Goal: Contribute content

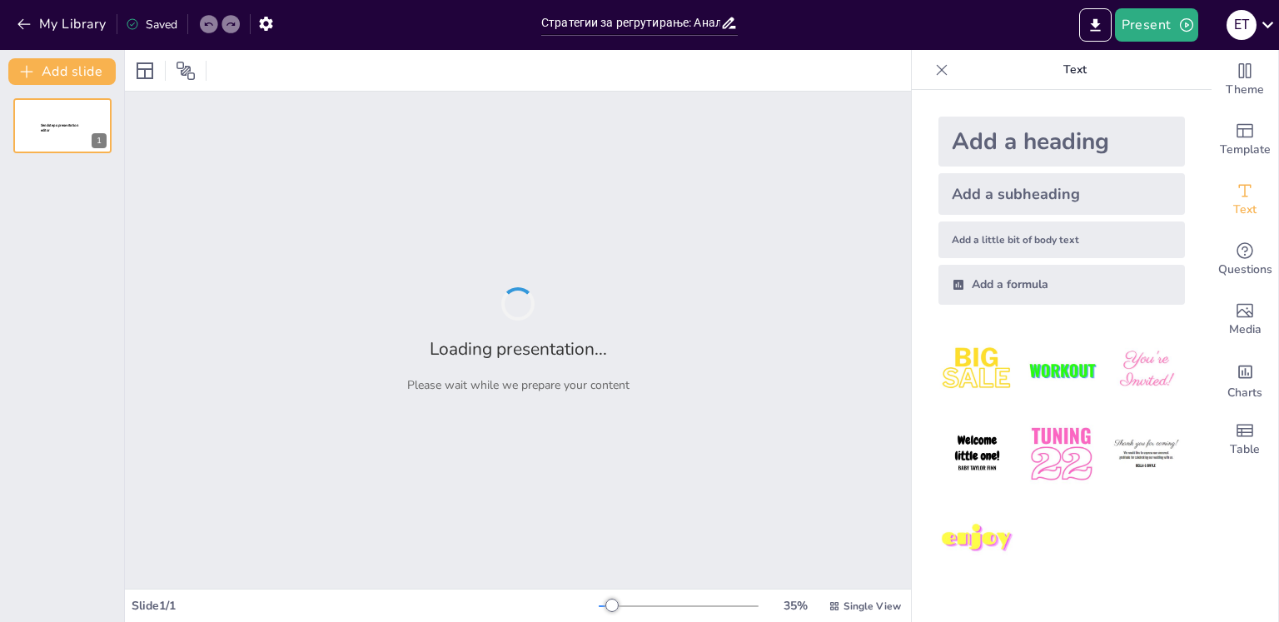
type input "Стратегии за регрутирање: Анализа на кандидати преку Buyer Personas"
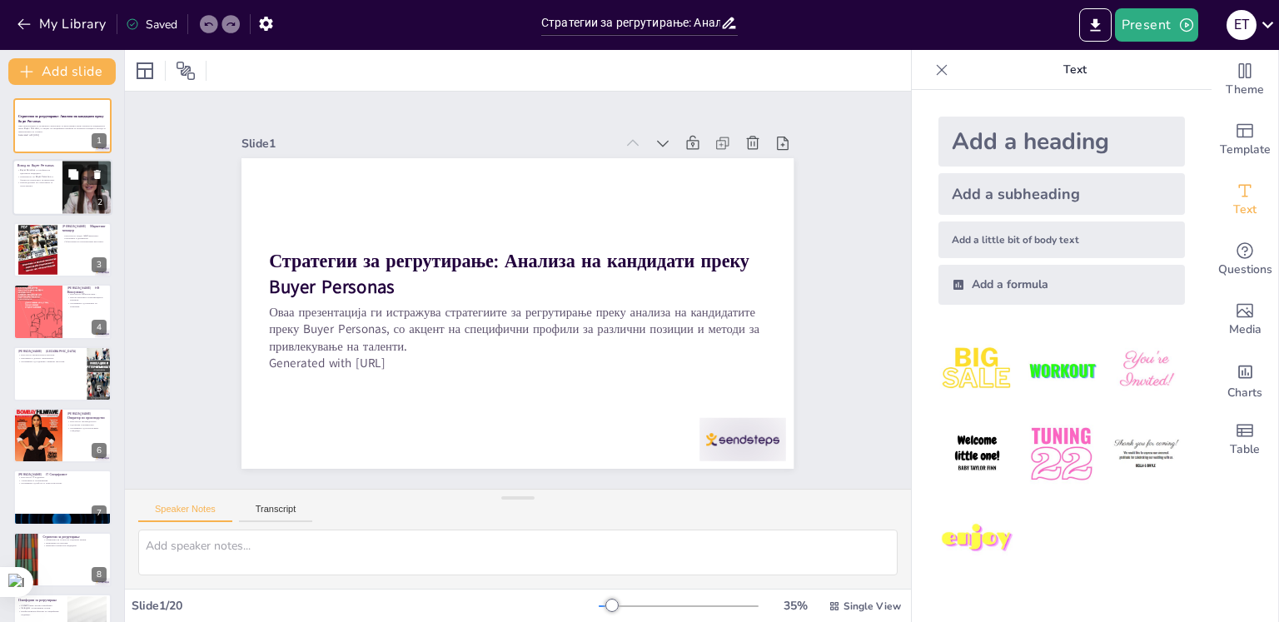
checkbox input "true"
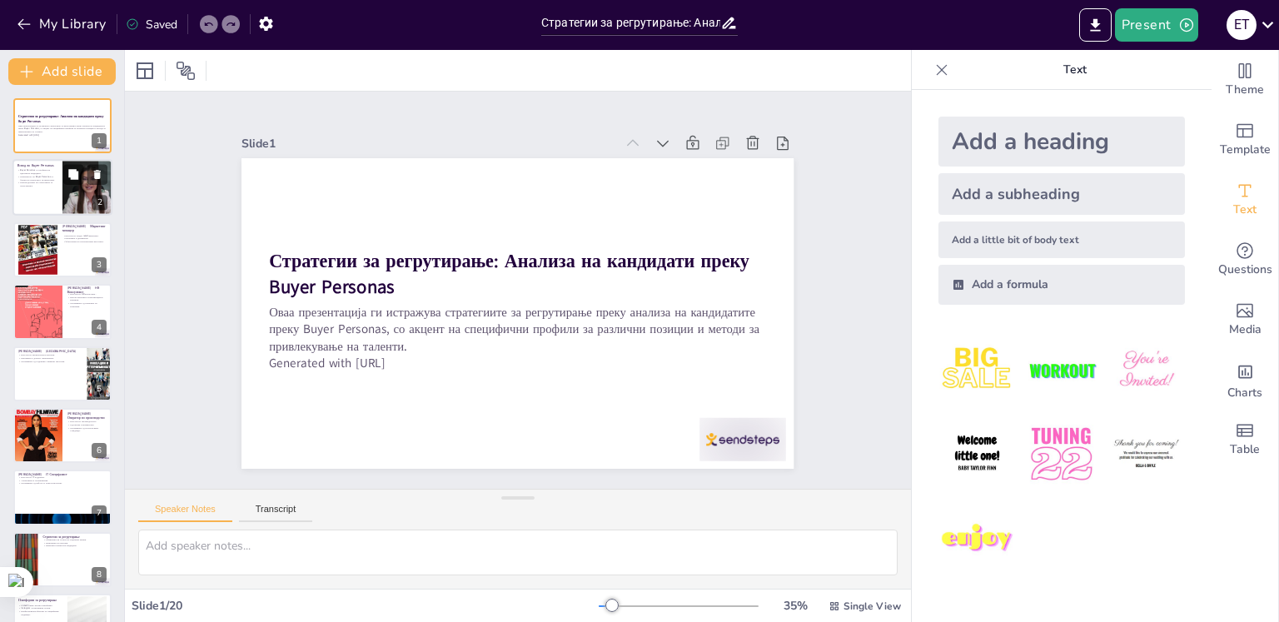
checkbox input "true"
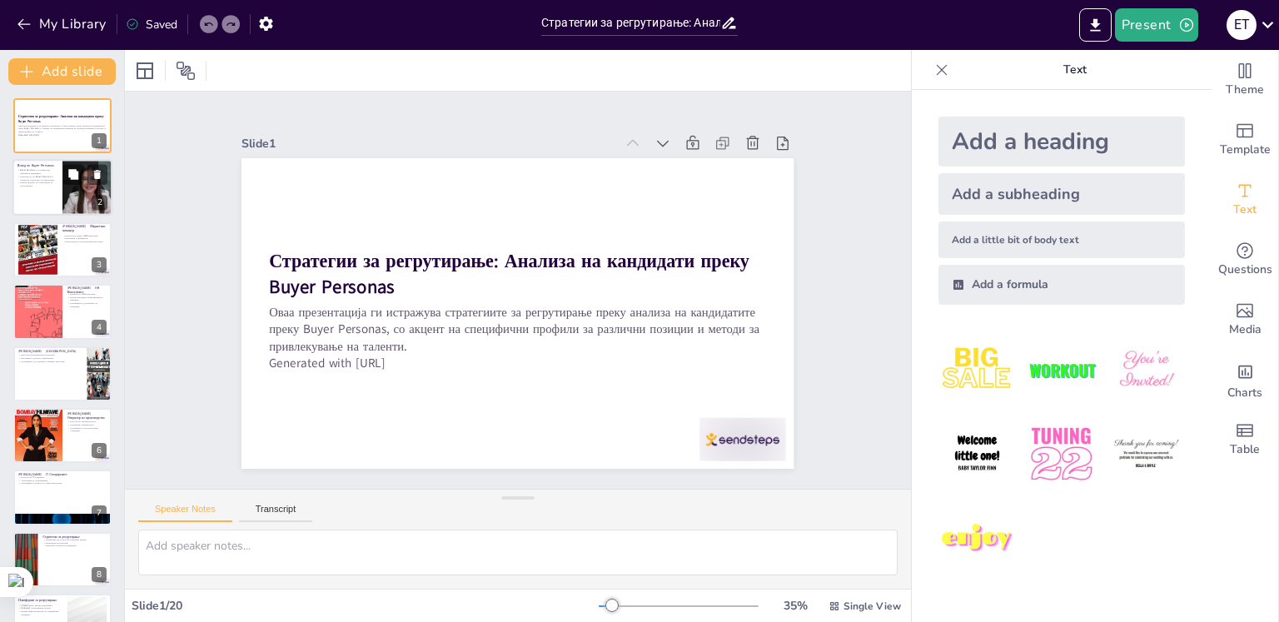
checkbox input "true"
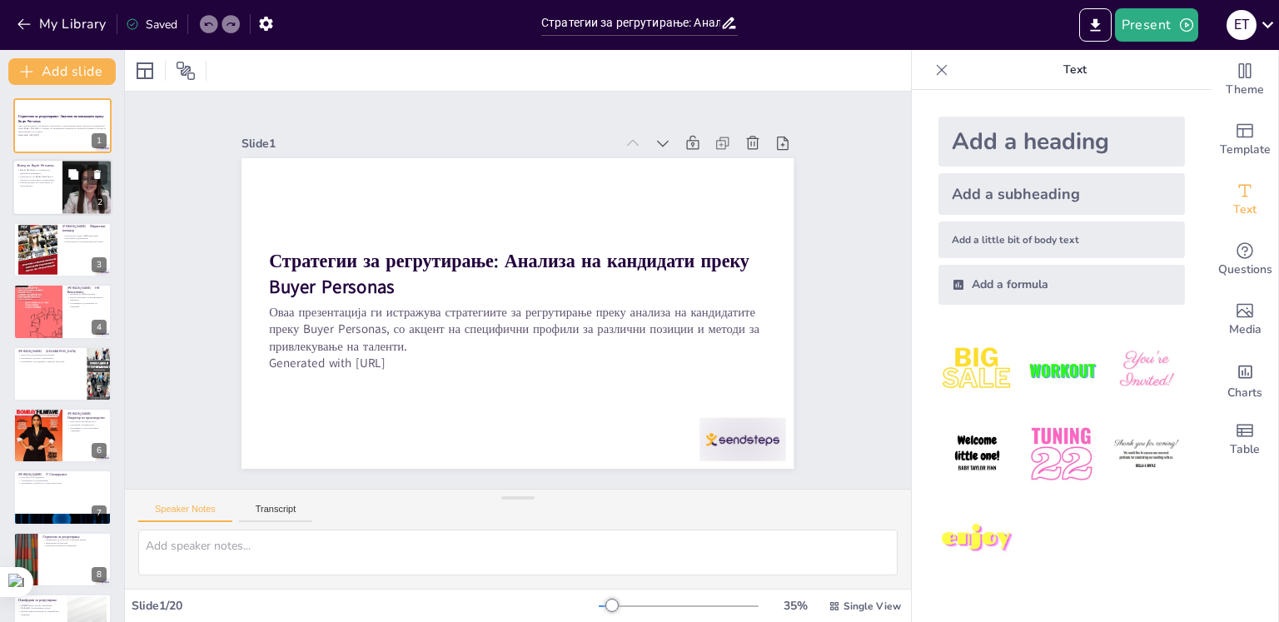
checkbox input "true"
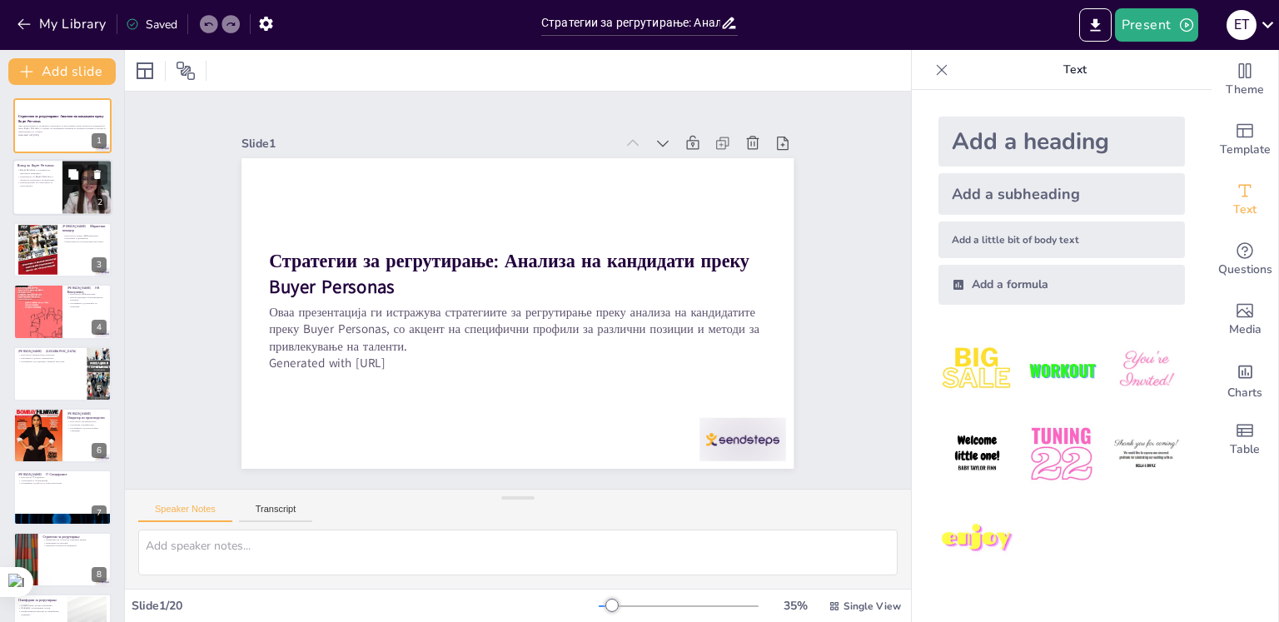
click at [53, 190] on div at bounding box center [62, 188] width 100 height 57
type textarea "Buyer Personas се важен алат за разбирање на потребите и мотивациите на кандида…"
checkbox input "true"
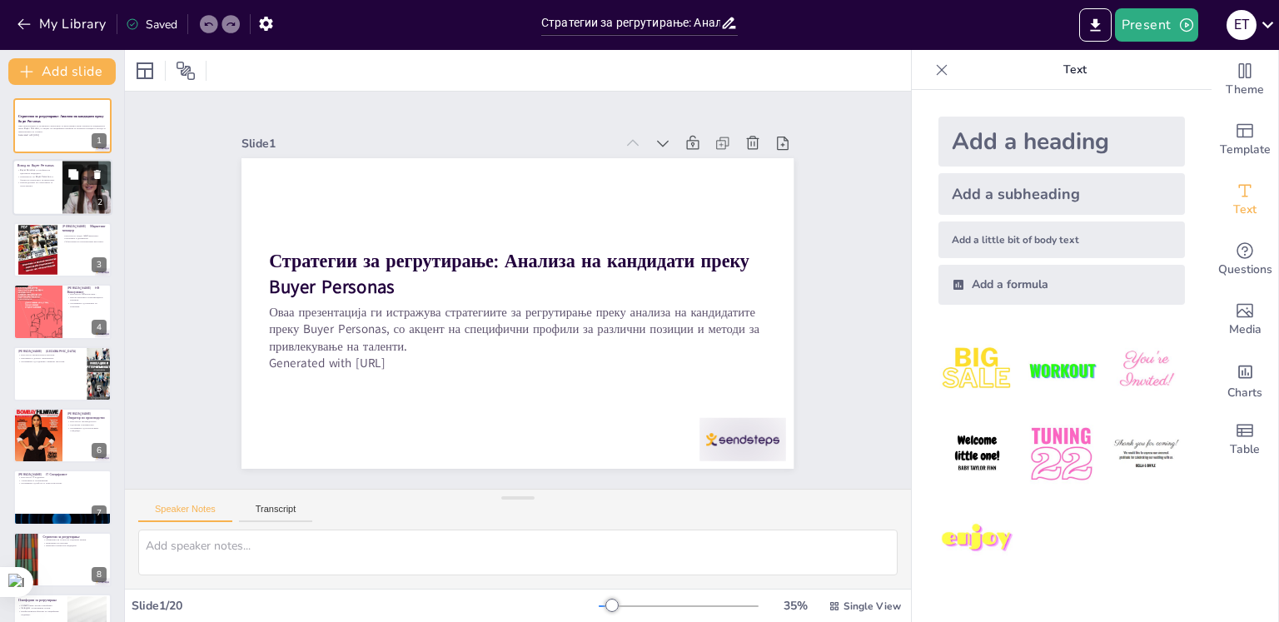
checkbox input "true"
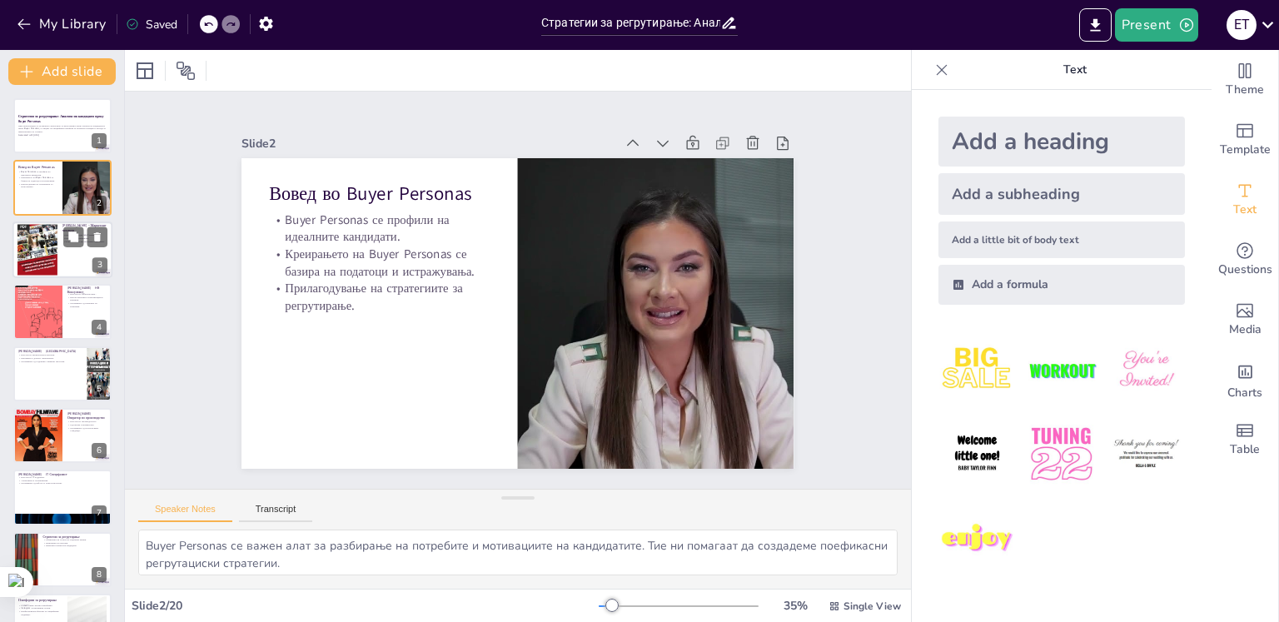
checkbox input "true"
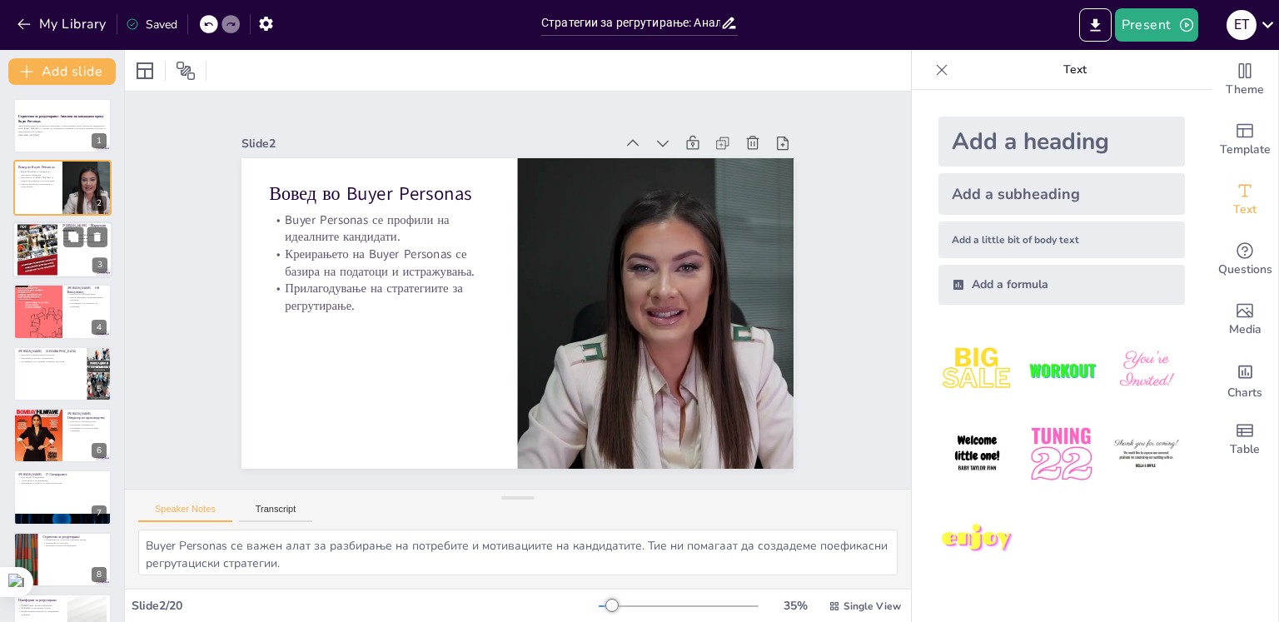
click at [57, 248] on div at bounding box center [37, 249] width 40 height 53
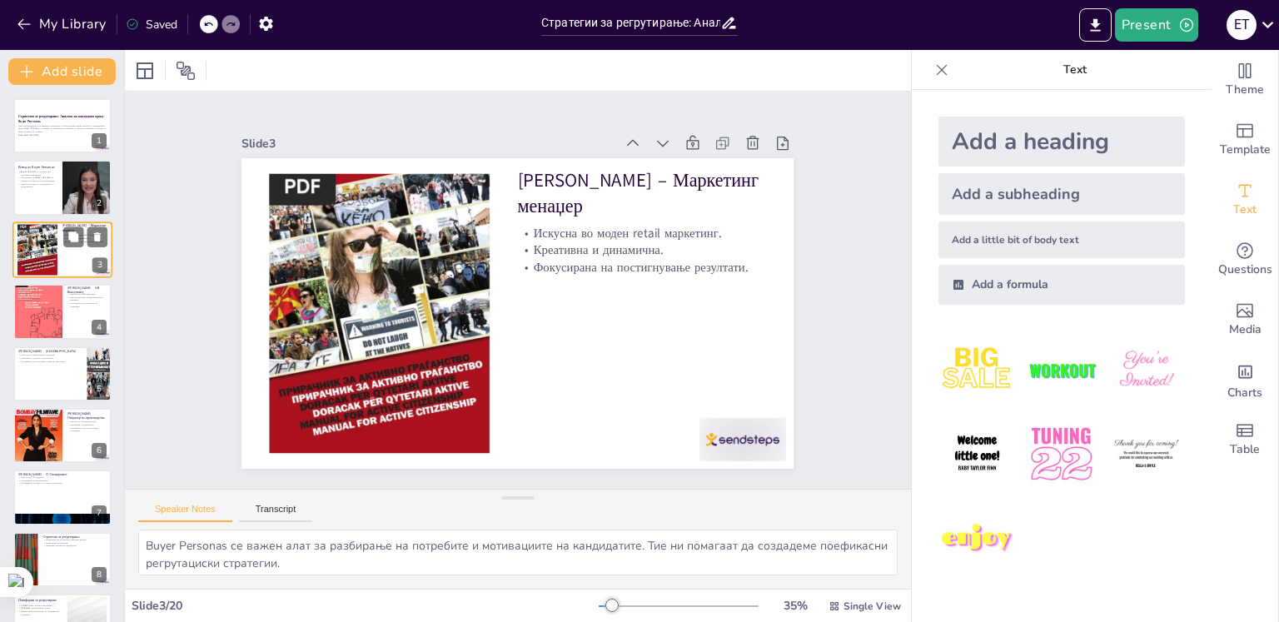
type textarea "[PERSON_NAME] има значајно искуство во моден retail маркетинг, што ја прави цен…"
checkbox input "true"
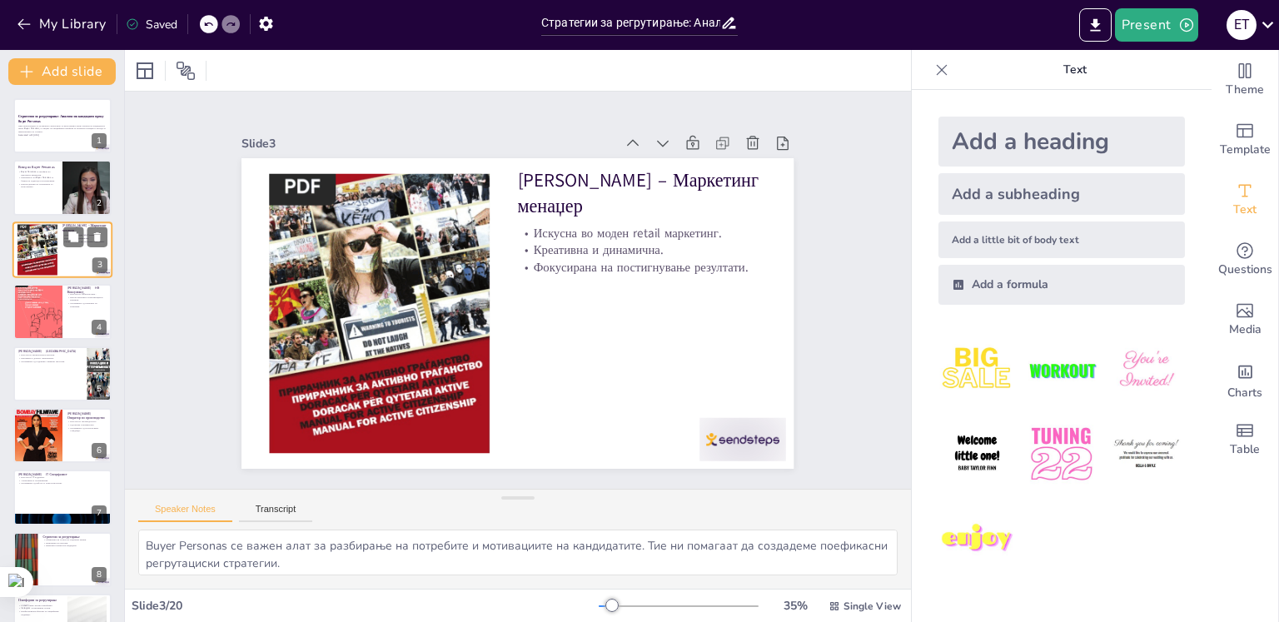
checkbox input "true"
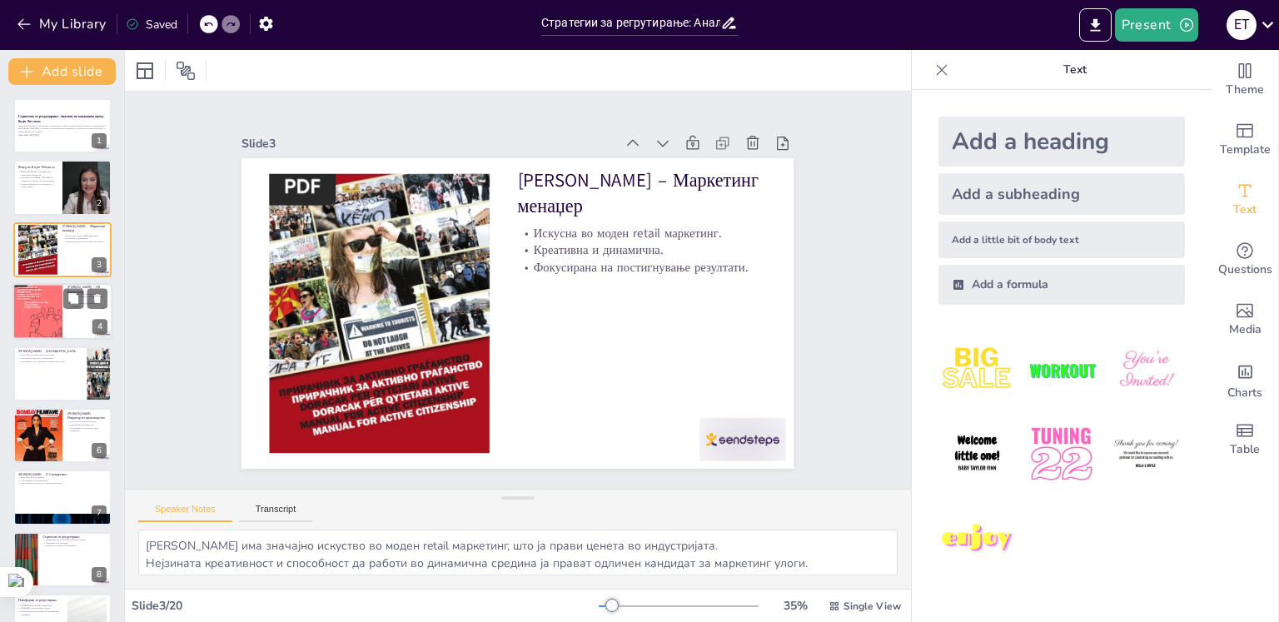
checkbox input "true"
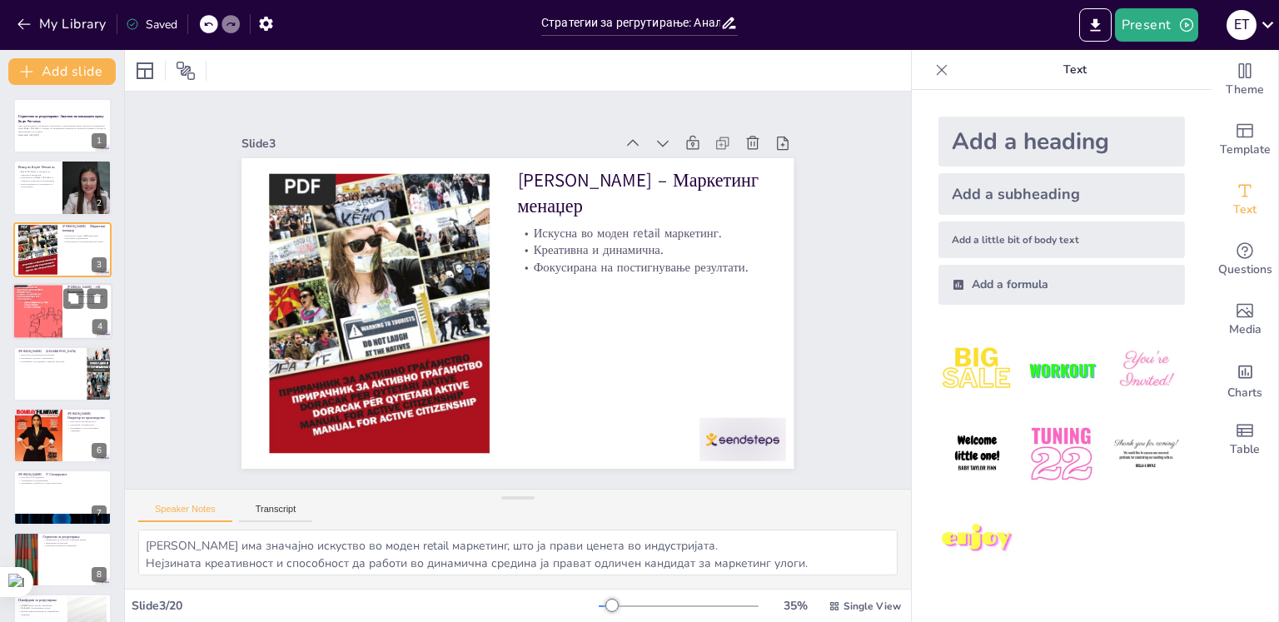
checkbox input "true"
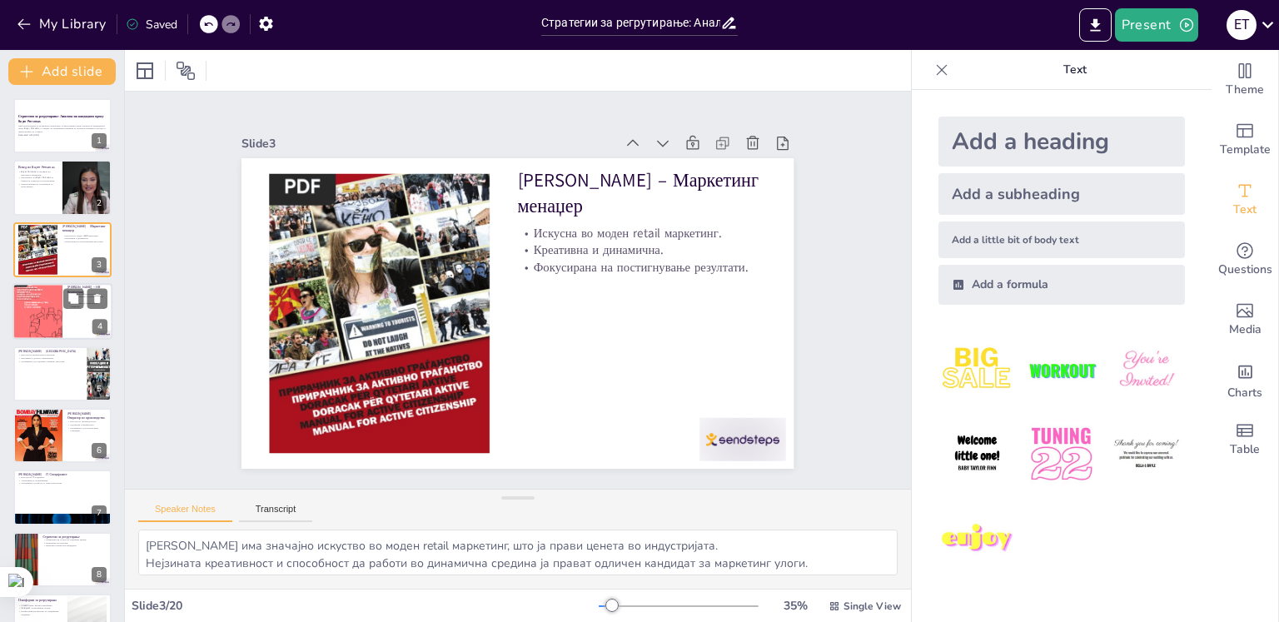
click at [51, 323] on div at bounding box center [37, 311] width 50 height 67
type textarea "[PERSON_NAME] има значајно искуство во HR консалтинг, што ја прави важен член н…"
checkbox input "true"
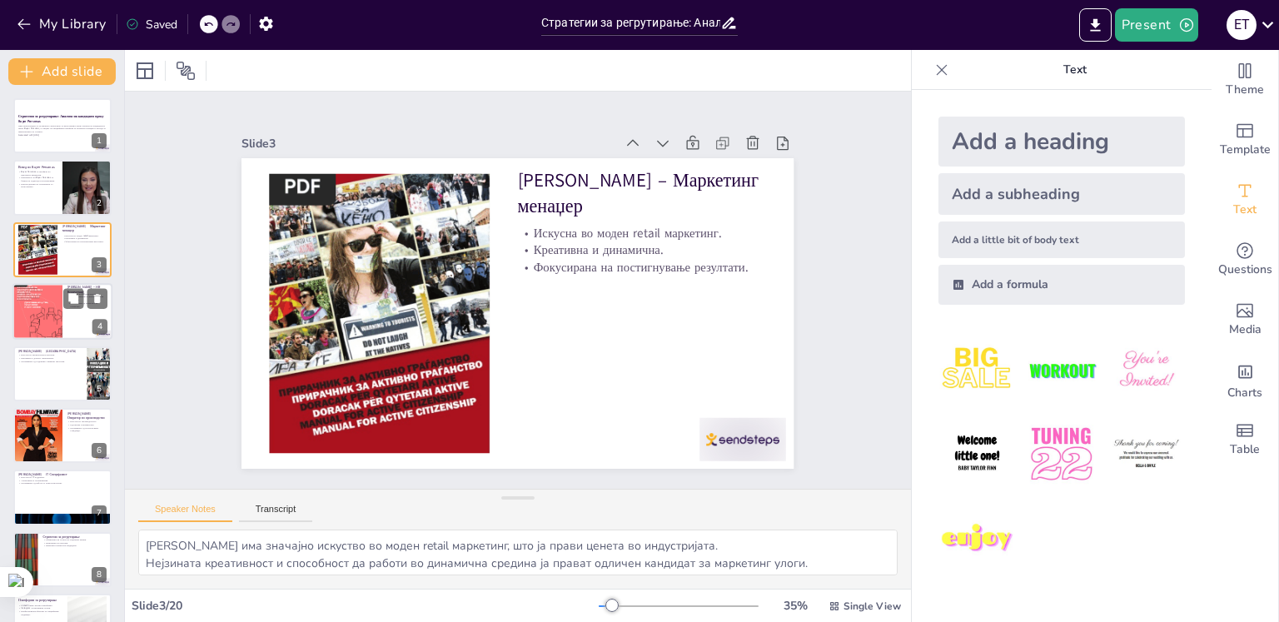
checkbox input "true"
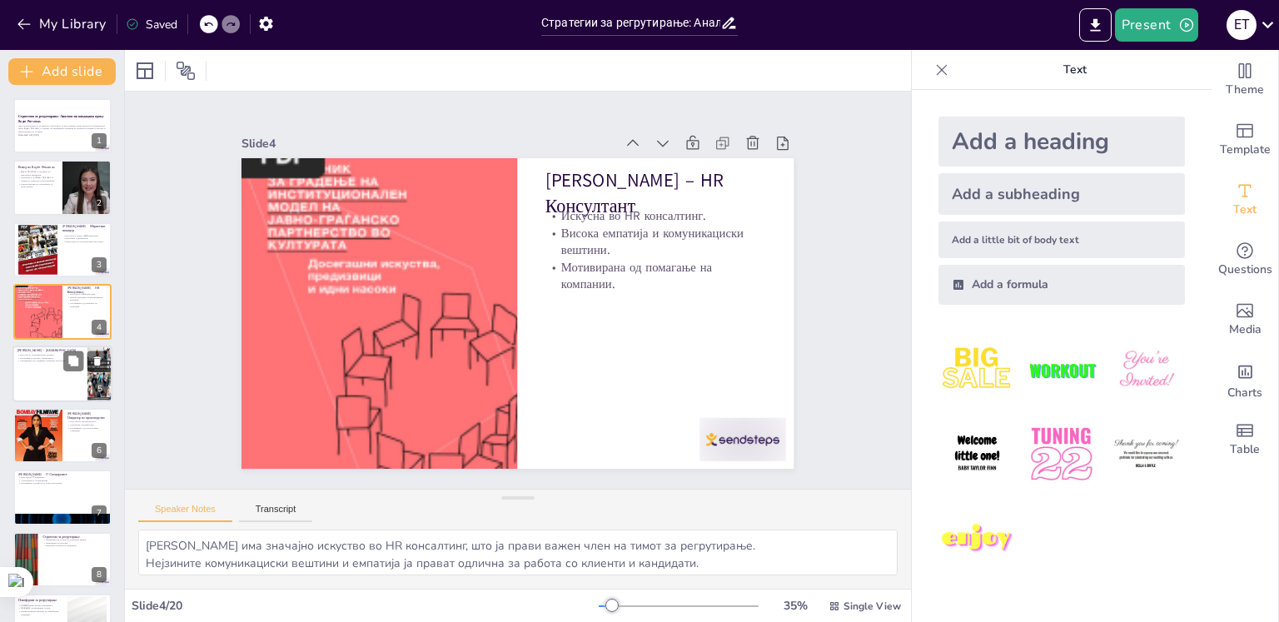
checkbox input "true"
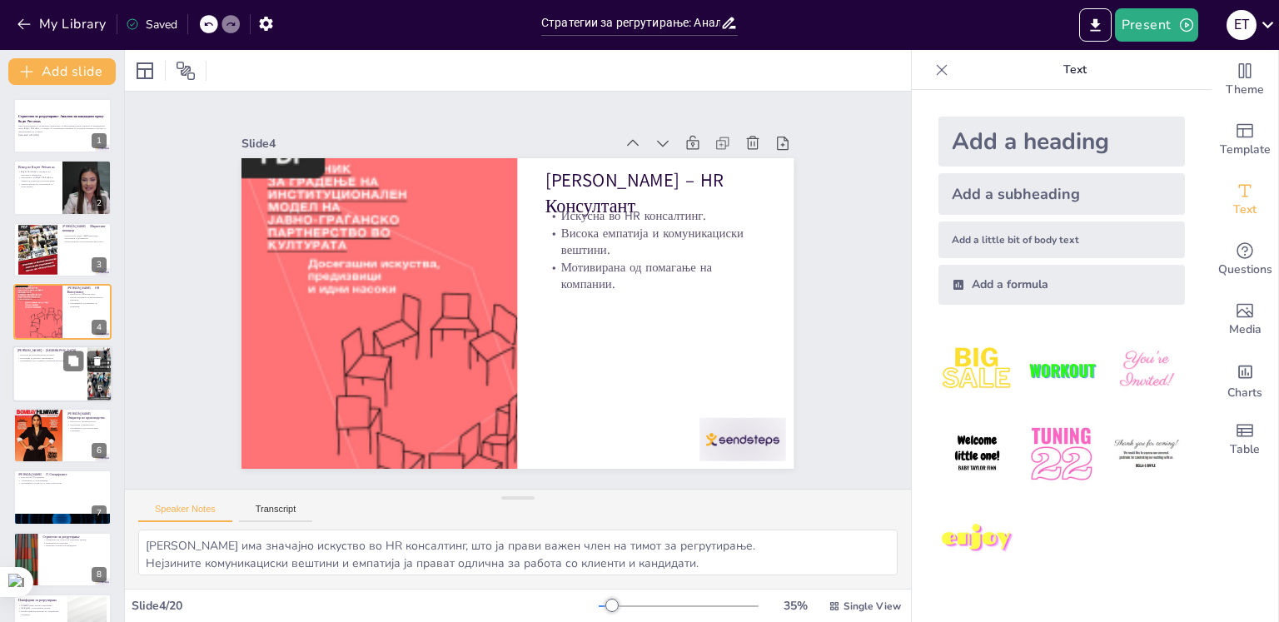
checkbox input "true"
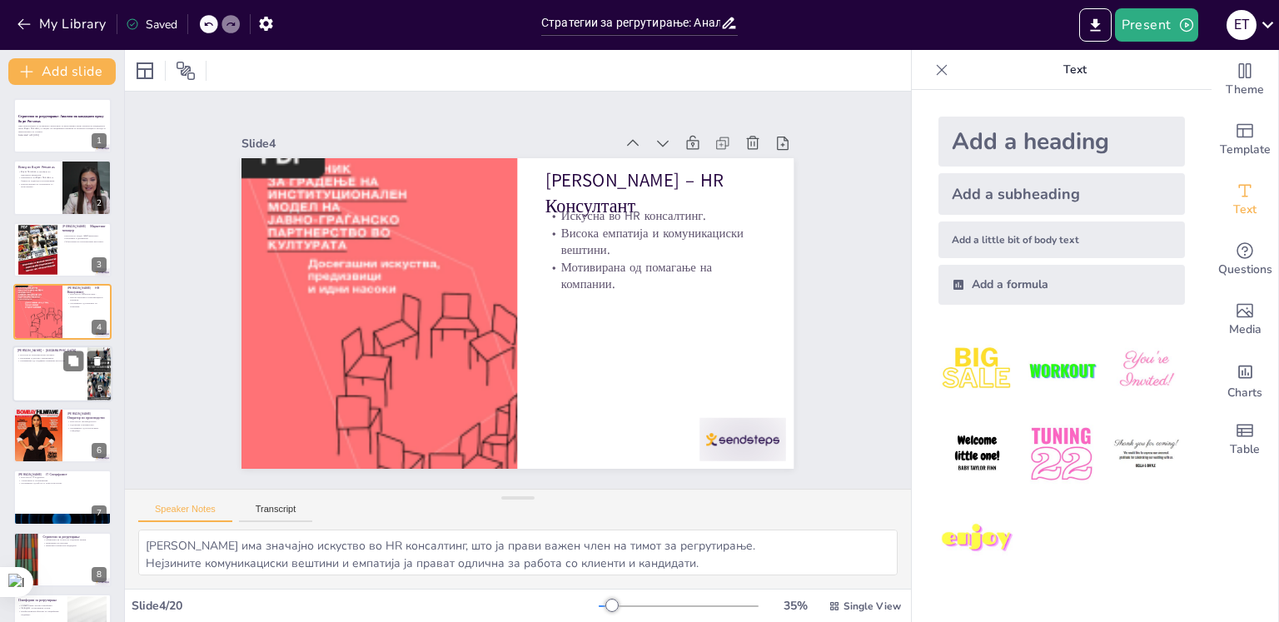
checkbox input "true"
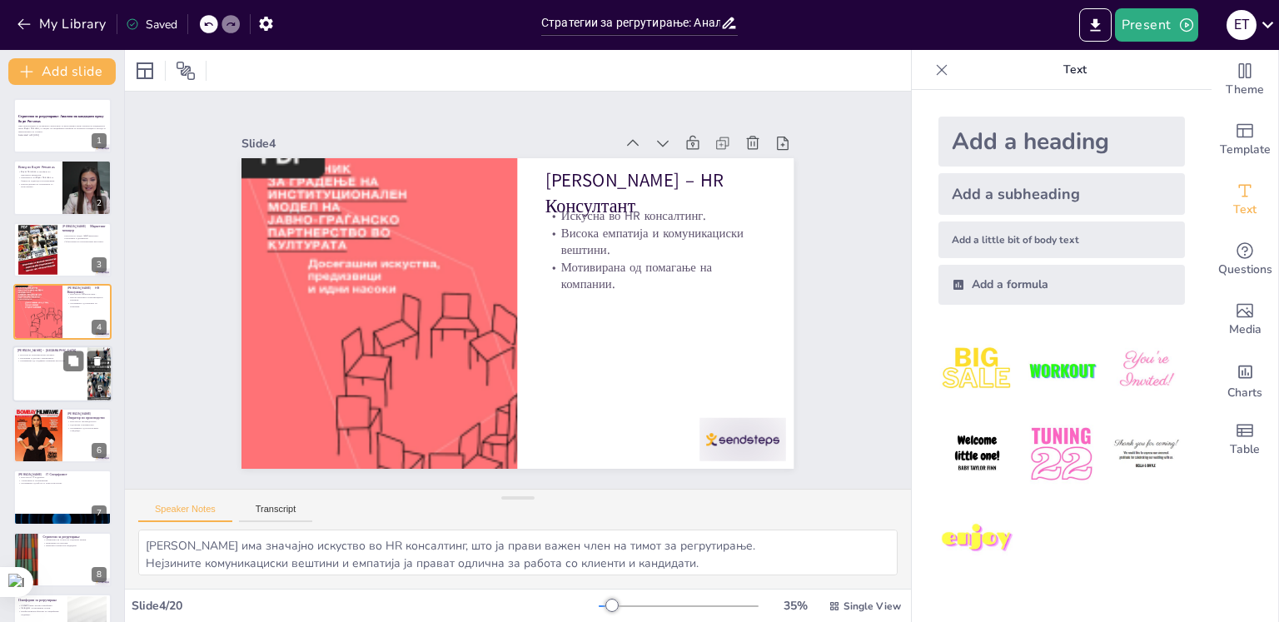
checkbox input "true"
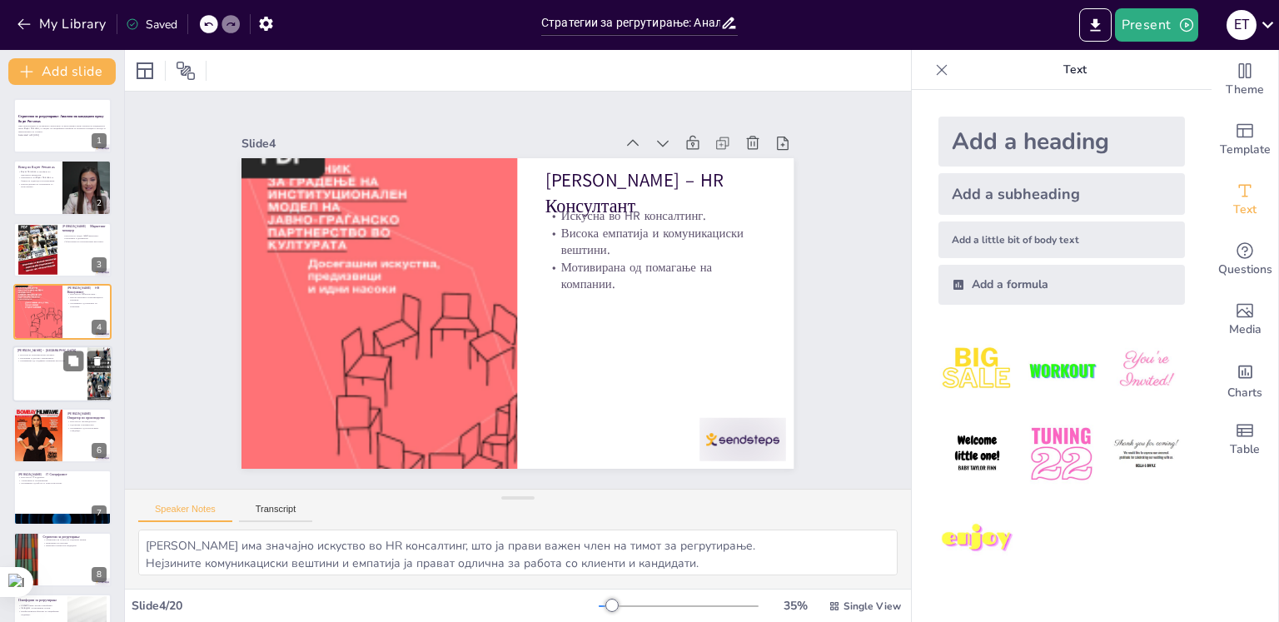
click at [49, 375] on div at bounding box center [62, 374] width 100 height 57
type textarea "[GEOGRAPHIC_DATA] има значајно искуство во архитектурата, што ја прави ценета в…"
checkbox input "true"
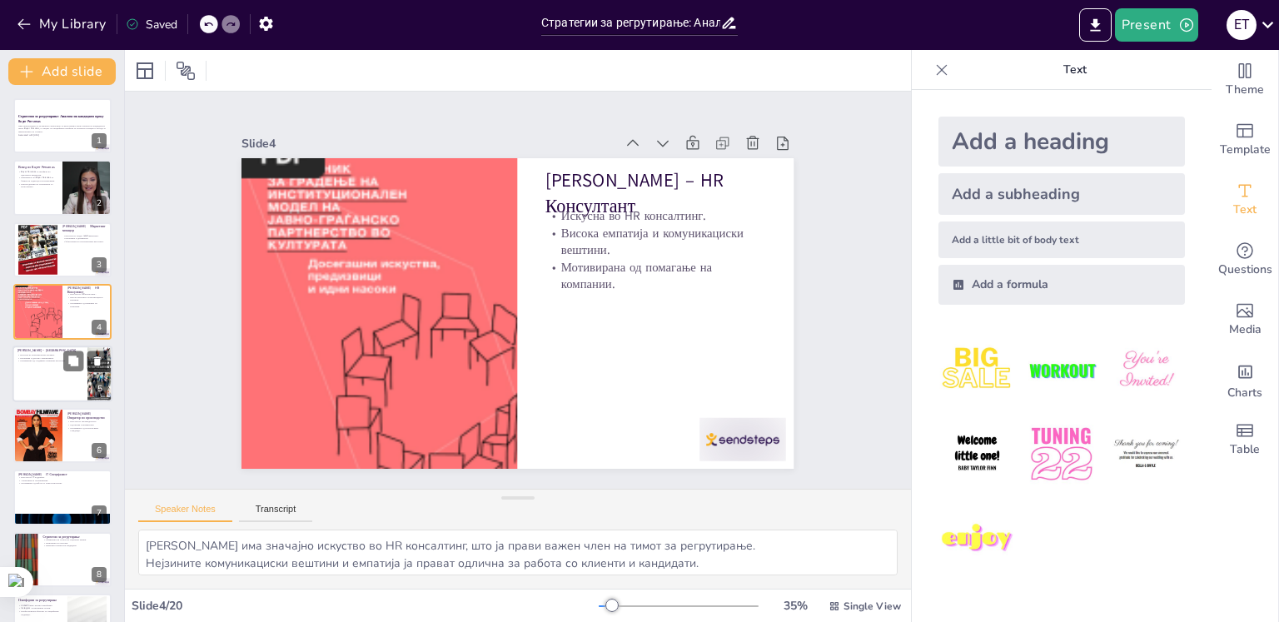
checkbox input "true"
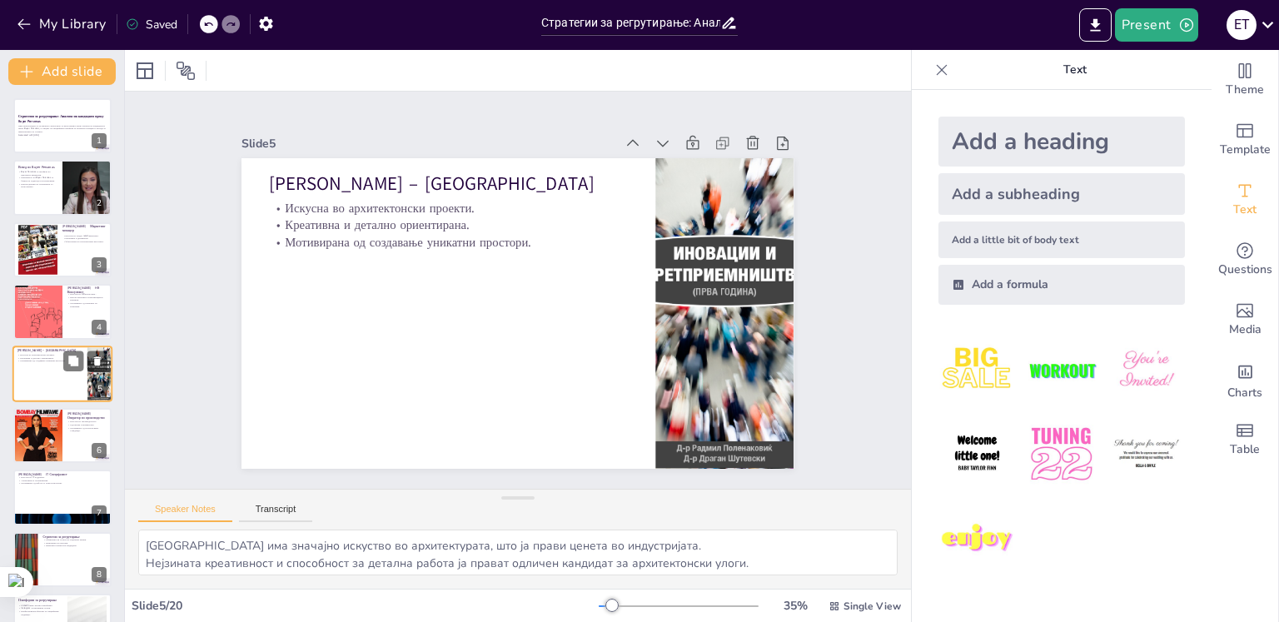
scroll to position [20, 0]
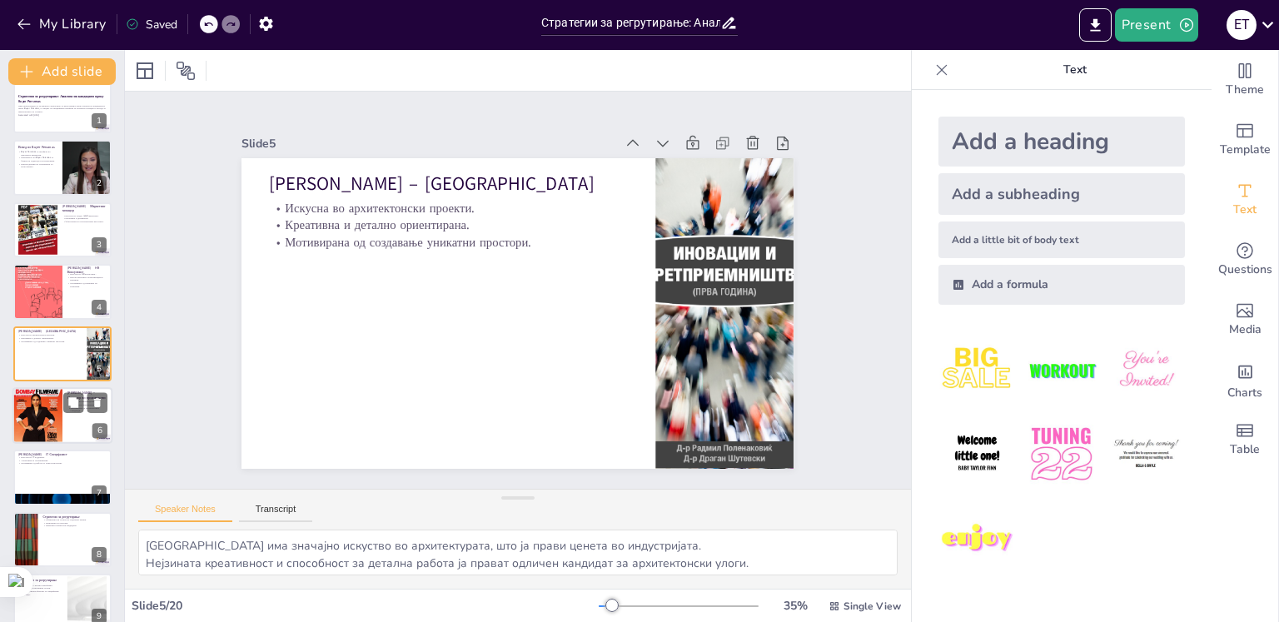
checkbox input "true"
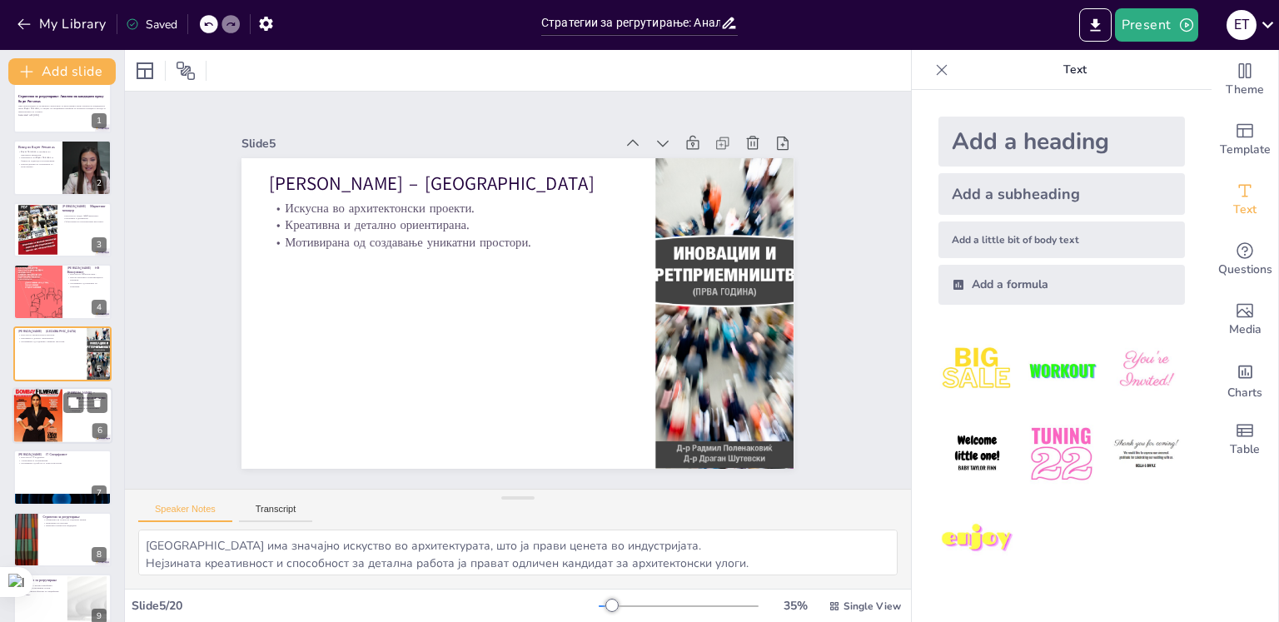
checkbox input "true"
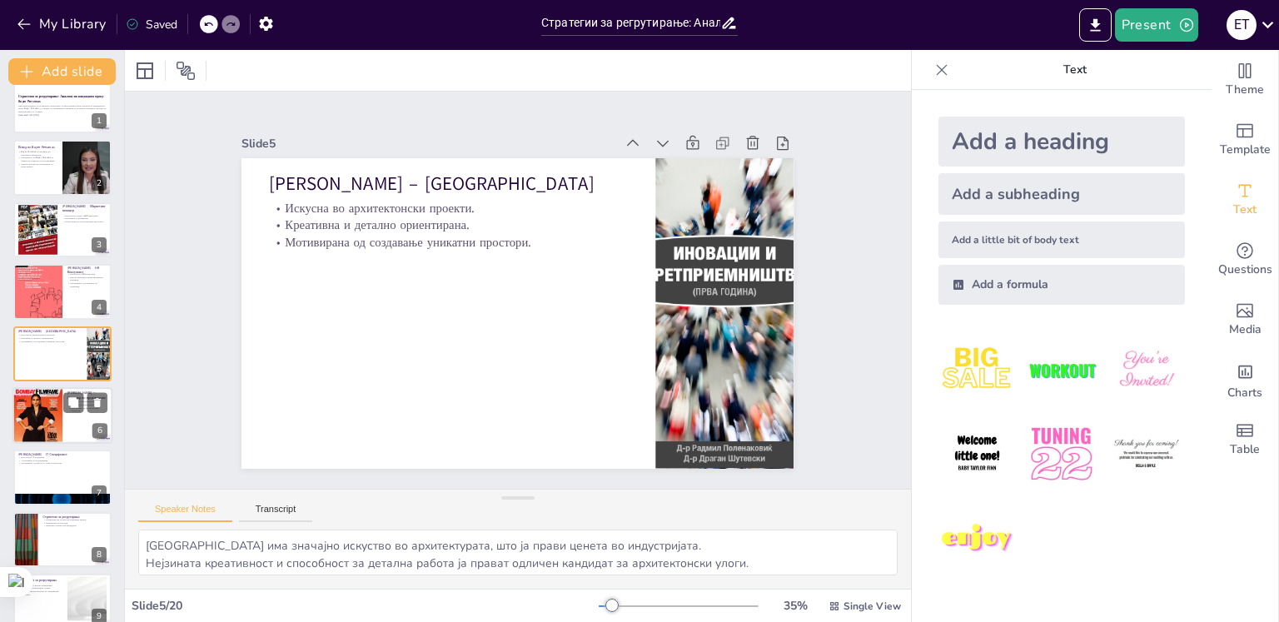
click at [46, 413] on div at bounding box center [37, 415] width 50 height 62
type textarea "[PERSON_NAME] има значајно искуство во производството, што ја прави важен член …"
checkbox input "true"
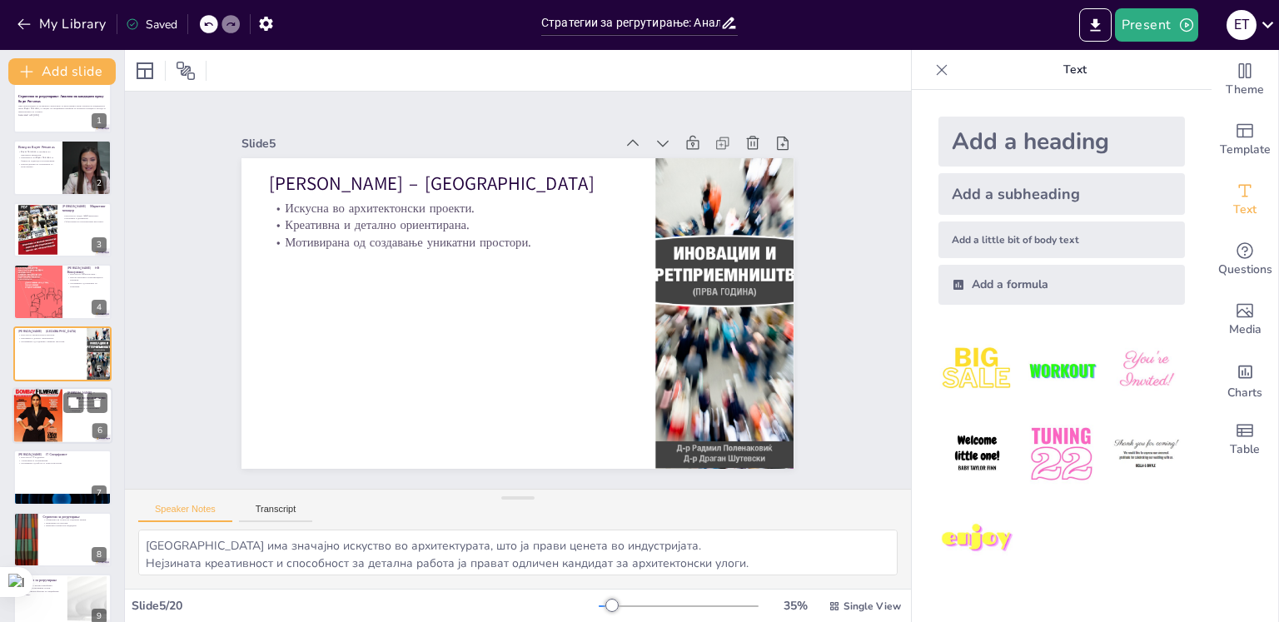
checkbox input "true"
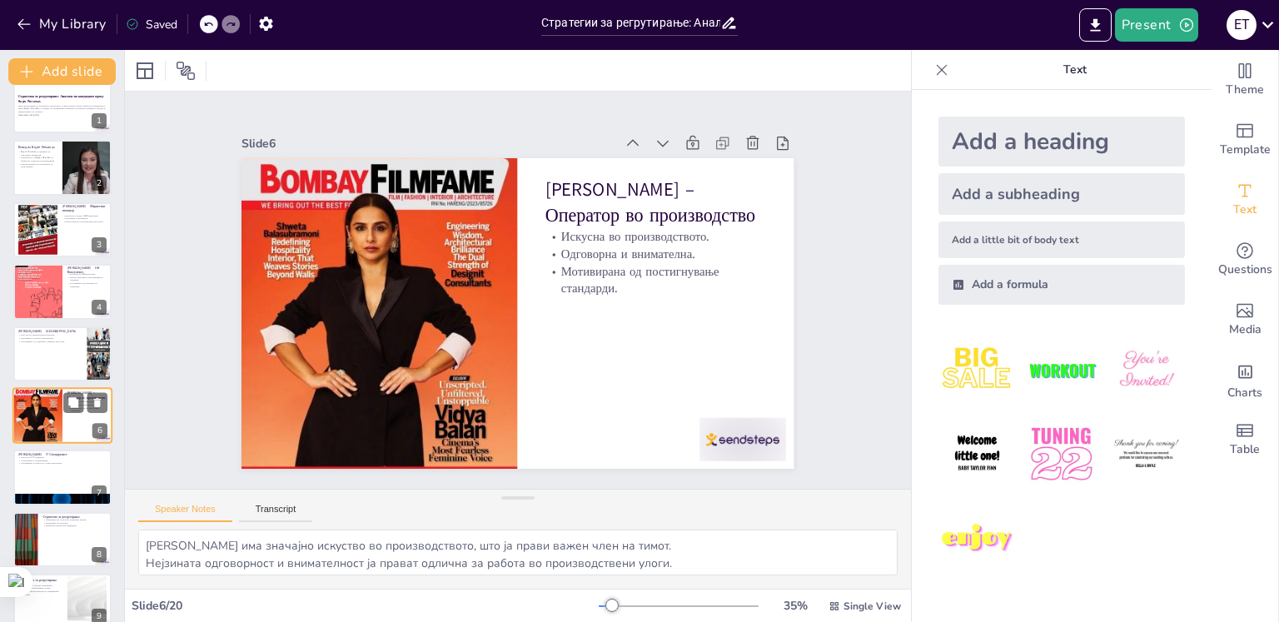
scroll to position [82, 0]
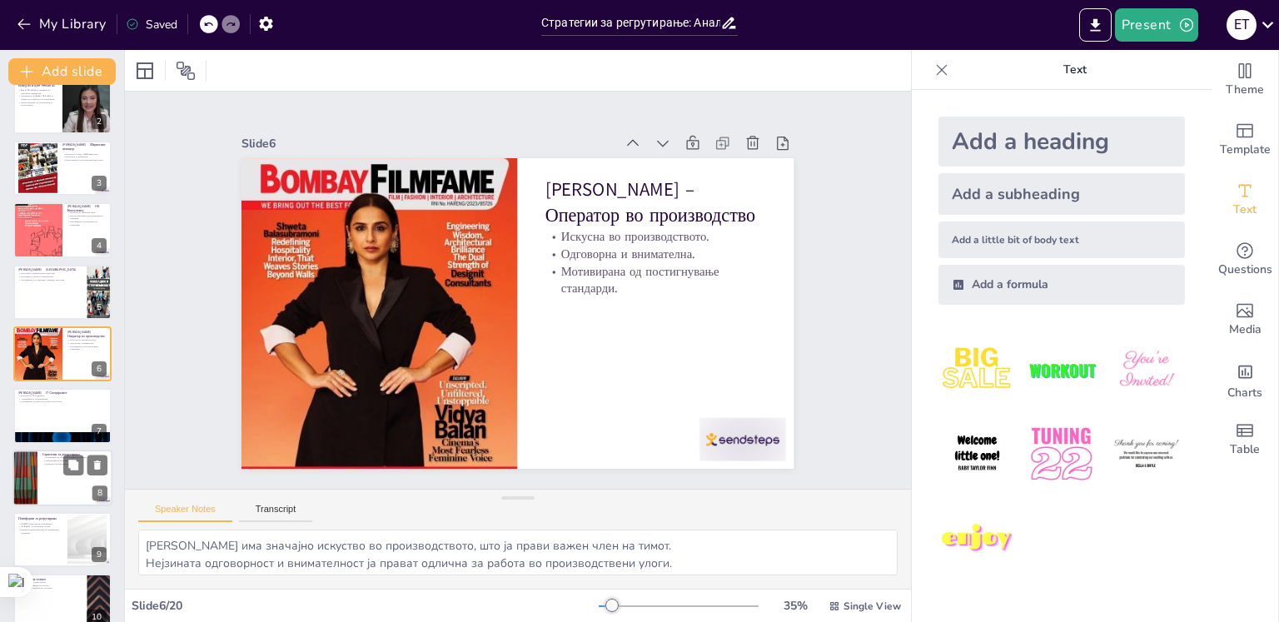
checkbox input "true"
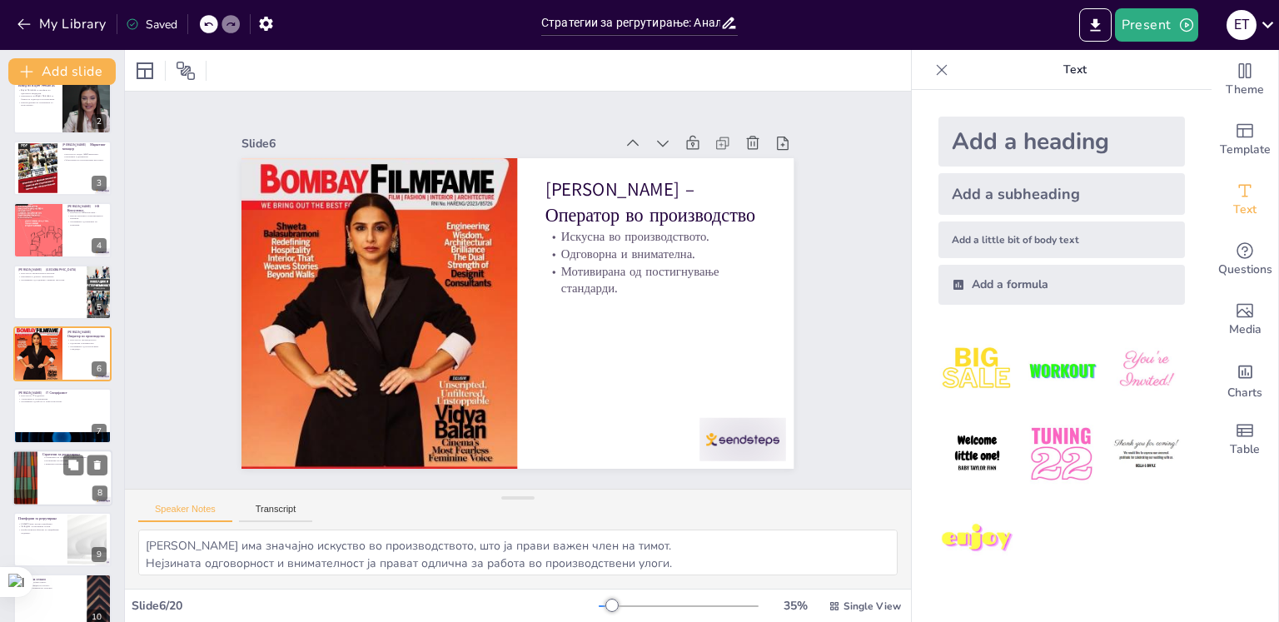
checkbox input "true"
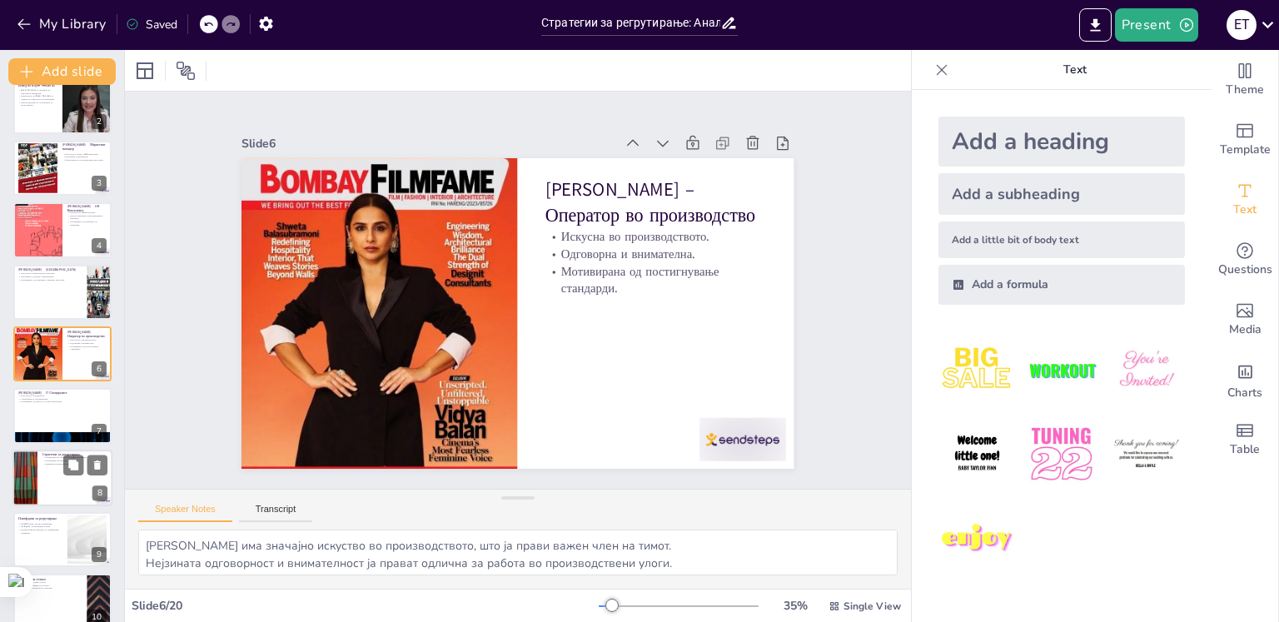
click at [48, 474] on div at bounding box center [62, 478] width 100 height 57
type textarea "Објавувањето на огласи на социјални мрежи е клучно за привлекување на кандидати…"
checkbox input "true"
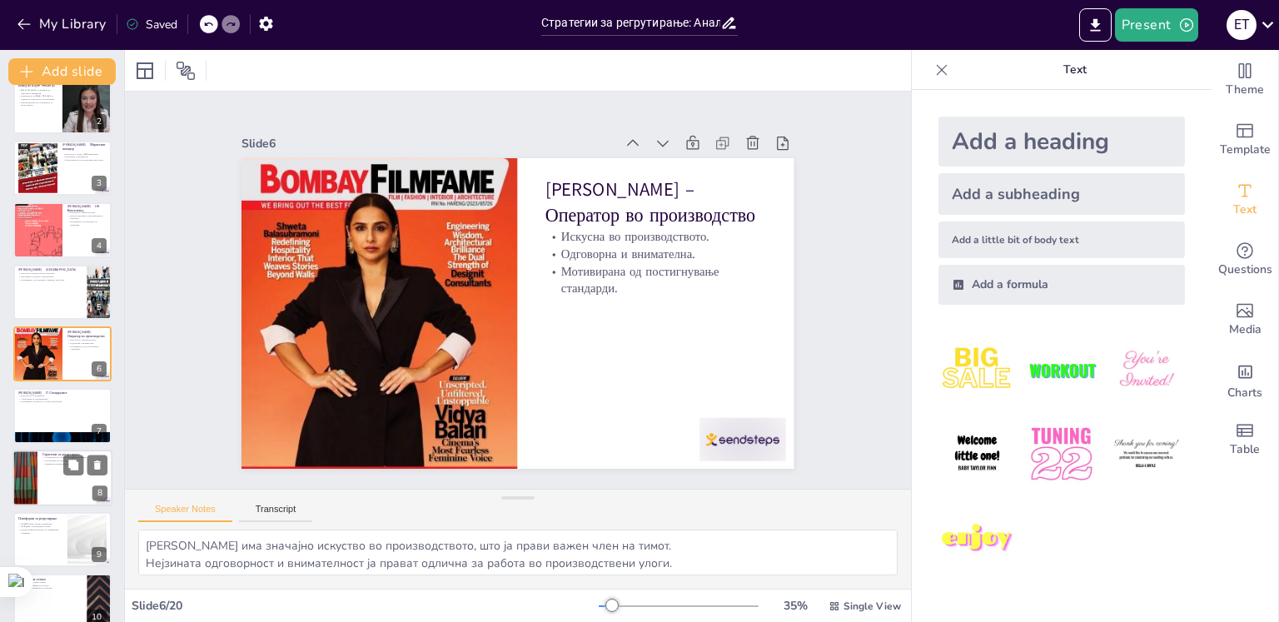
checkbox input "true"
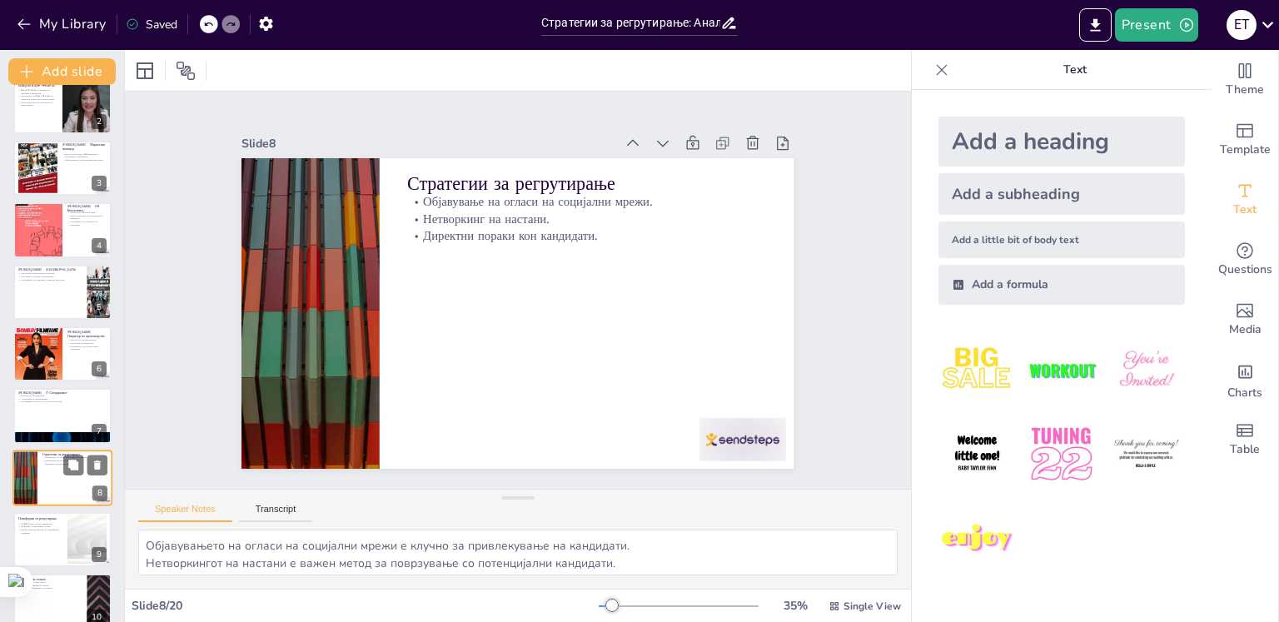
scroll to position [206, 0]
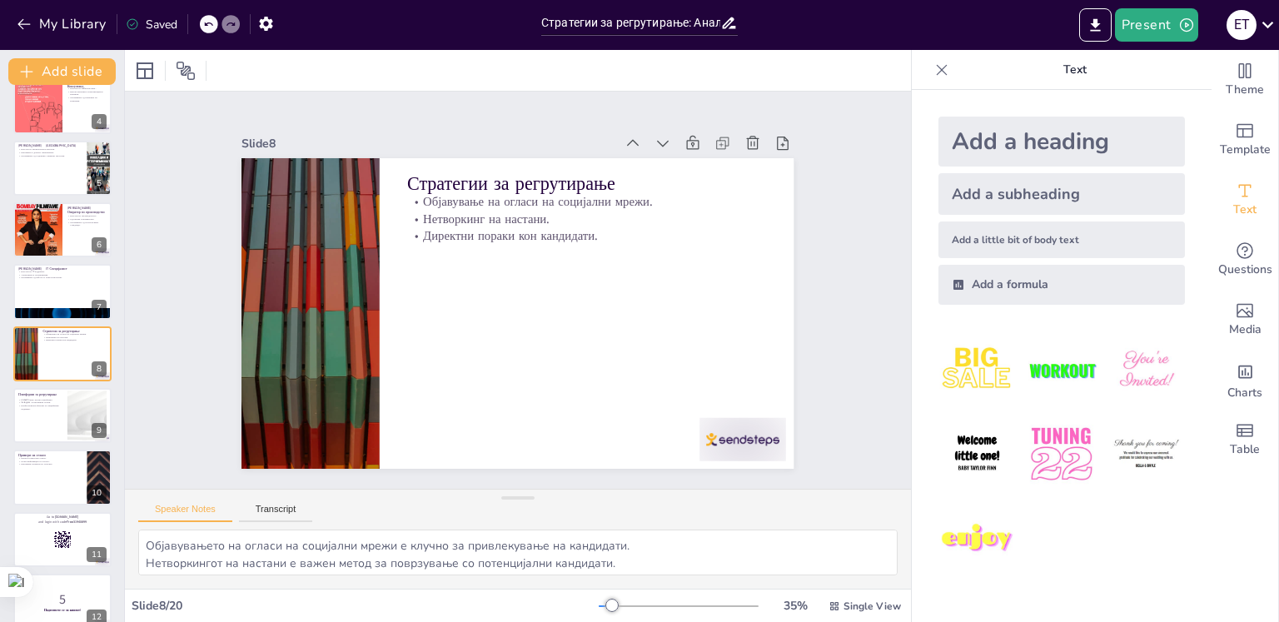
checkbox input "true"
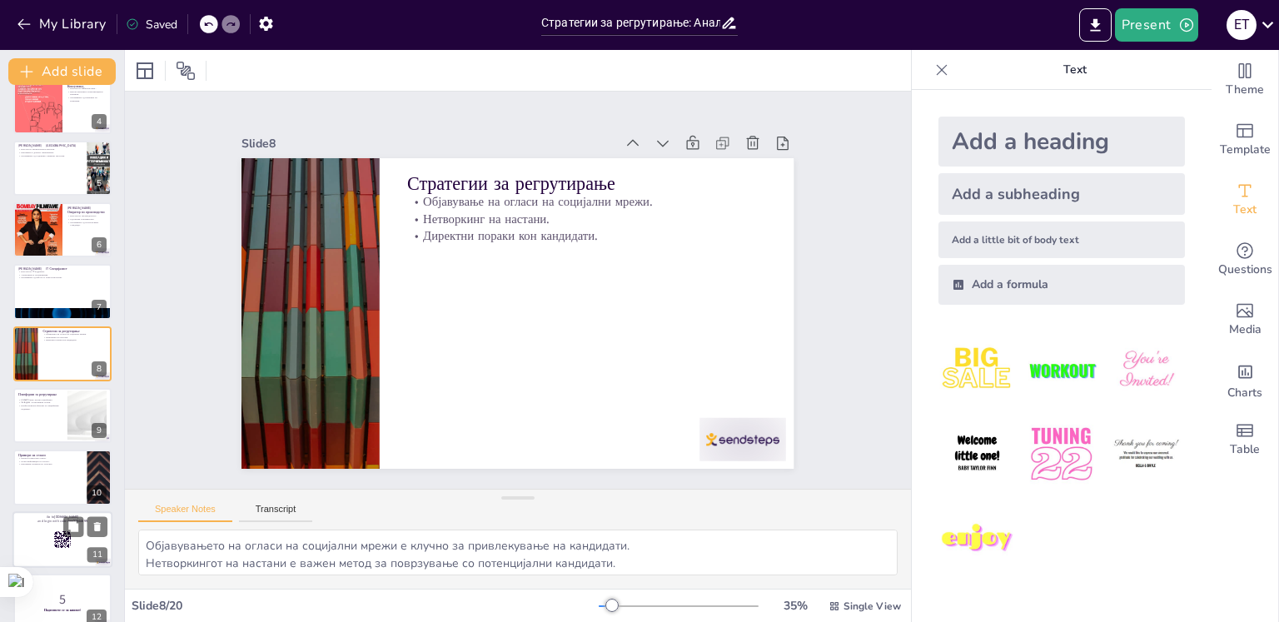
checkbox input "true"
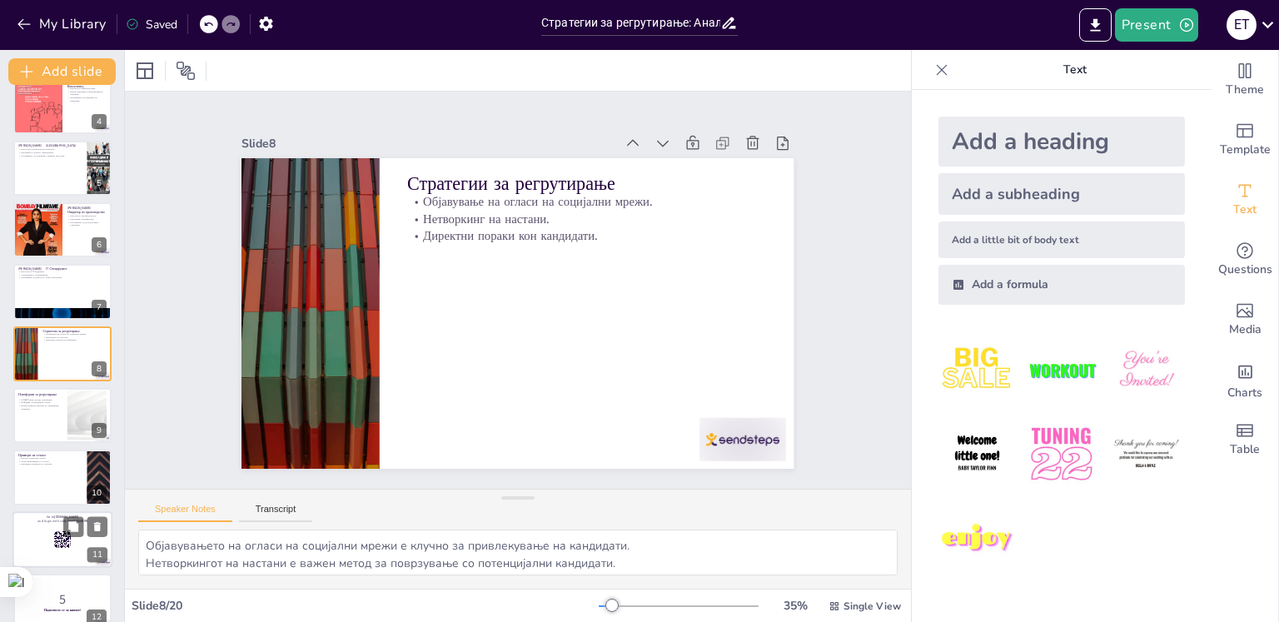
checkbox input "true"
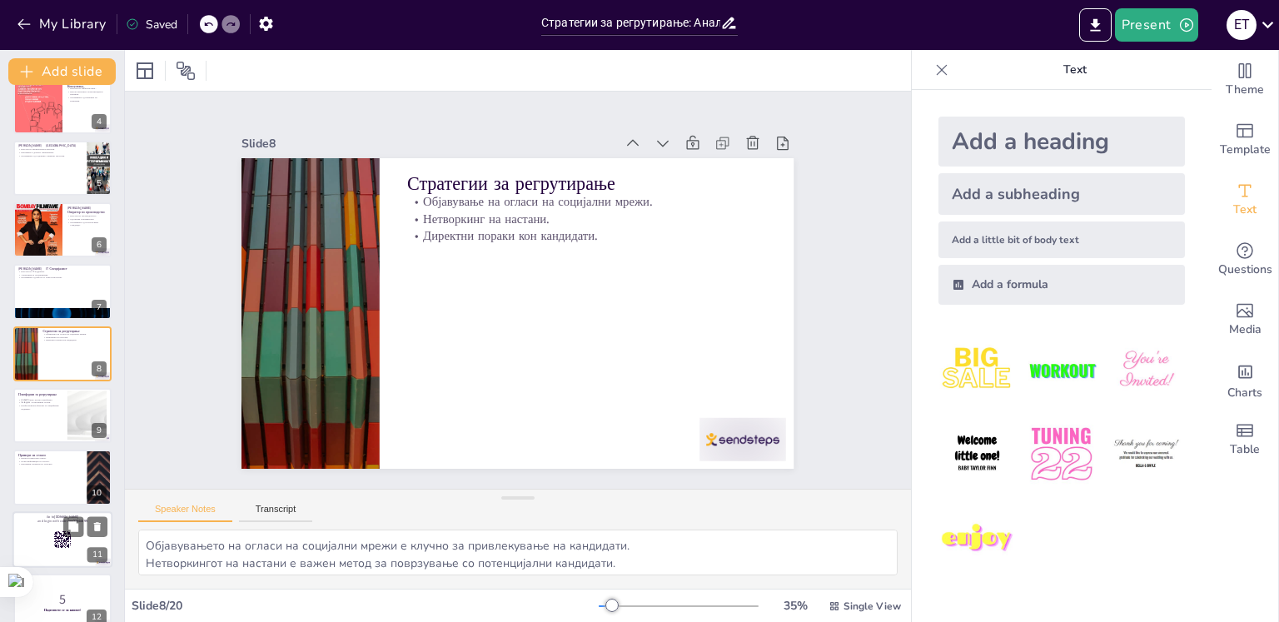
checkbox input "true"
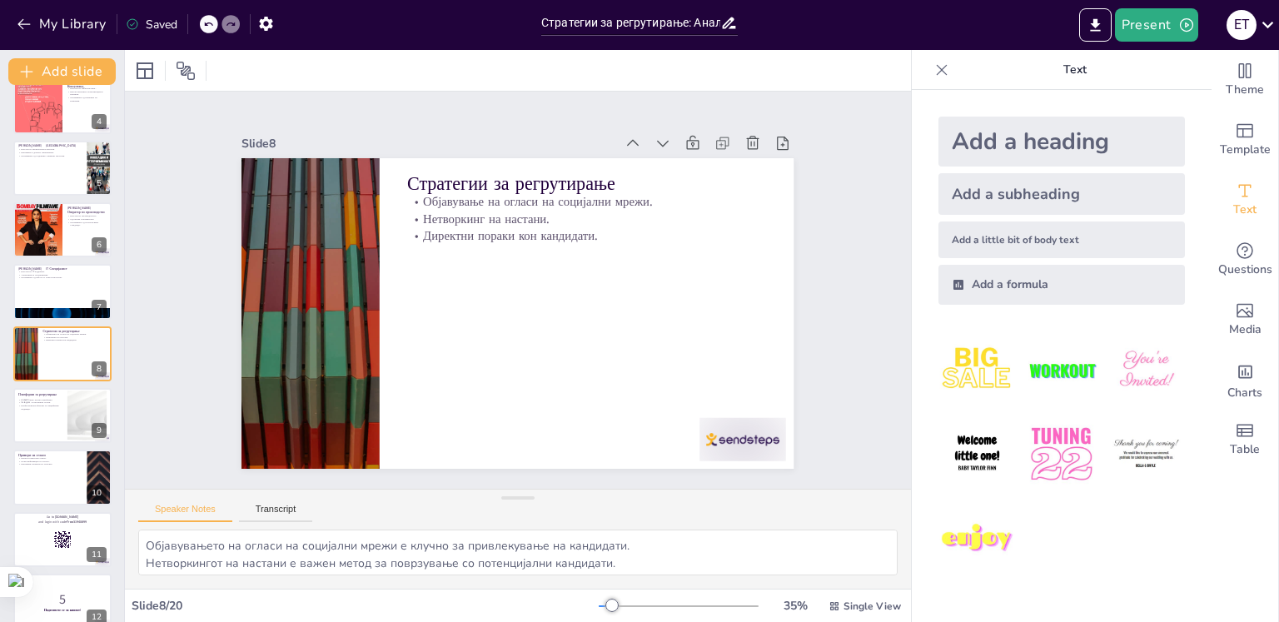
checkbox input "true"
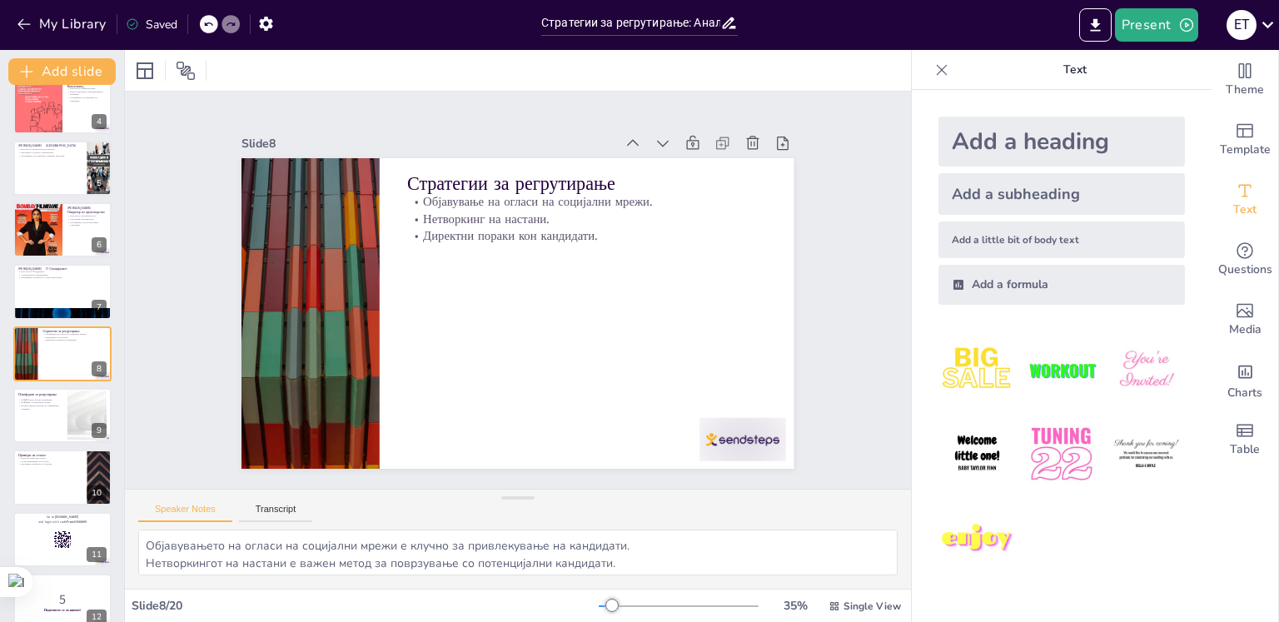
checkbox input "true"
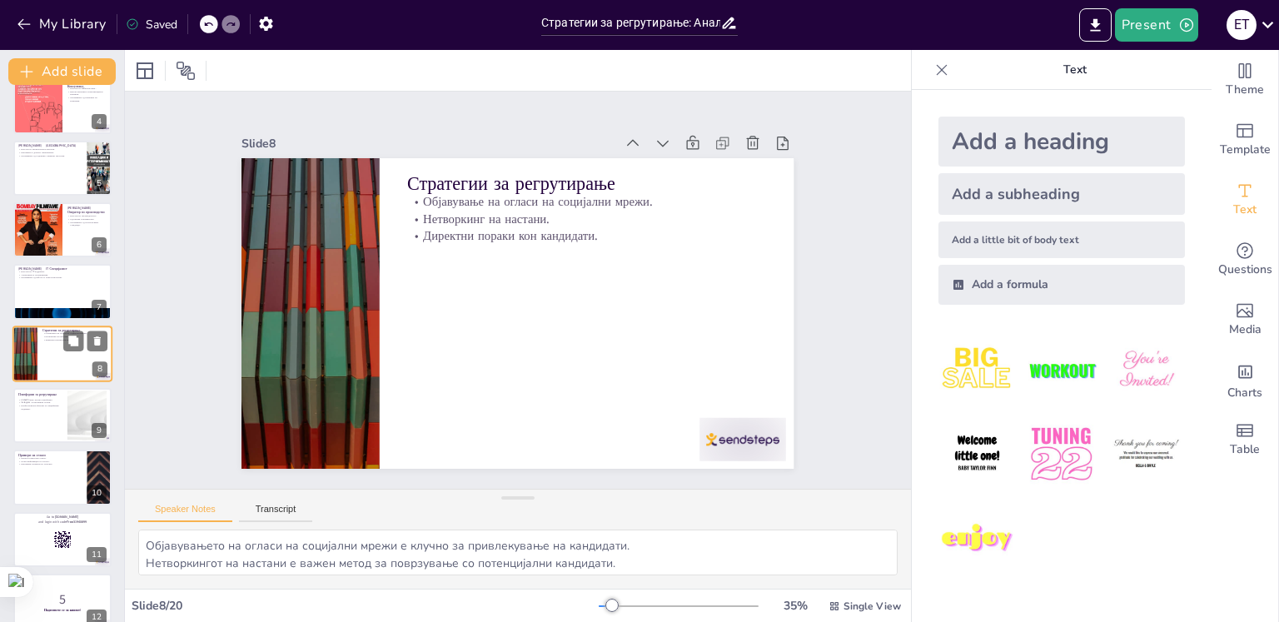
checkbox input "true"
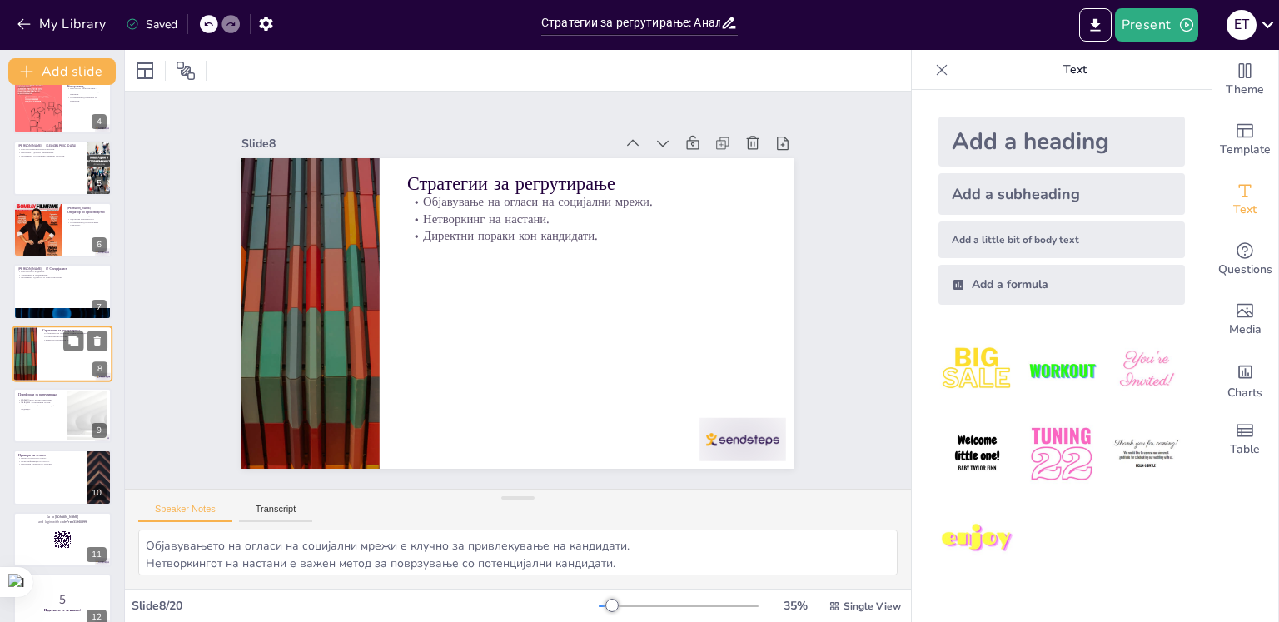
checkbox input "true"
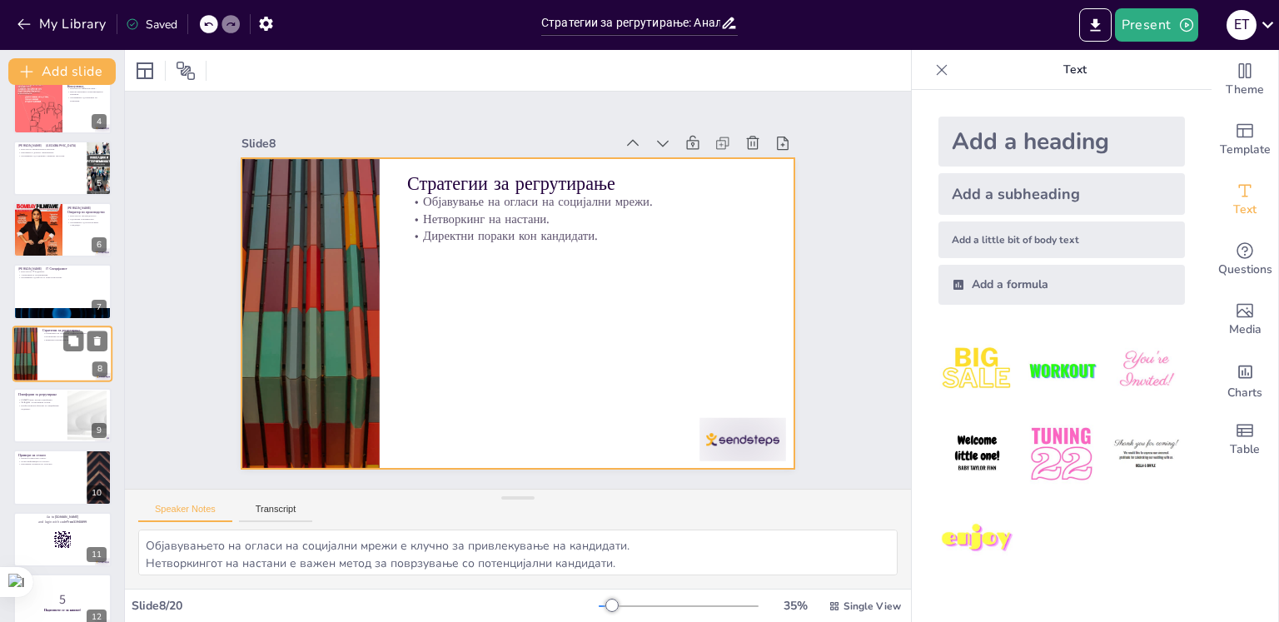
click at [52, 341] on div at bounding box center [62, 354] width 100 height 57
checkbox input "true"
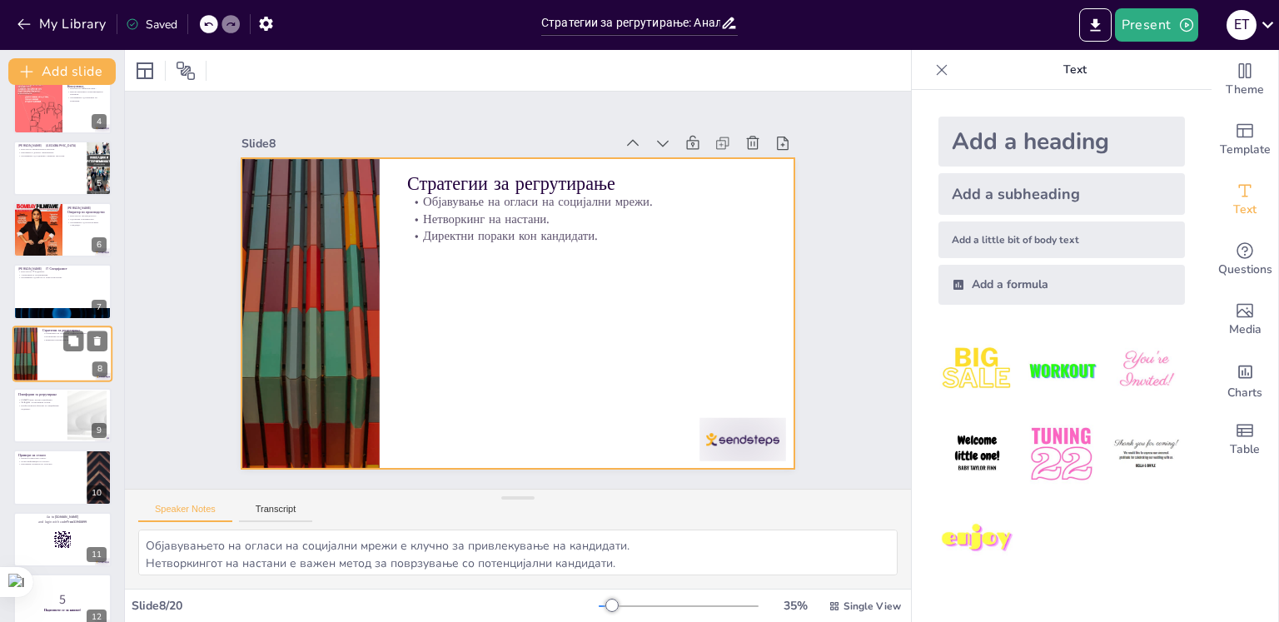
checkbox input "true"
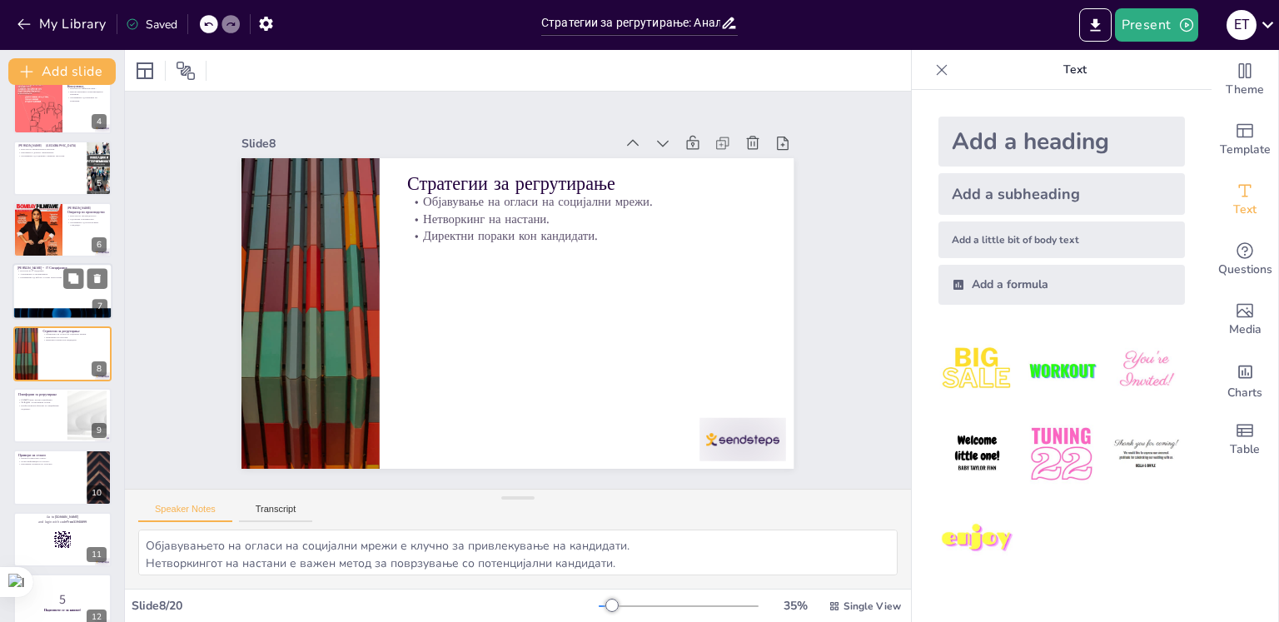
checkbox input "true"
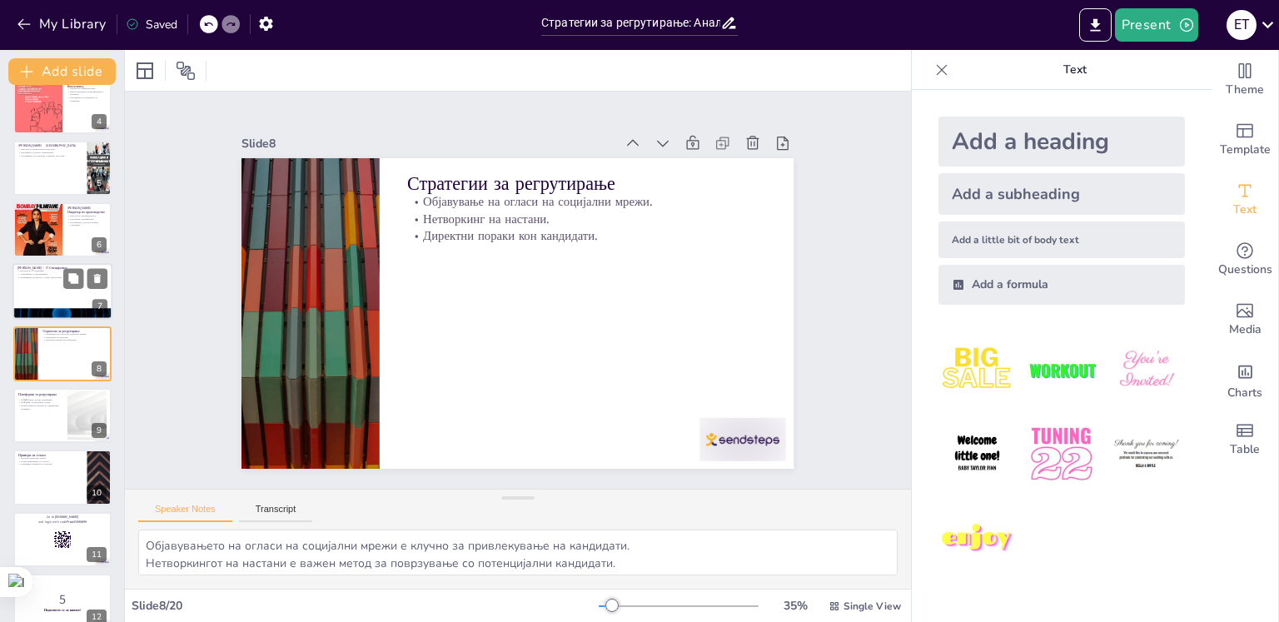
checkbox input "true"
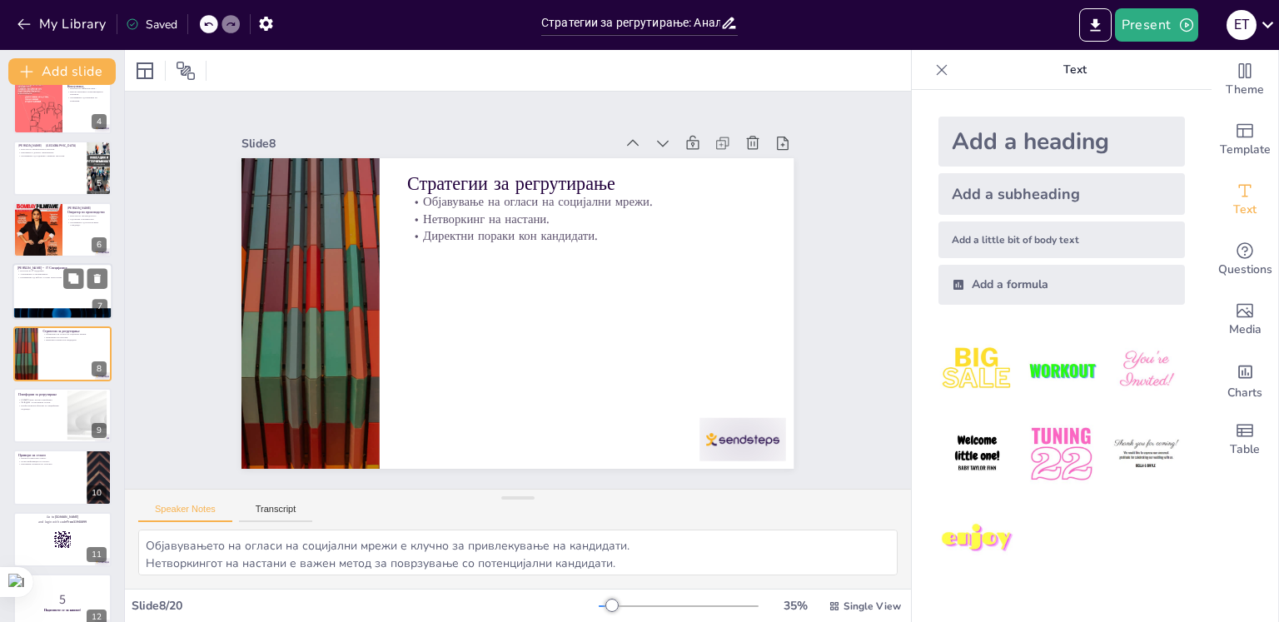
checkbox input "true"
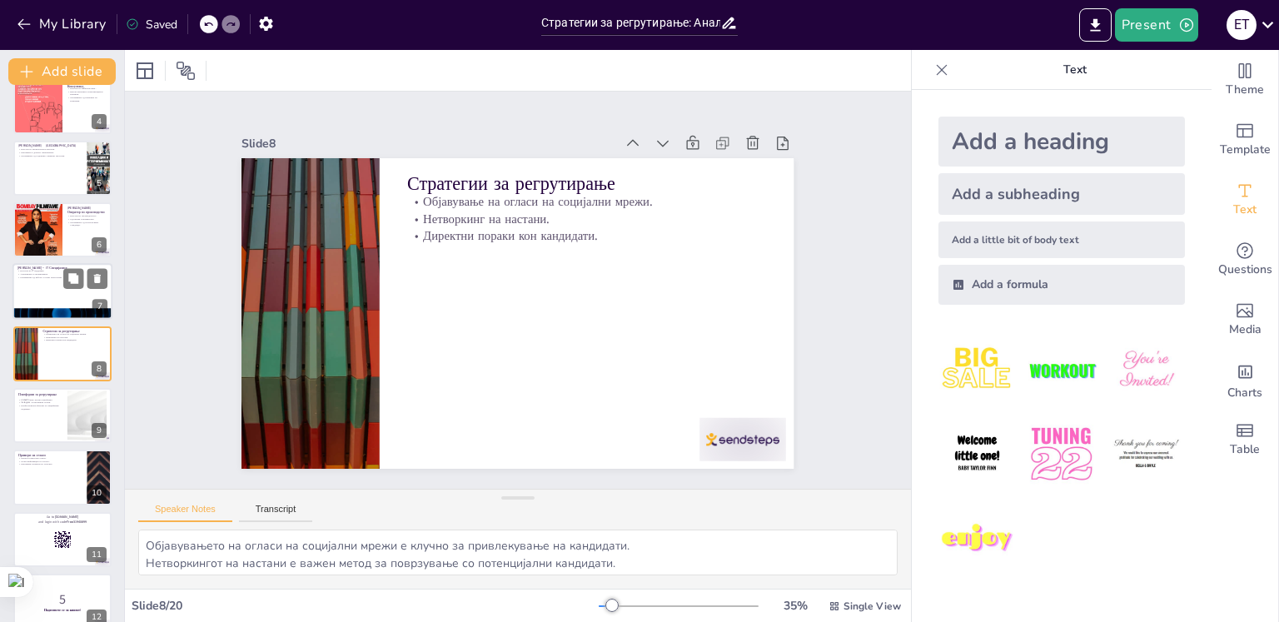
click at [57, 291] on div at bounding box center [62, 292] width 100 height 57
type textarea "Деспина има значајно искуство во IT поддршка, што ја прави важен член на технол…"
checkbox input "true"
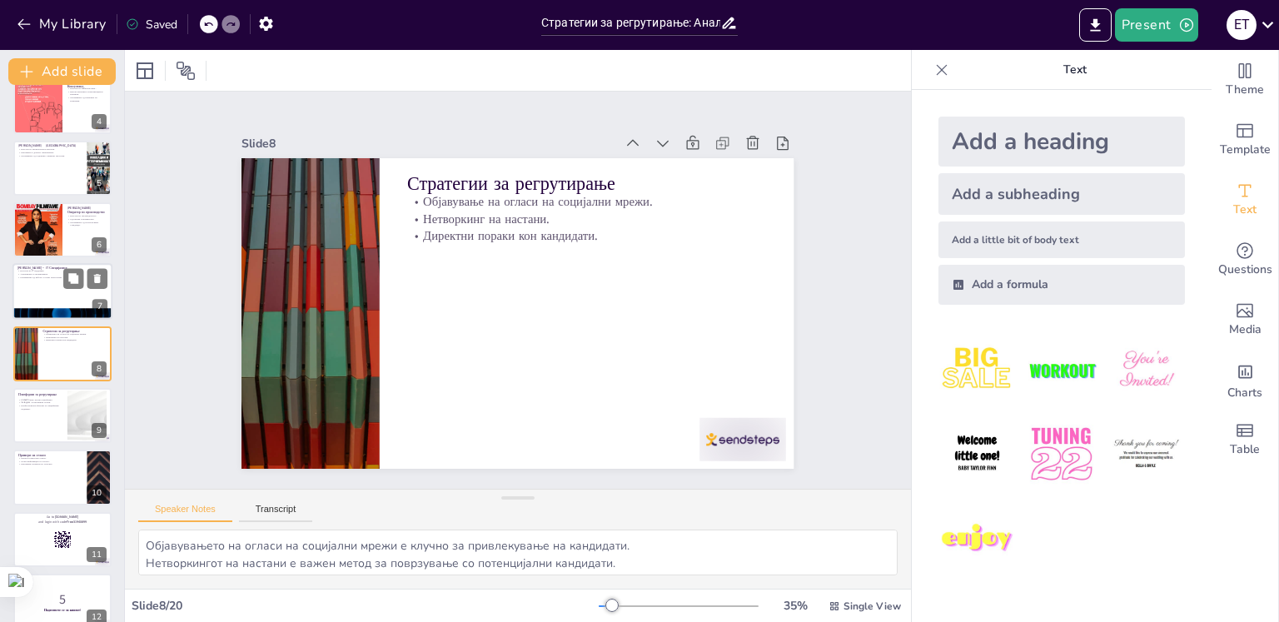
checkbox input "true"
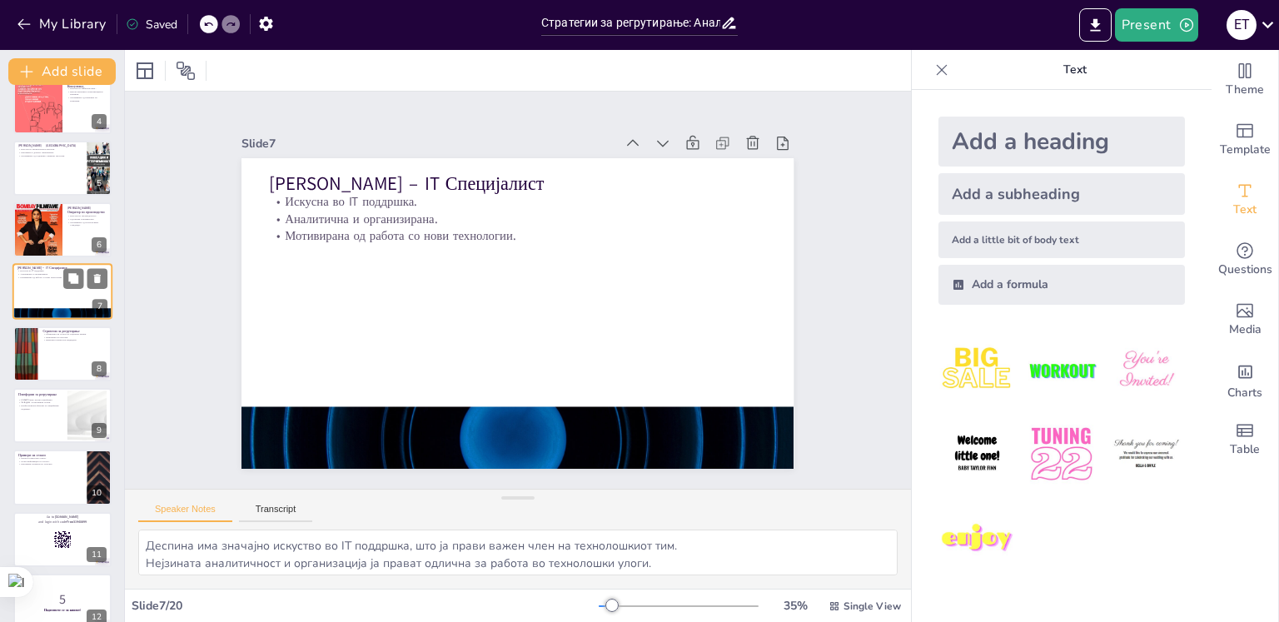
scroll to position [143, 0]
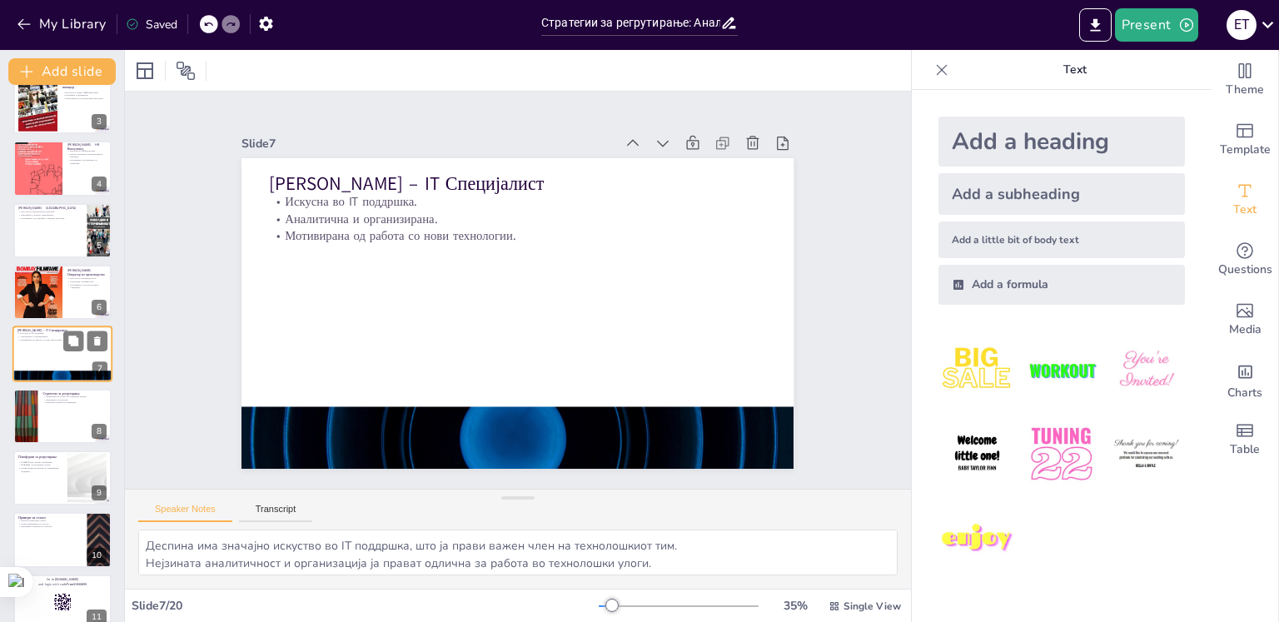
checkbox input "true"
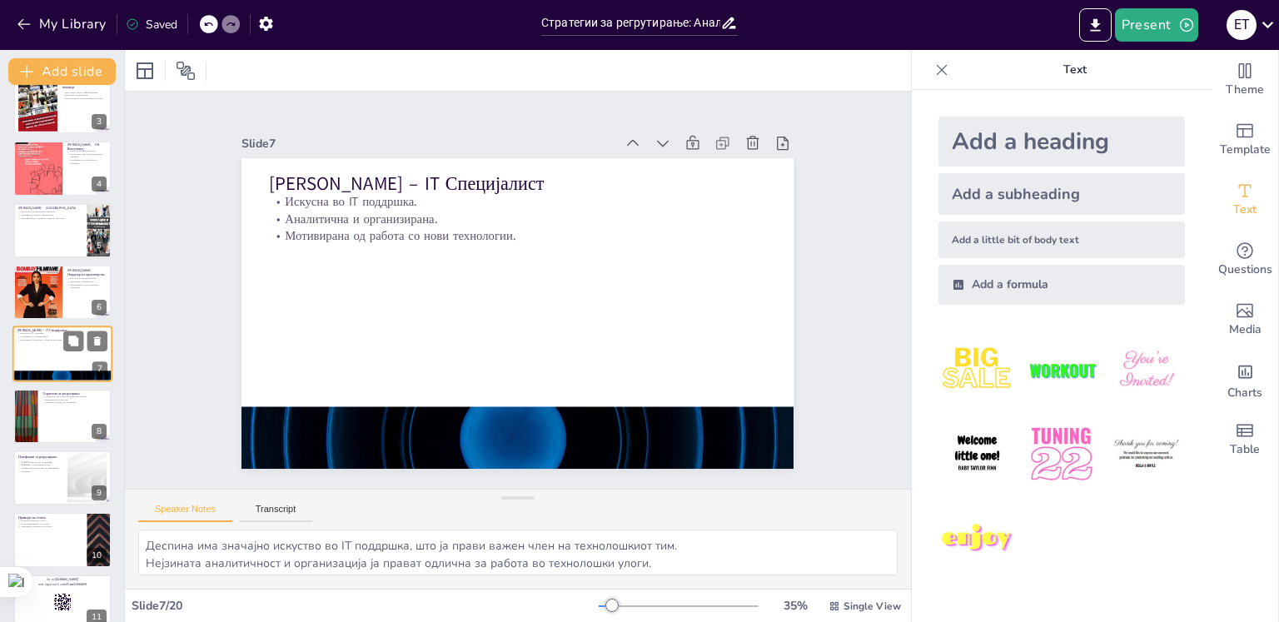
checkbox input "true"
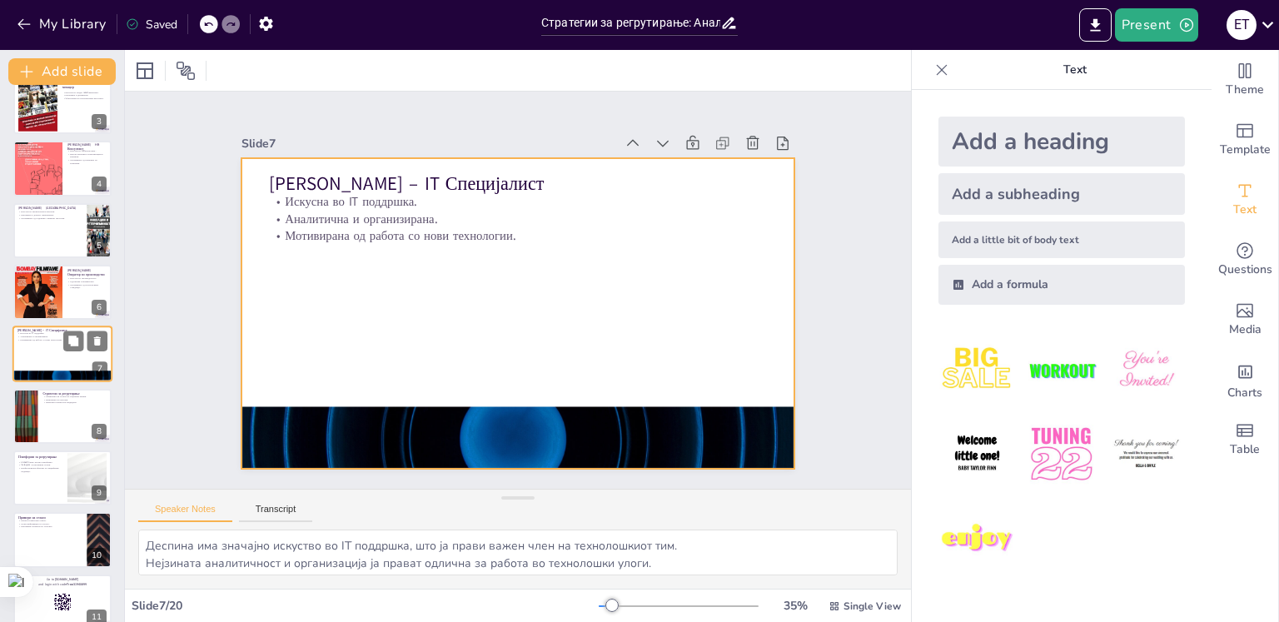
checkbox input "true"
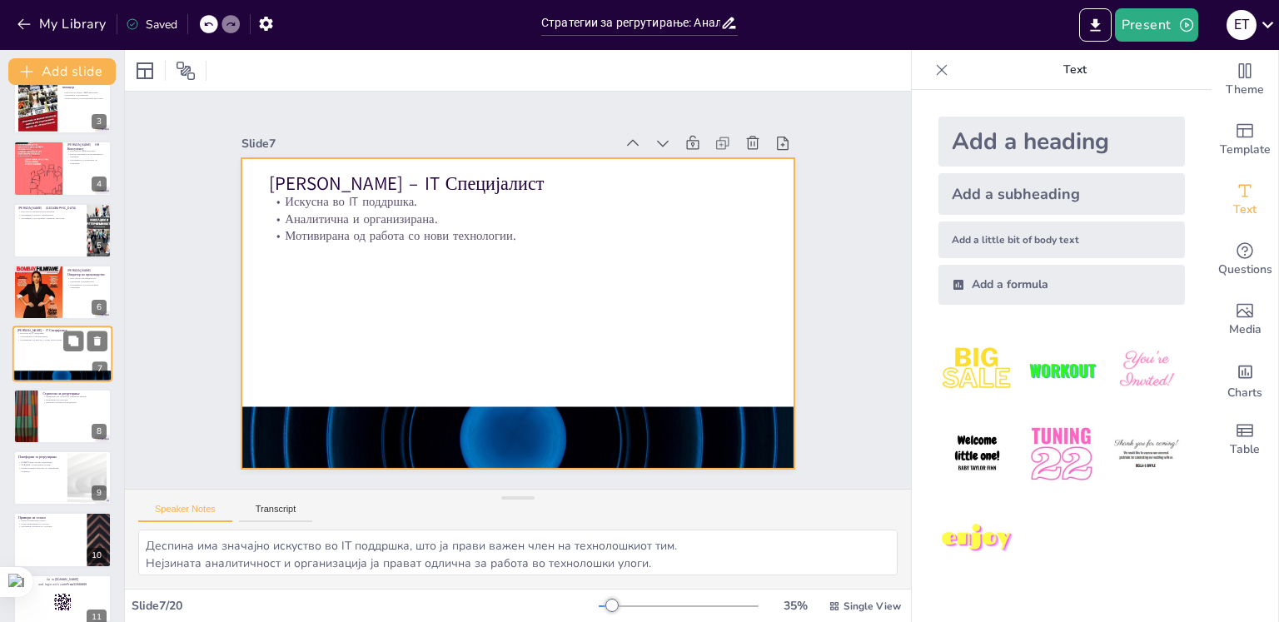
click at [57, 347] on div at bounding box center [62, 354] width 100 height 57
checkbox input "true"
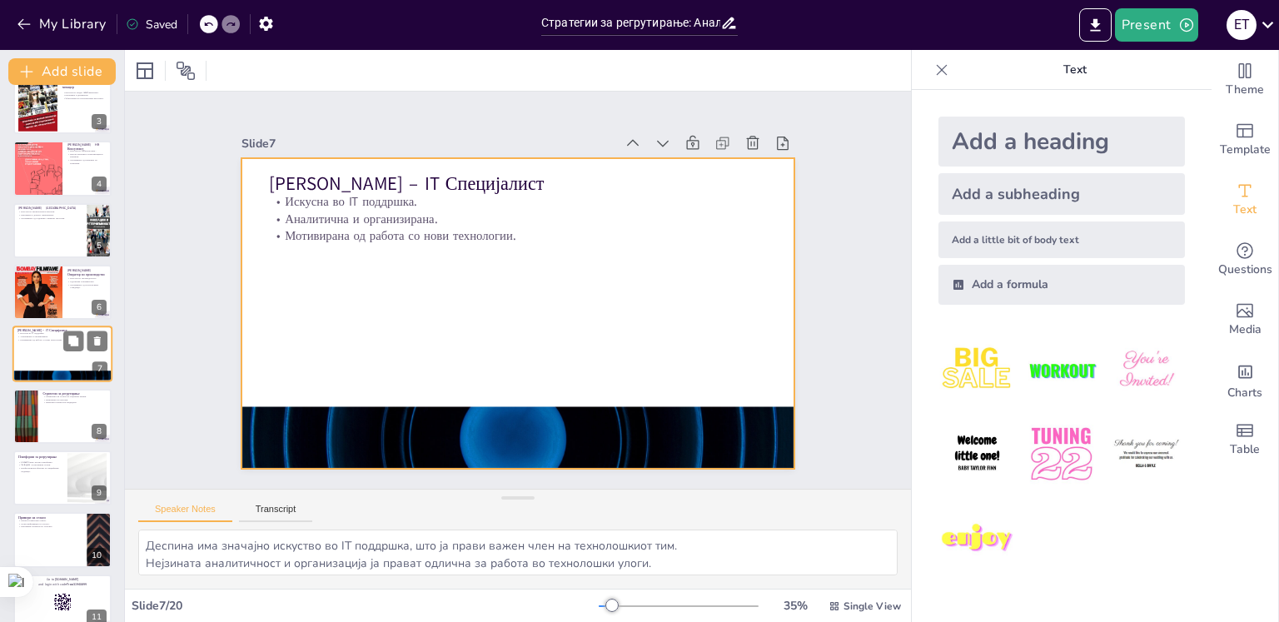
checkbox input "true"
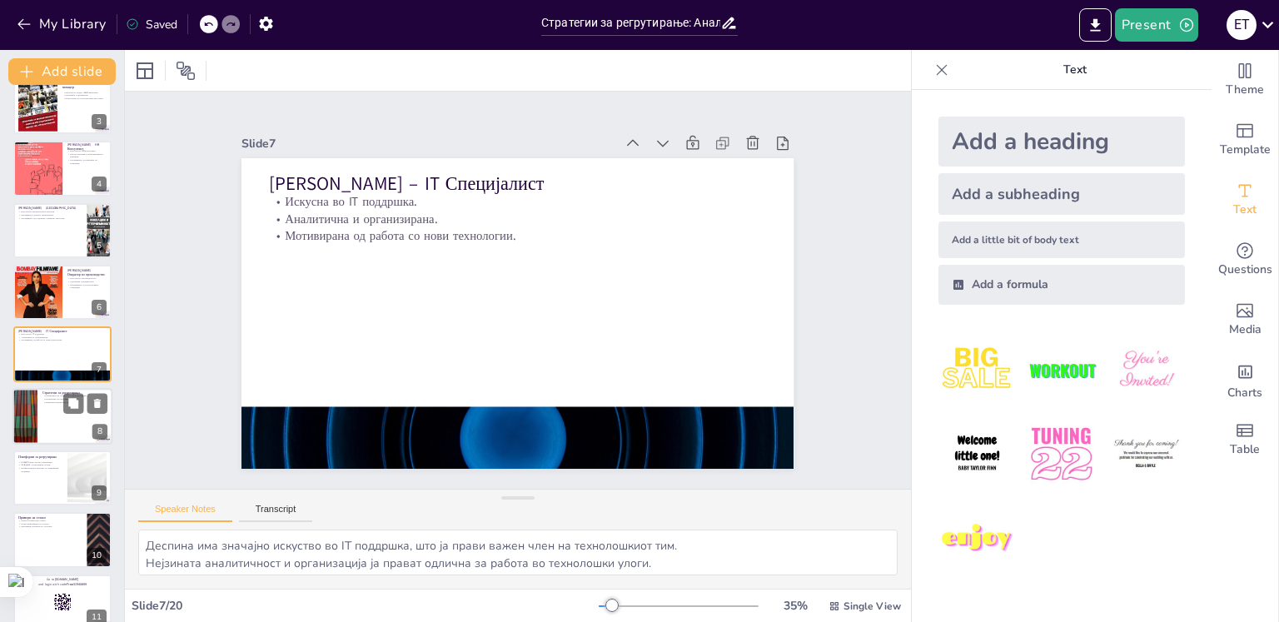
checkbox input "true"
click at [52, 420] on div at bounding box center [62, 416] width 100 height 57
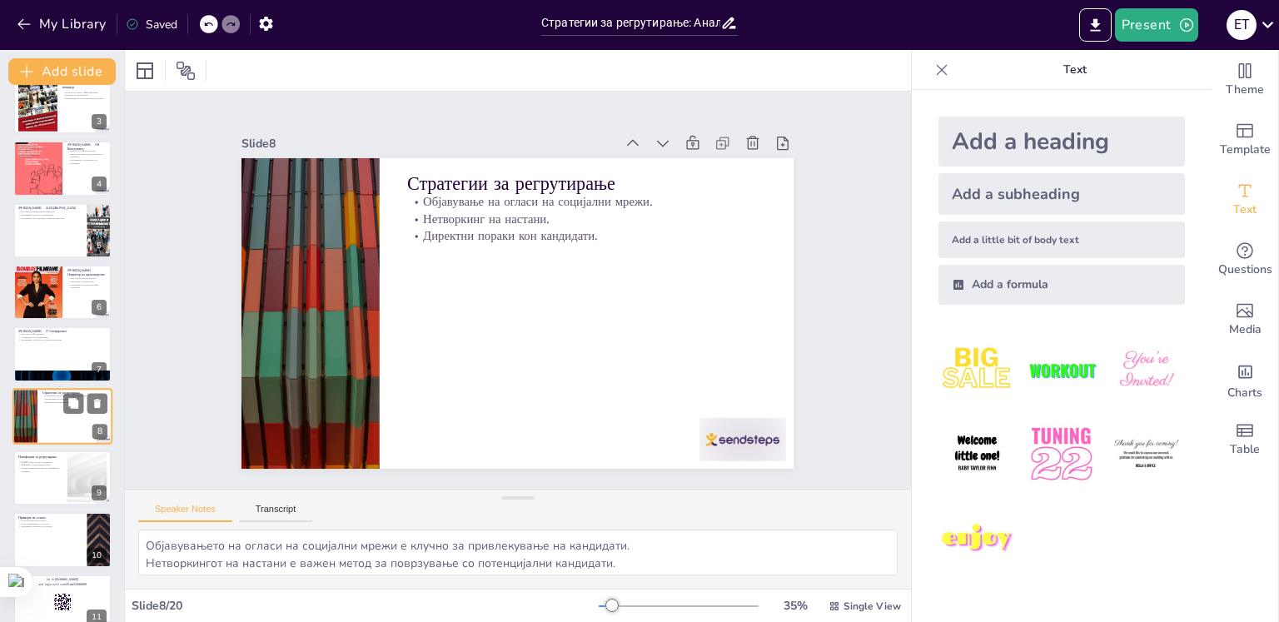
scroll to position [206, 0]
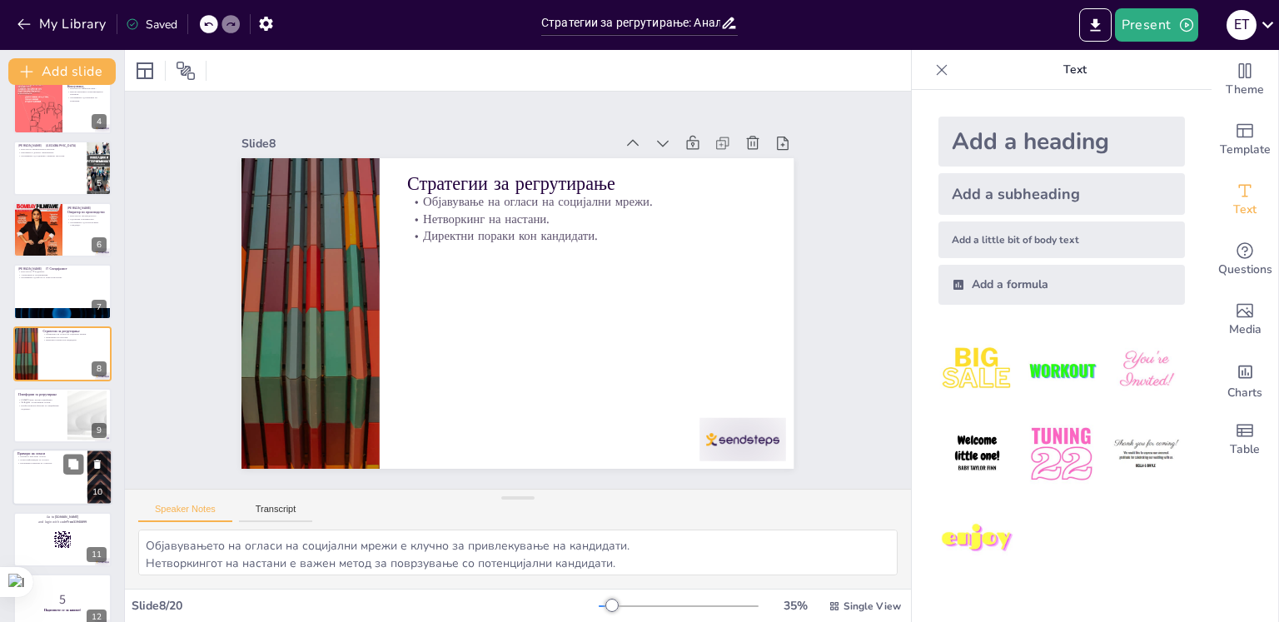
click at [39, 470] on div at bounding box center [62, 478] width 100 height 57
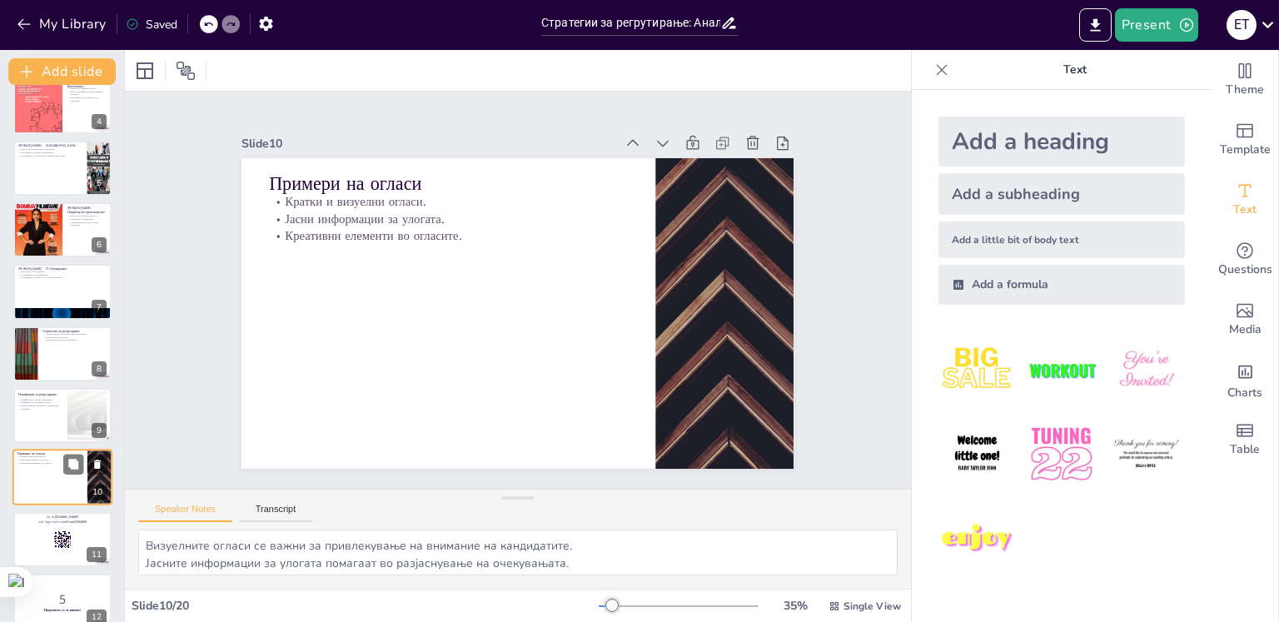
scroll to position [330, 0]
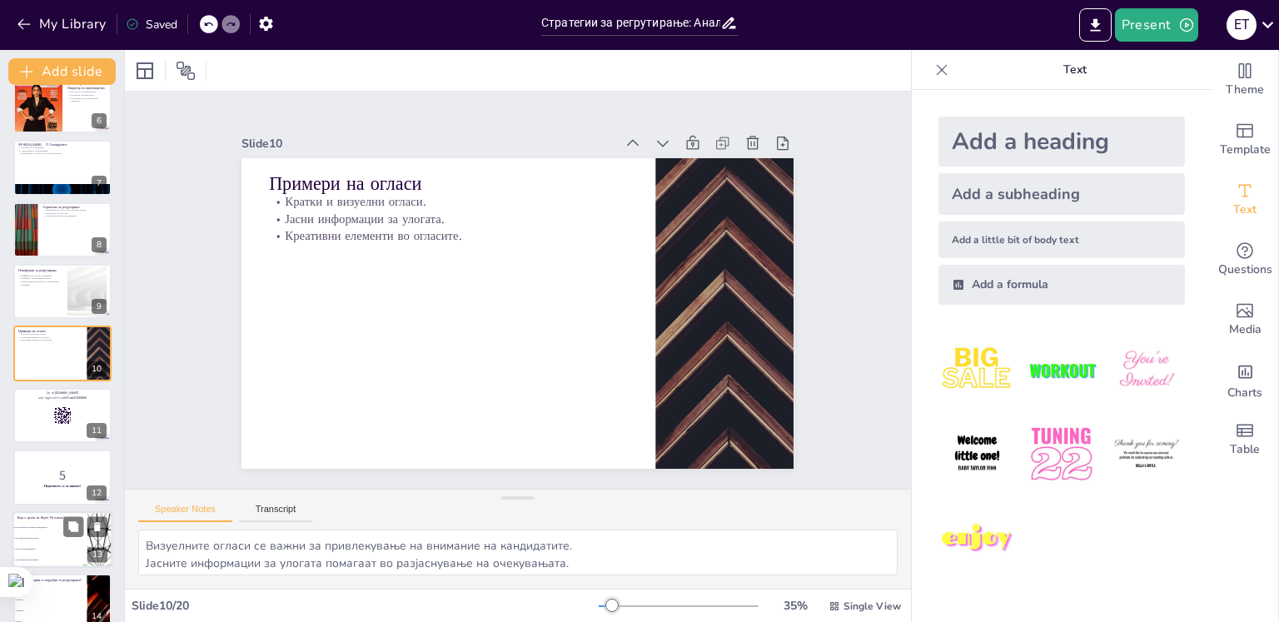
click at [42, 517] on p "Која е целта на Buyer Personas?" at bounding box center [49, 517] width 65 height 5
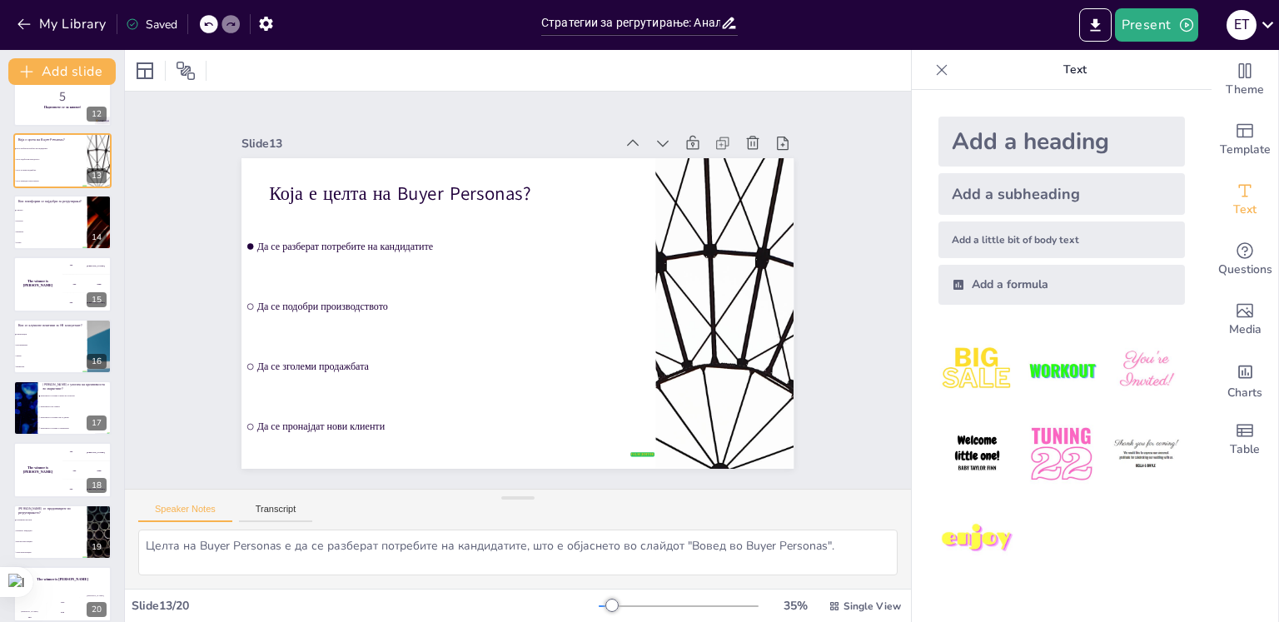
scroll to position [721, 0]
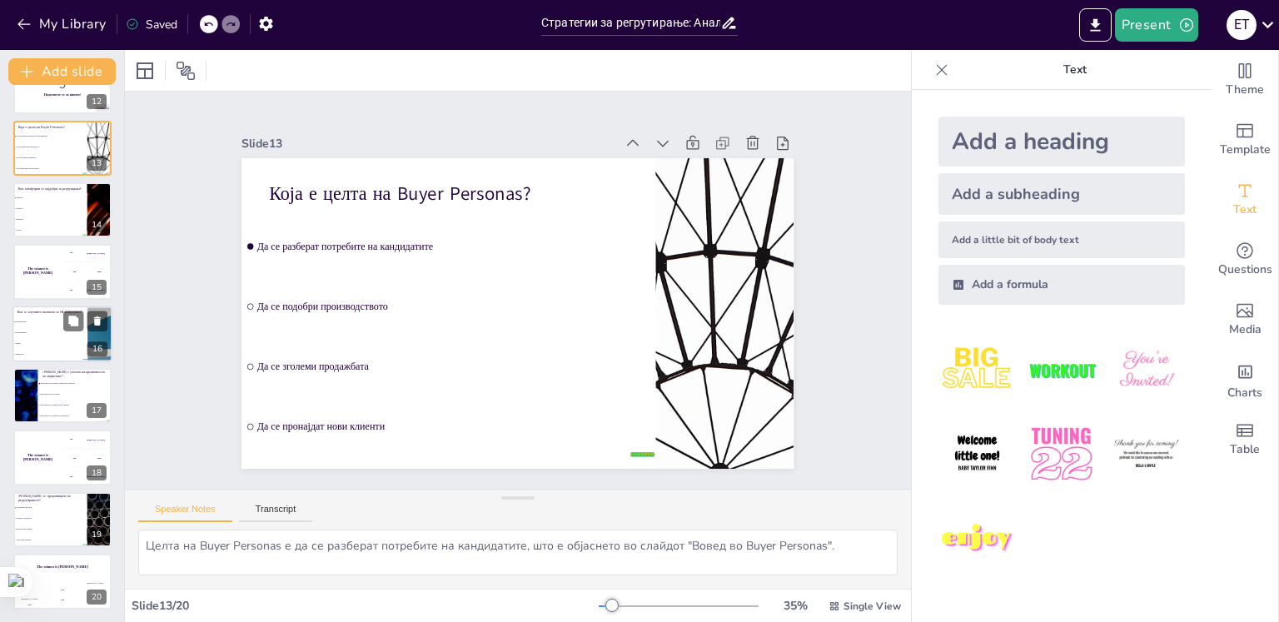
click at [33, 321] on span "Комуникација" at bounding box center [51, 322] width 72 height 2
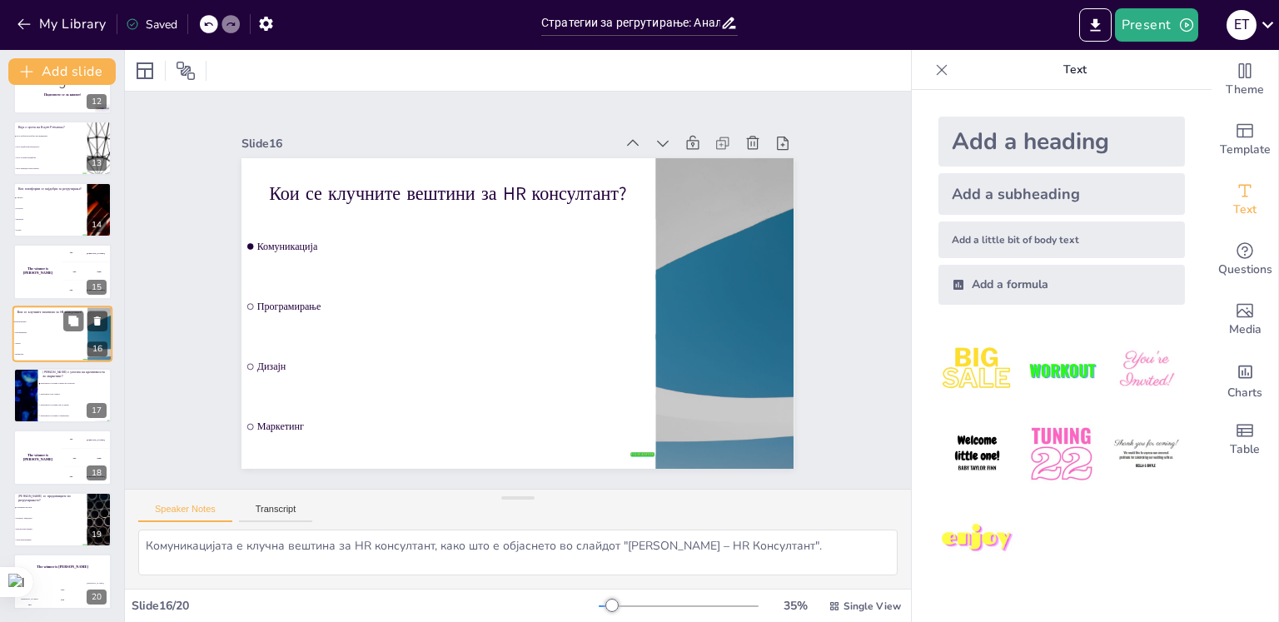
scroll to position [701, 0]
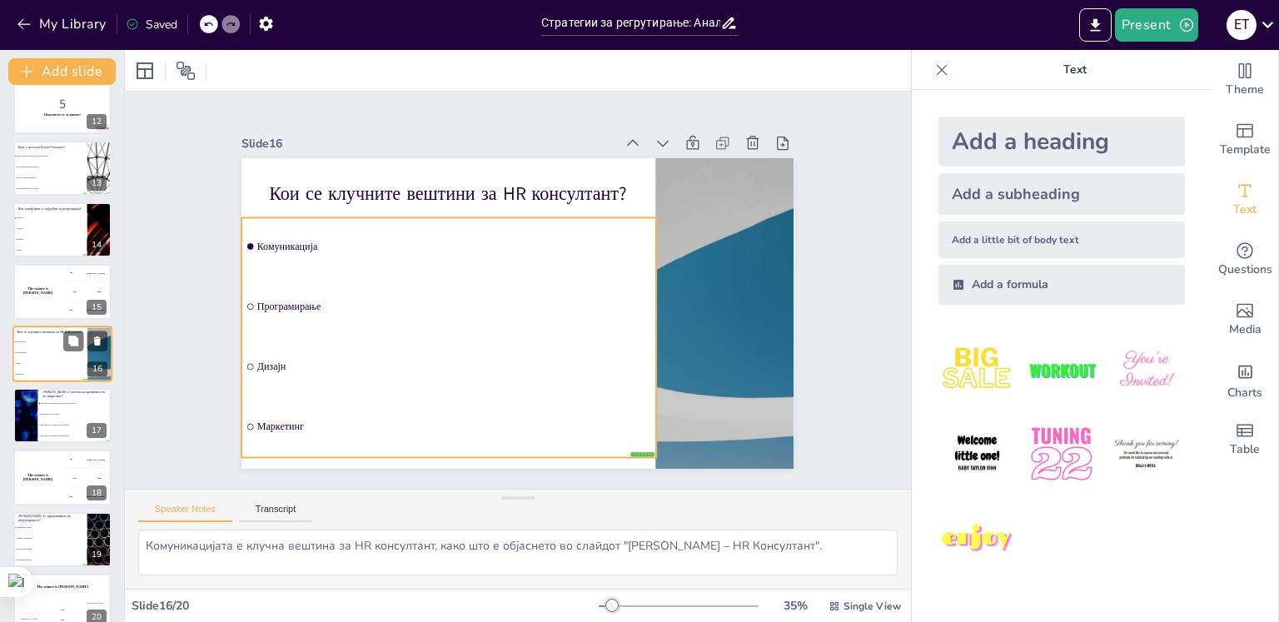
click at [50, 355] on li "Програмирање" at bounding box center [49, 352] width 75 height 11
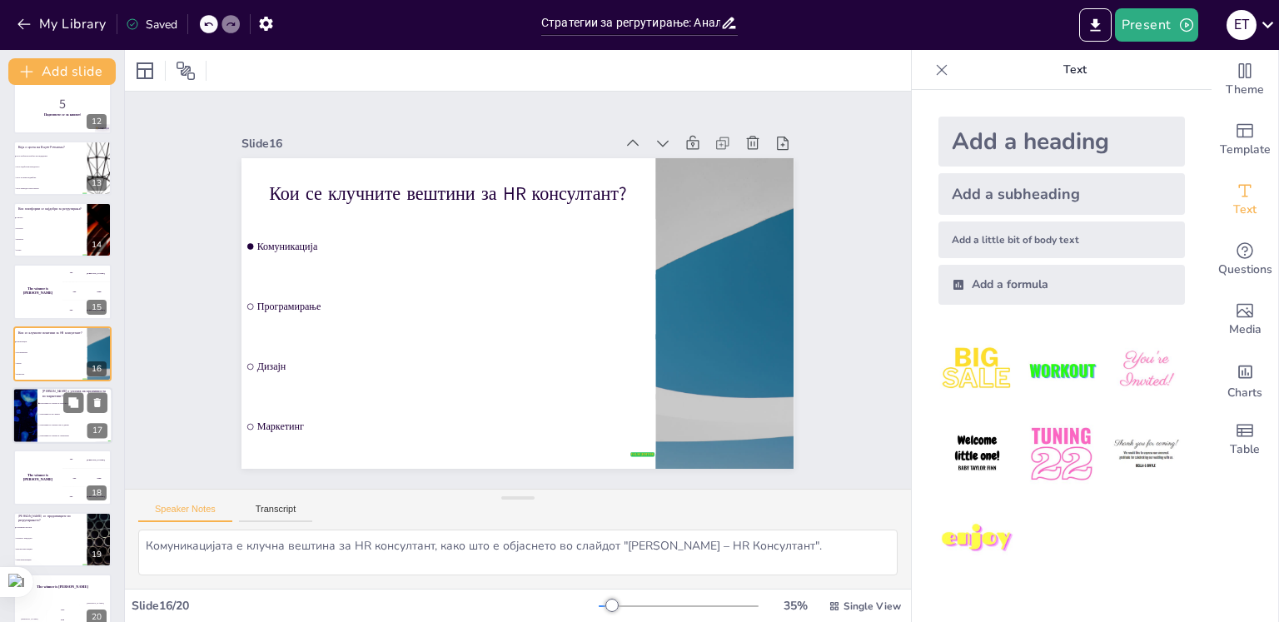
click at [52, 407] on li "Креативноста е важна за развој на стратегии" at bounding box center [74, 403] width 75 height 11
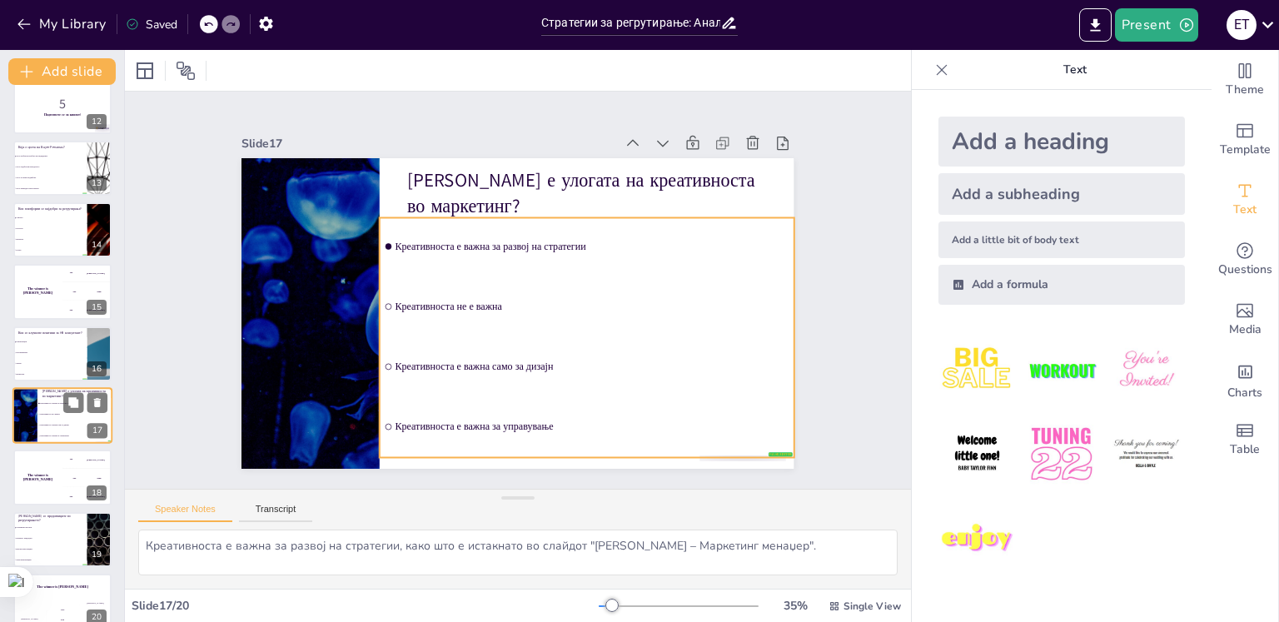
scroll to position [721, 0]
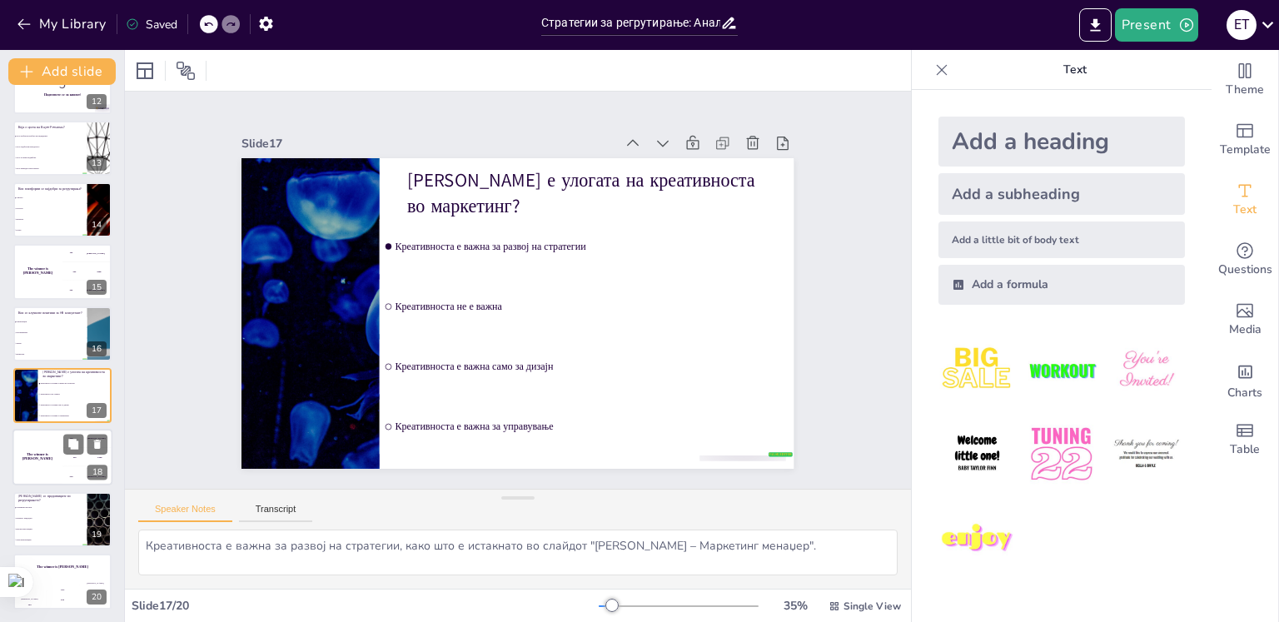
click at [47, 432] on div "The winner is [PERSON_NAME]" at bounding box center [37, 458] width 50 height 57
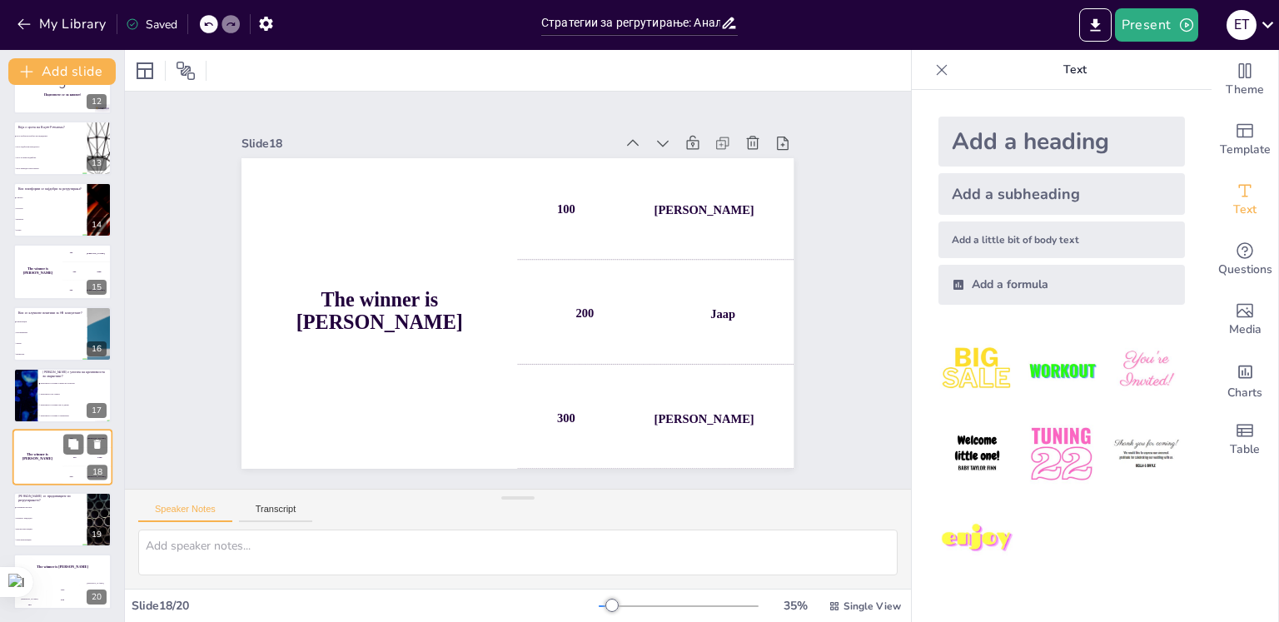
click at [47, 432] on div "The winner is [PERSON_NAME]" at bounding box center [37, 458] width 50 height 57
click at [44, 494] on div "[PERSON_NAME] се предизвиците во регрутирањето?" at bounding box center [49, 497] width 65 height 7
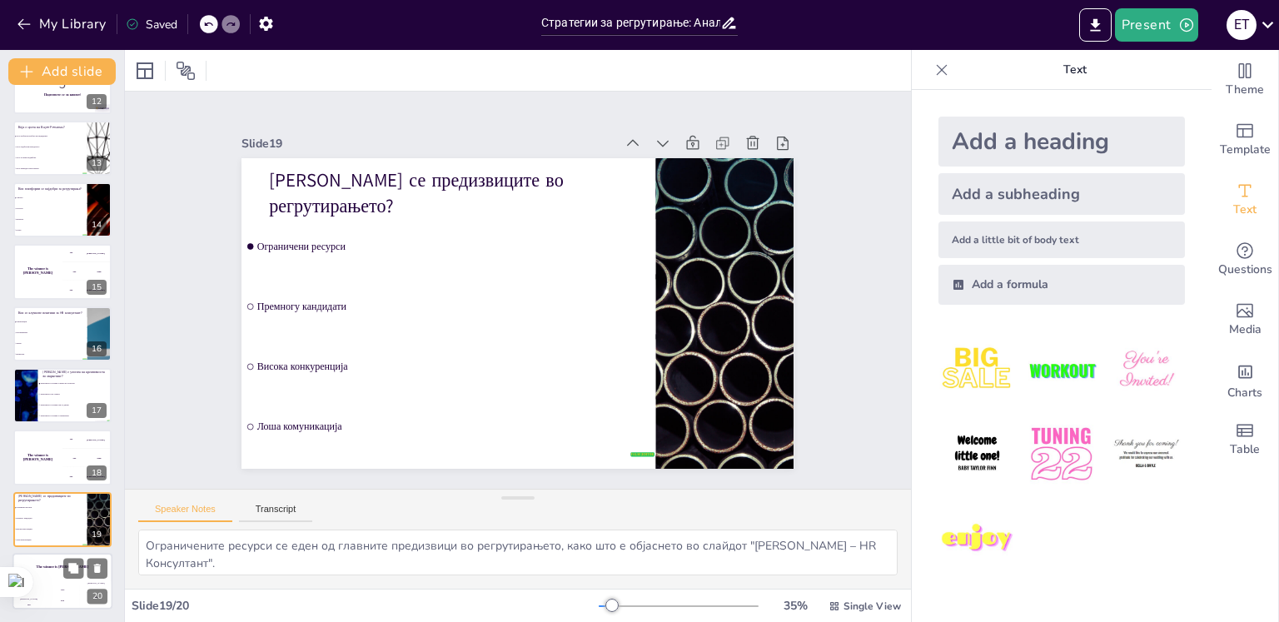
click at [50, 568] on h4 "The winner is [PERSON_NAME]" at bounding box center [62, 567] width 100 height 4
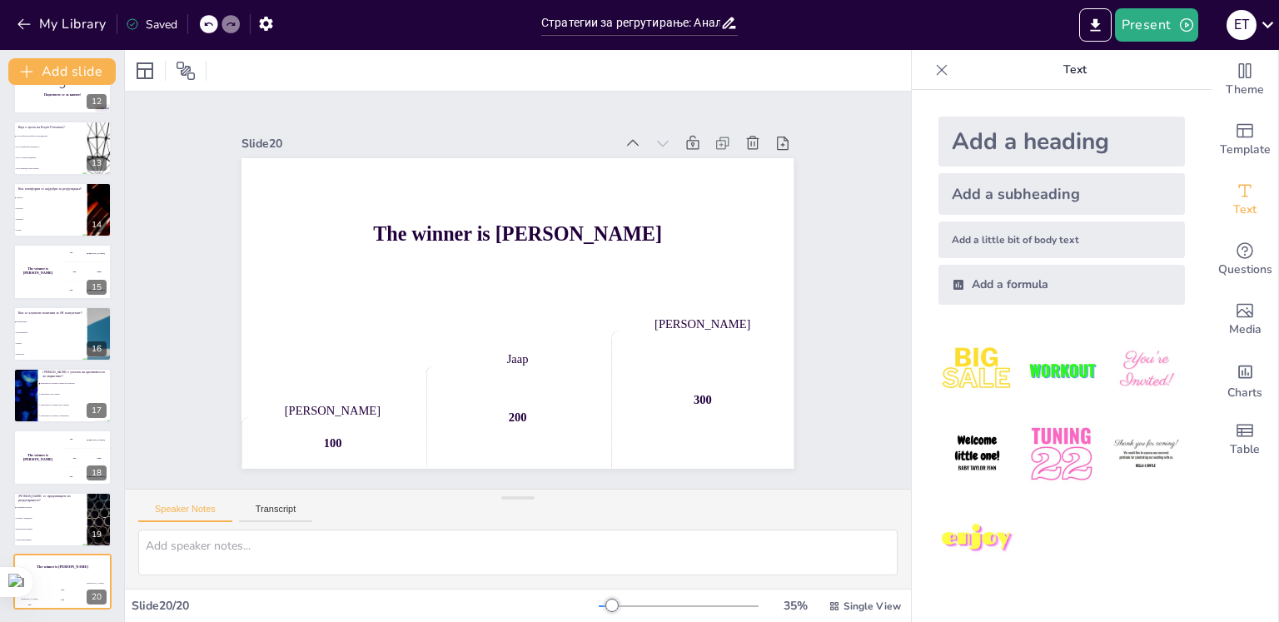
click at [992, 147] on div "Add a heading" at bounding box center [1061, 142] width 246 height 50
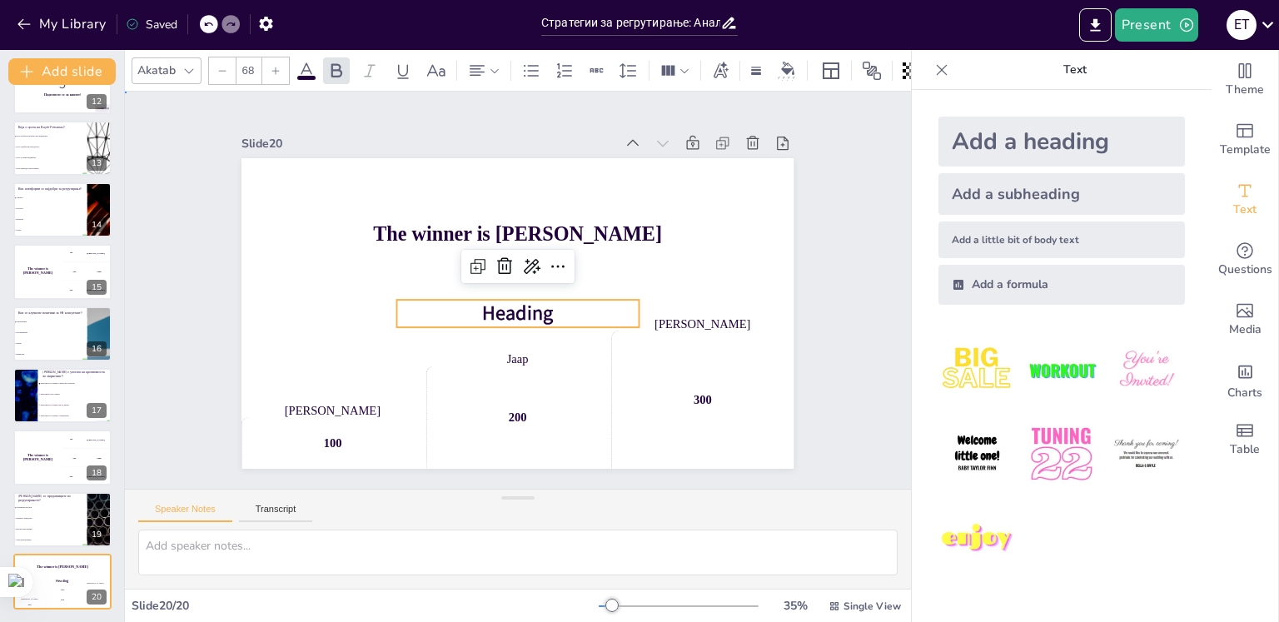
click at [836, 137] on div "Slide 1 Стратегии за регрутирање: Анализа на кандидати преку Buyer Personas Ова…" at bounding box center [518, 290] width 823 height 477
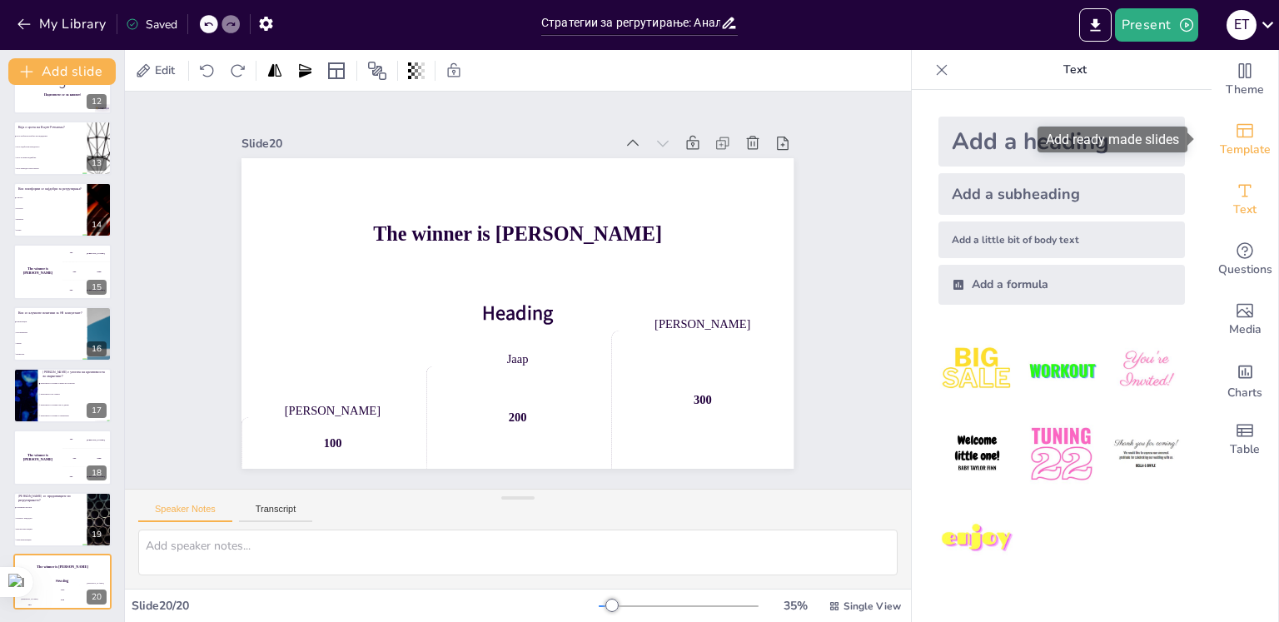
click at [1240, 137] on icon "Add ready made slides" at bounding box center [1245, 131] width 20 height 20
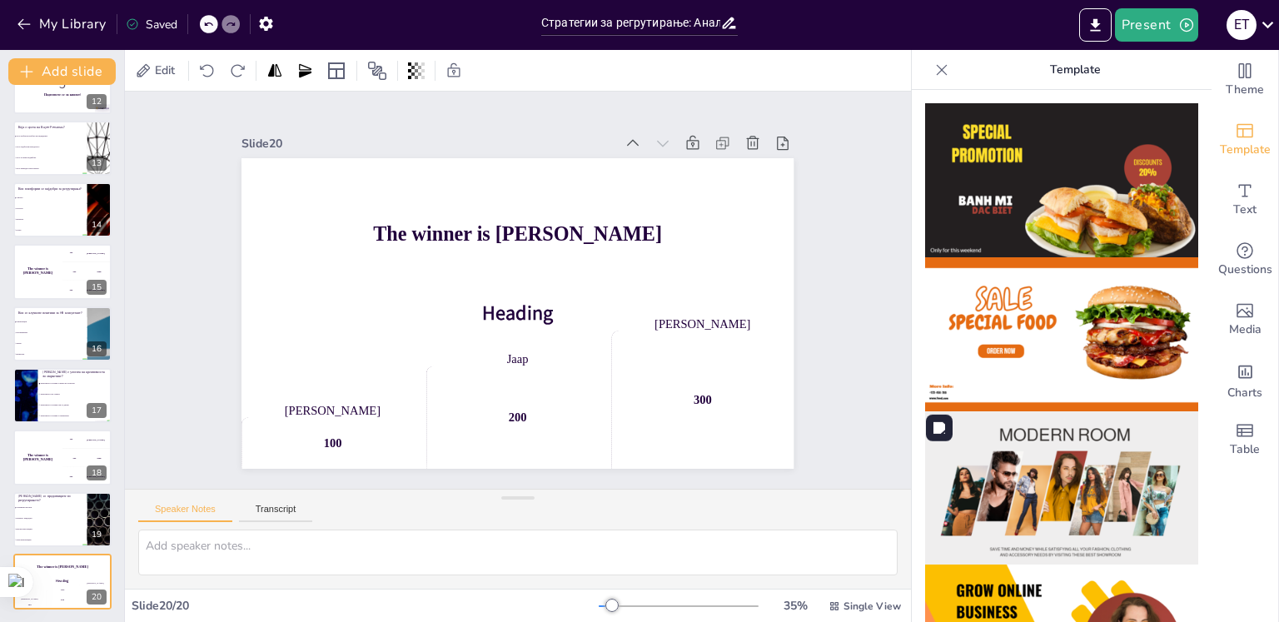
click at [1056, 445] on img at bounding box center [1061, 488] width 273 height 154
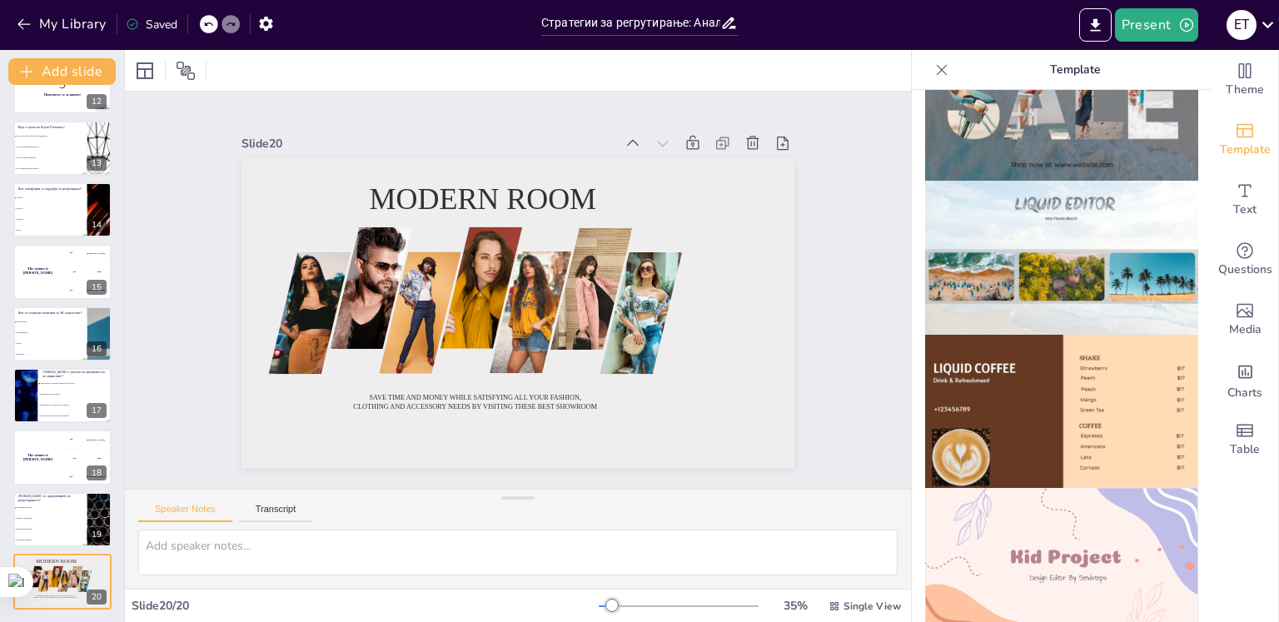
scroll to position [853, 0]
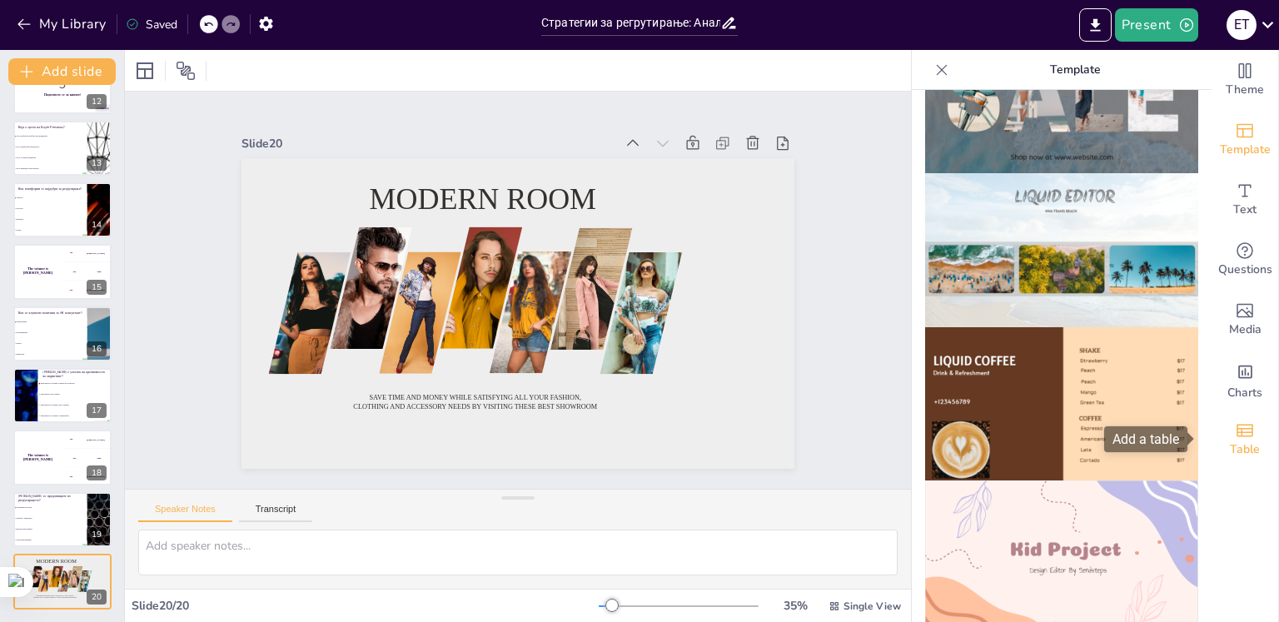
drag, startPoint x: 1198, startPoint y: 385, endPoint x: 1199, endPoint y: 426, distance: 41.6
click at [1191, 386] on div at bounding box center [1062, 356] width 300 height 532
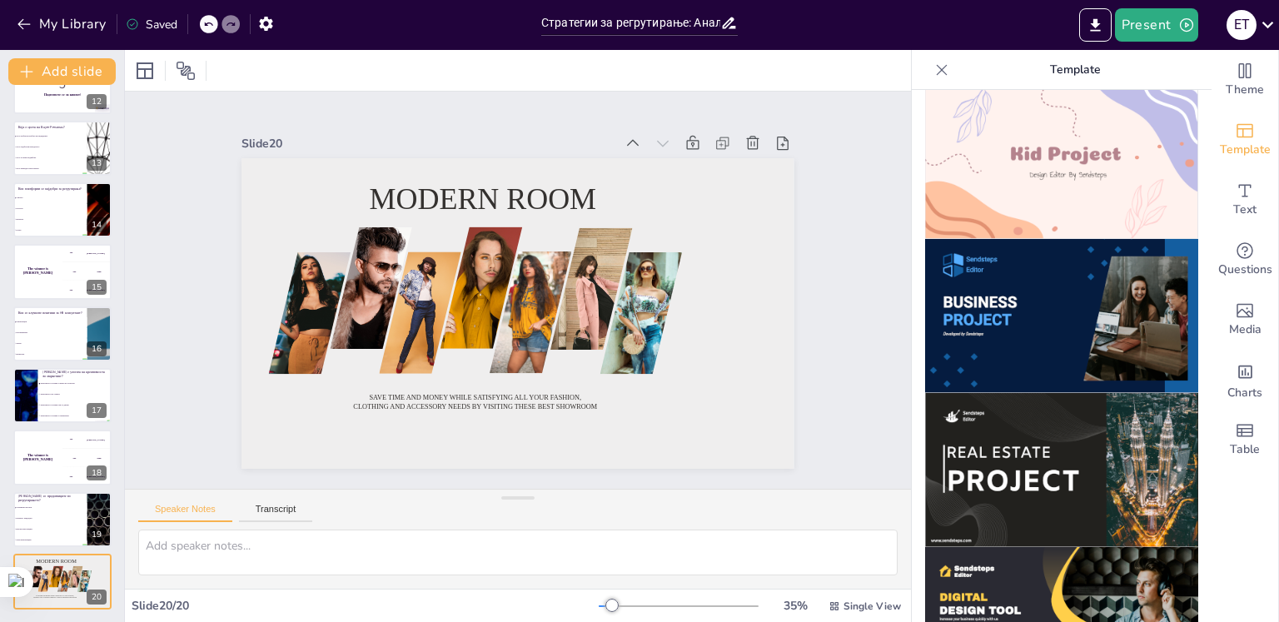
scroll to position [1251, 0]
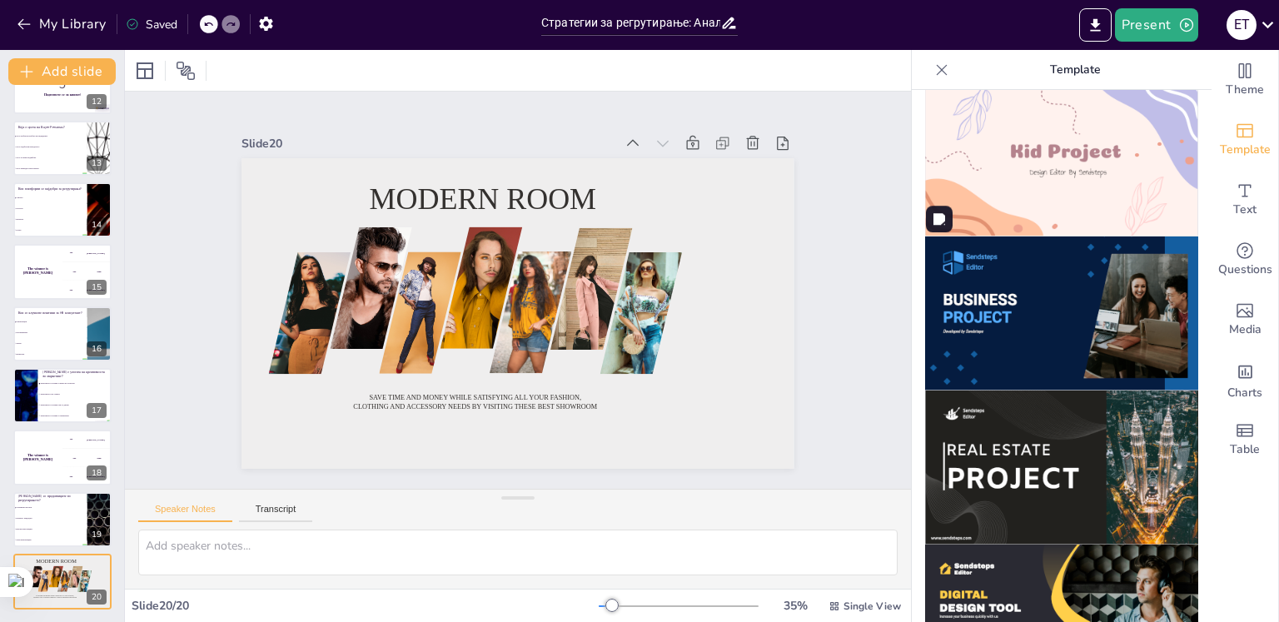
click at [1081, 300] on img at bounding box center [1061, 313] width 273 height 154
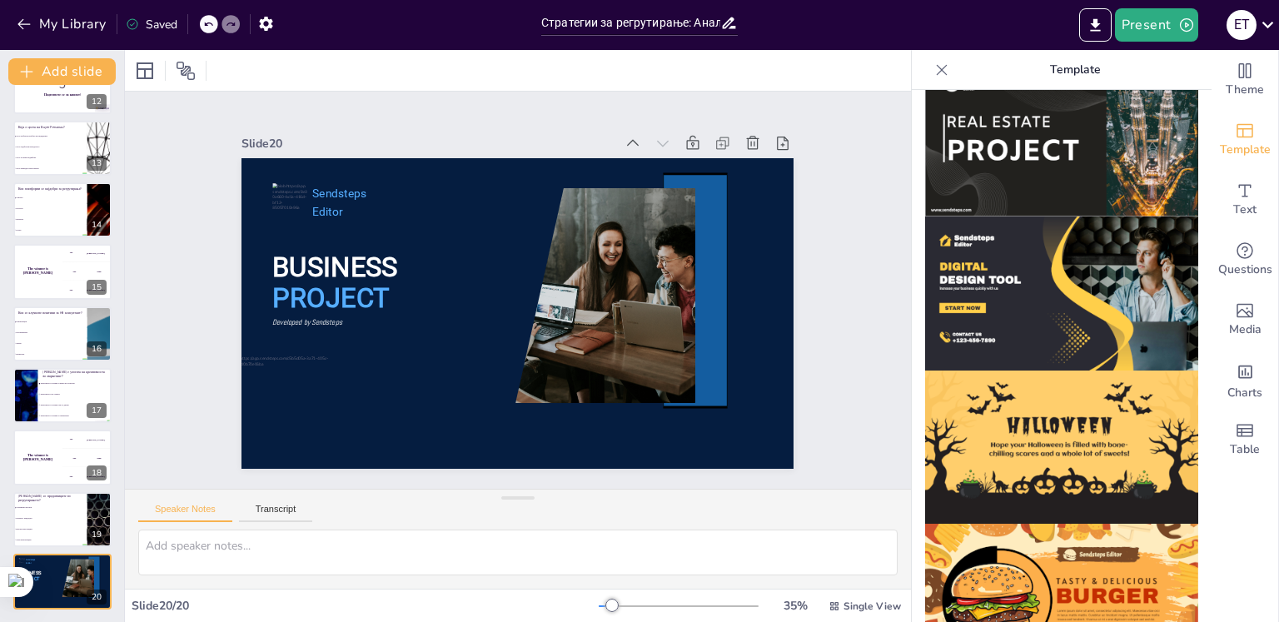
scroll to position [1185, 0]
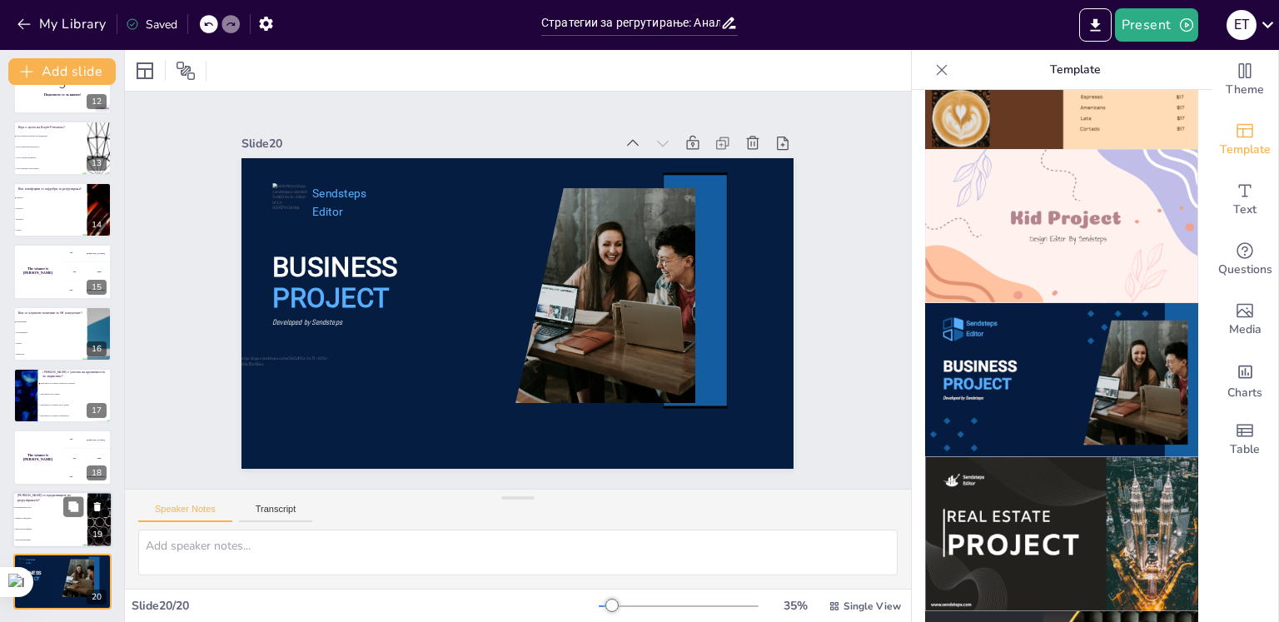
click at [89, 514] on button at bounding box center [97, 506] width 20 height 20
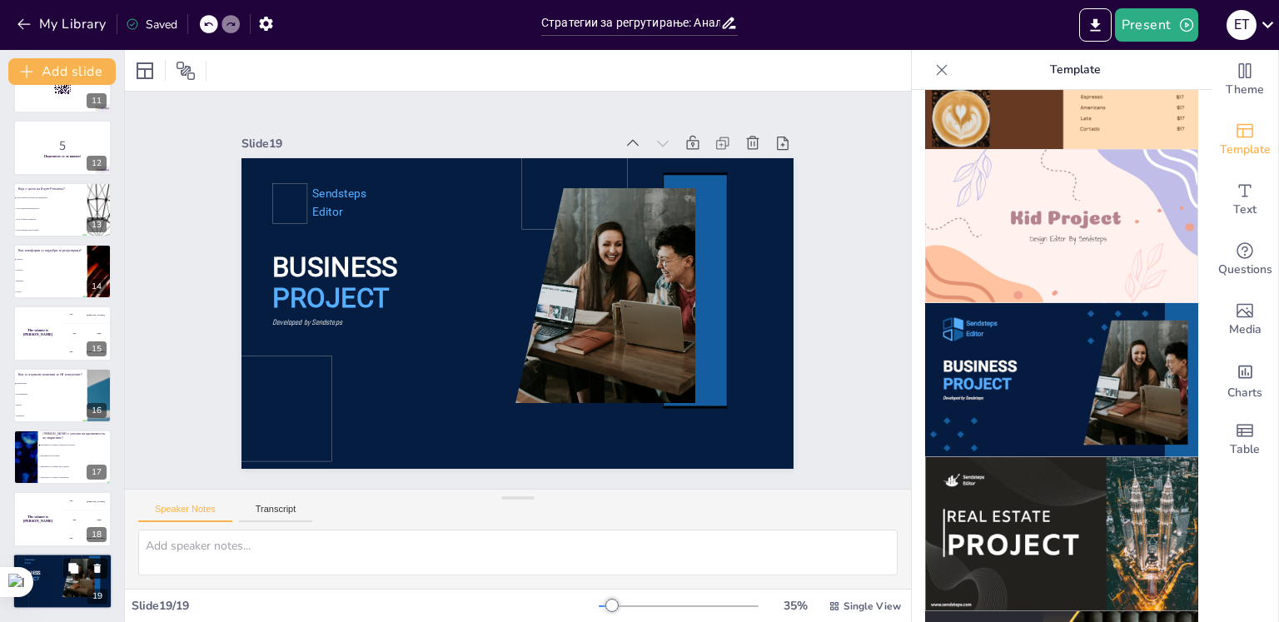
scroll to position [659, 0]
click at [76, 457] on li "Креативноста не е важна" at bounding box center [74, 455] width 75 height 11
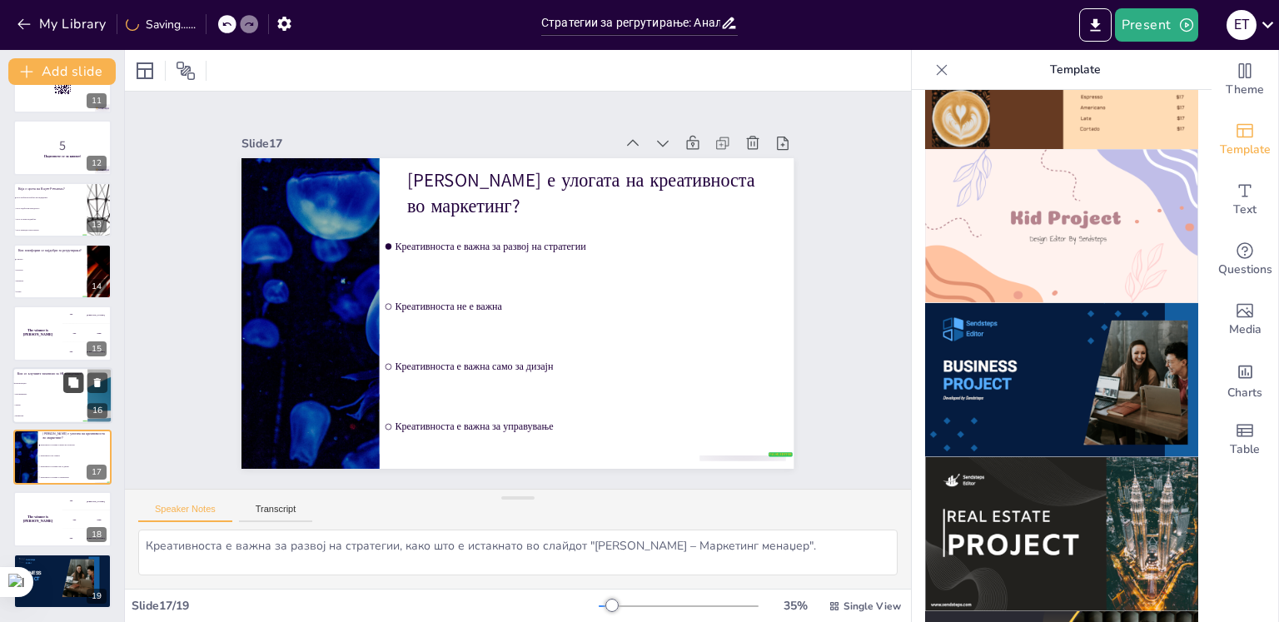
click at [76, 376] on icon at bounding box center [73, 382] width 12 height 12
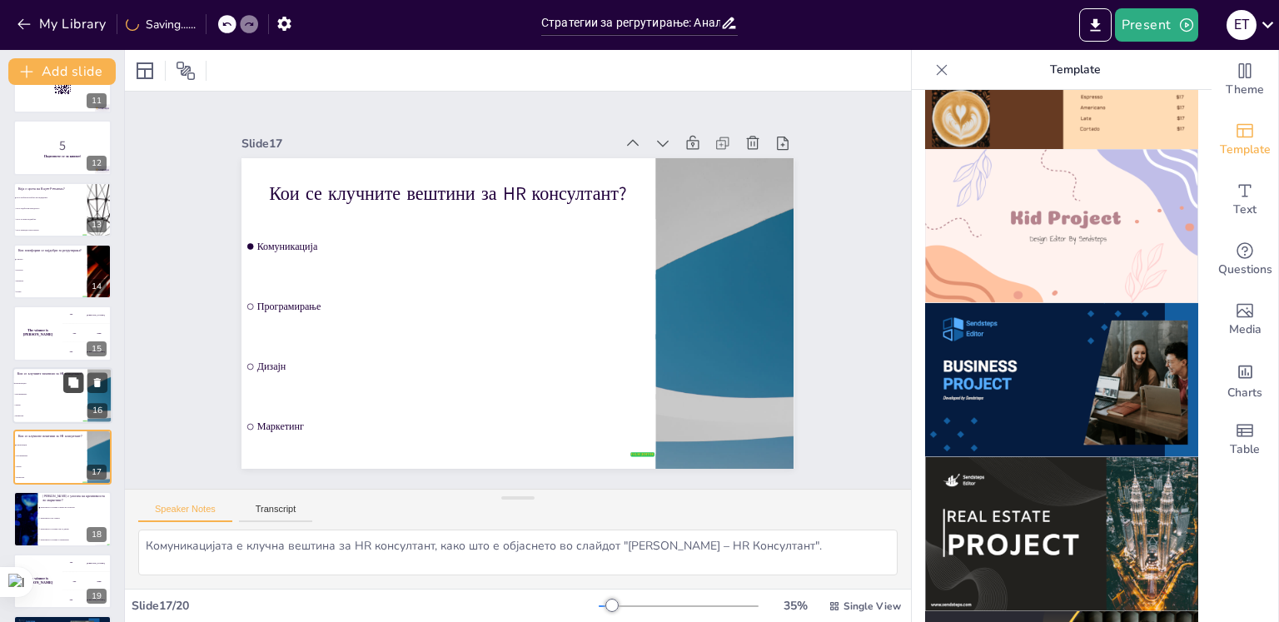
scroll to position [721, 0]
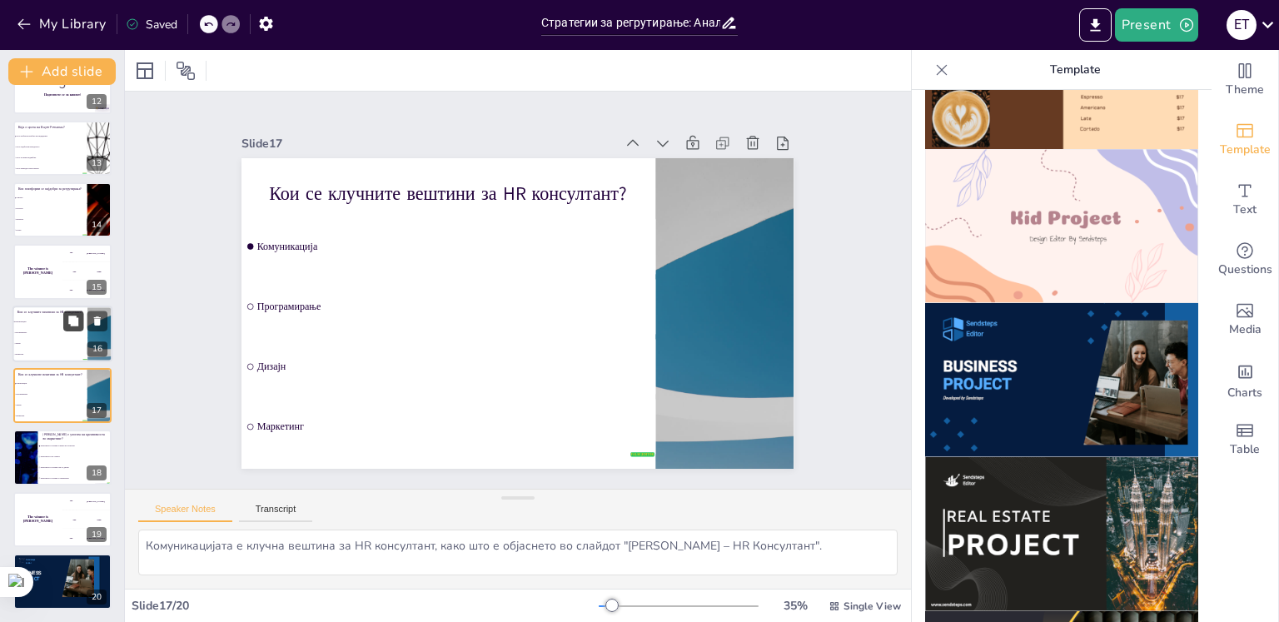
click at [76, 315] on icon at bounding box center [73, 321] width 12 height 12
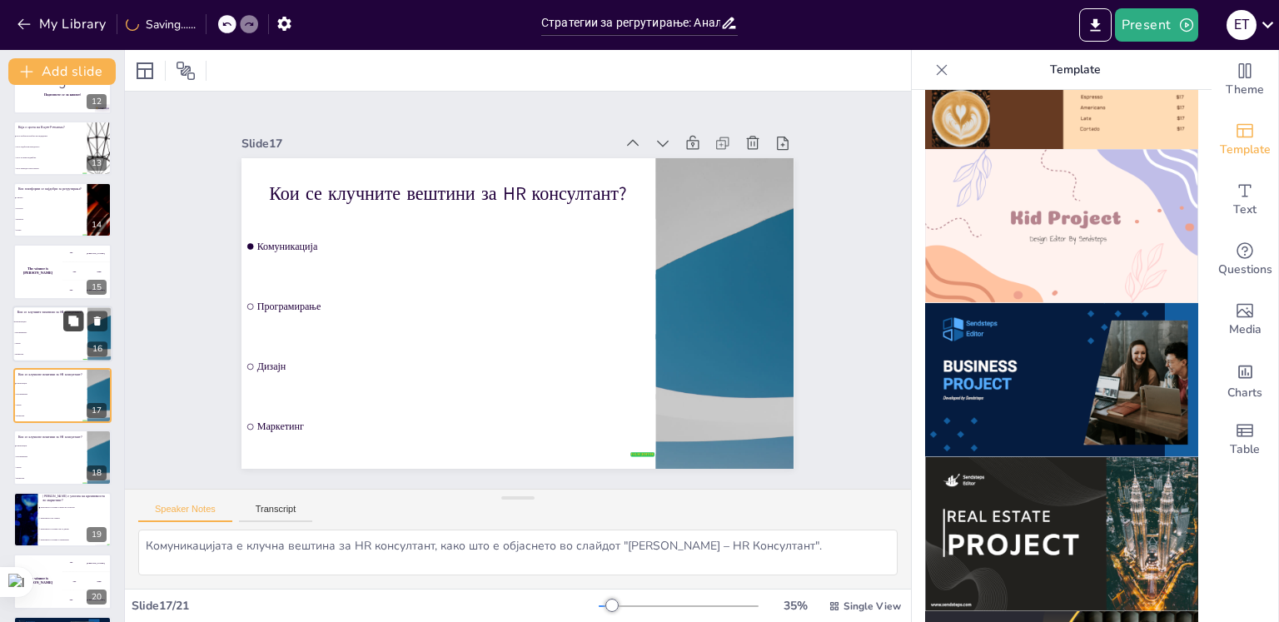
scroll to position [763, 0]
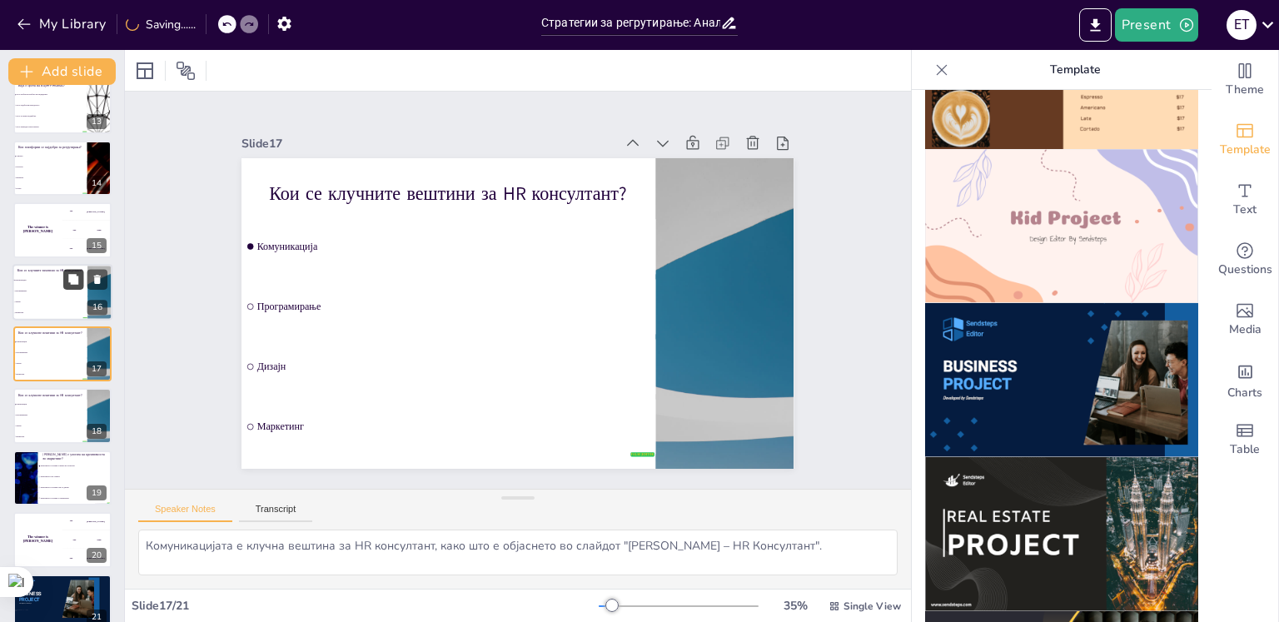
click at [76, 280] on icon at bounding box center [73, 279] width 10 height 10
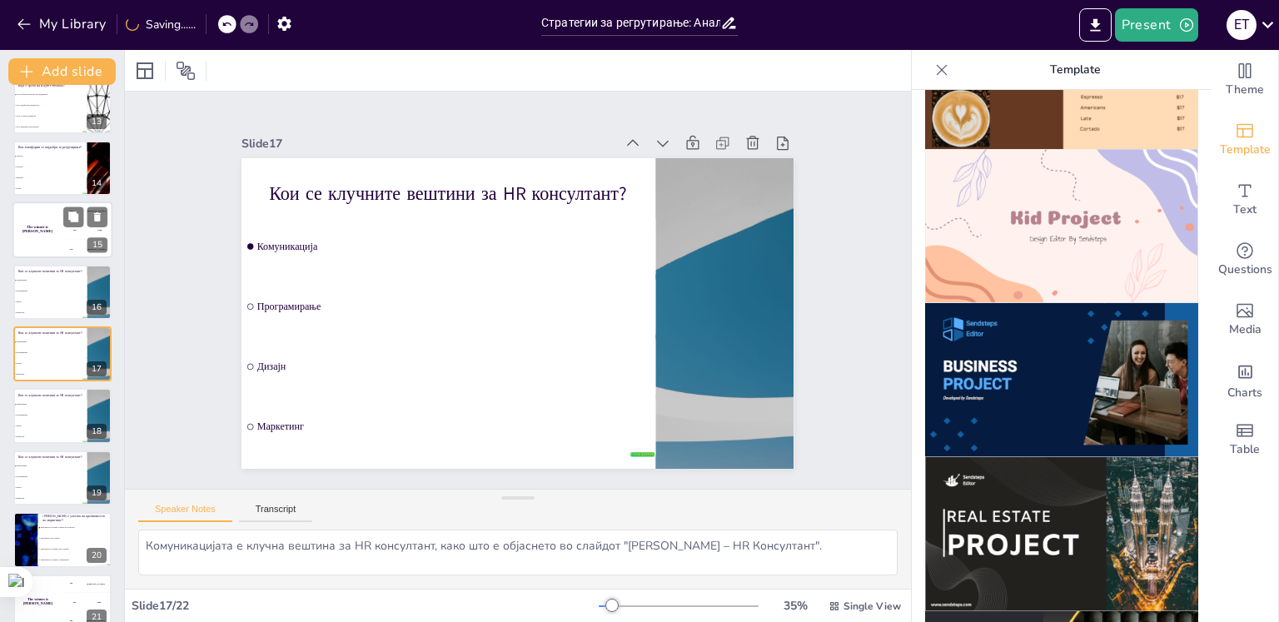
click at [70, 234] on div "200 Jaap" at bounding box center [87, 230] width 50 height 18
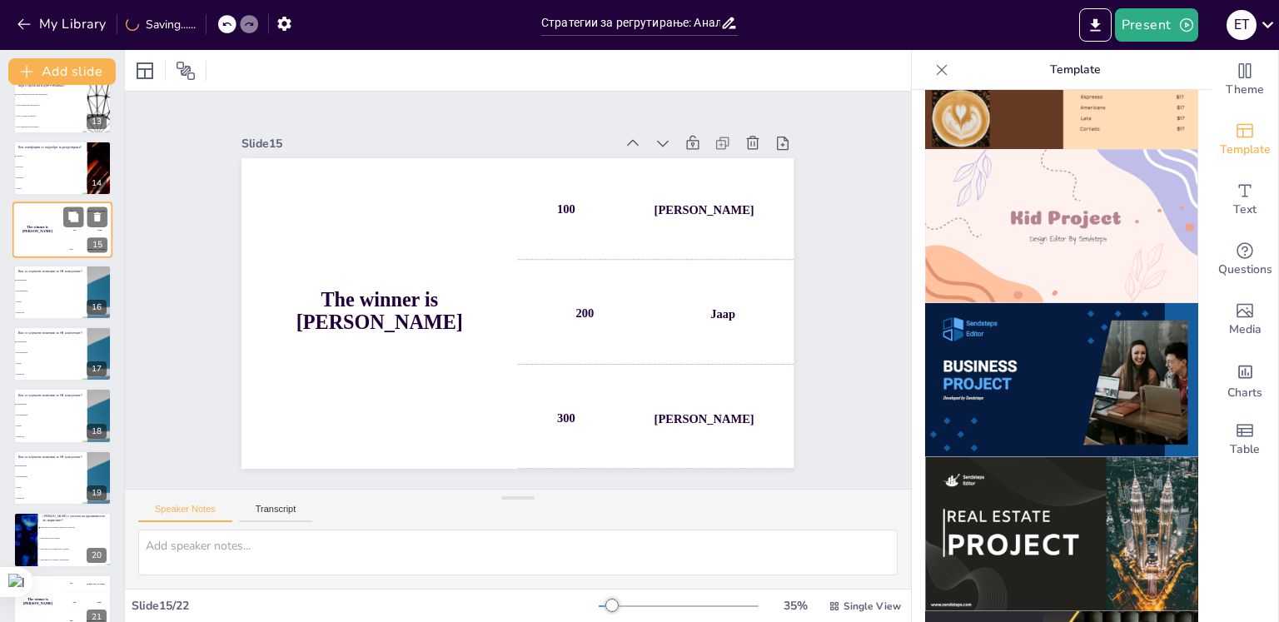
scroll to position [639, 0]
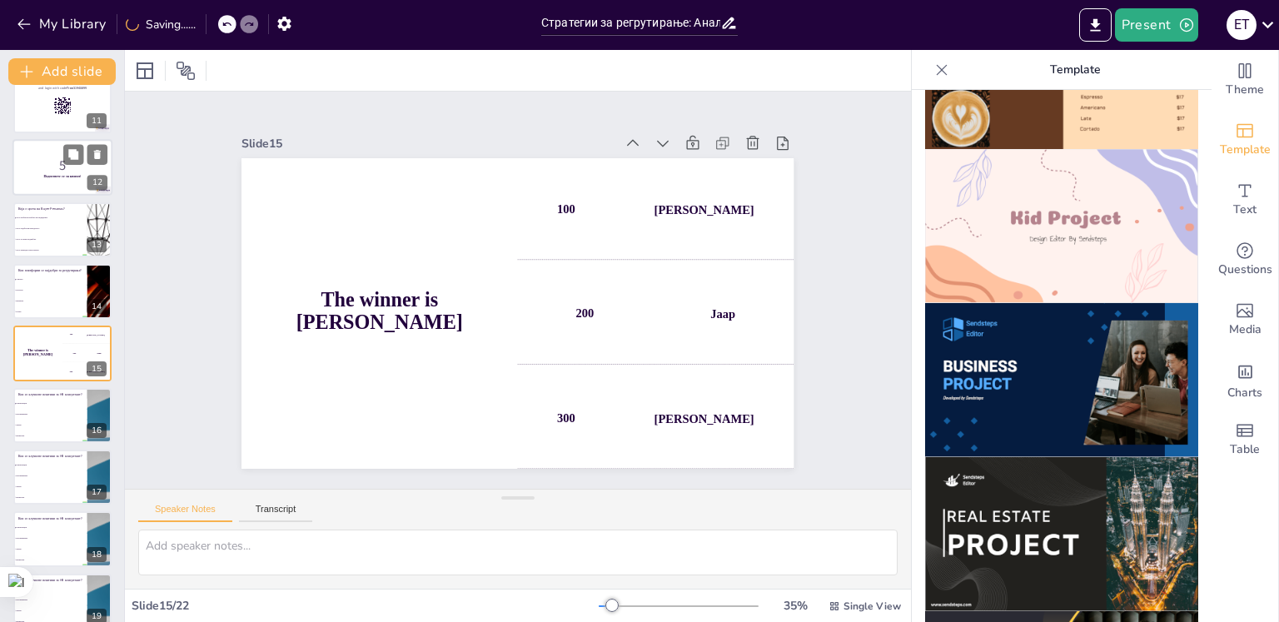
click at [67, 165] on p "5" at bounding box center [62, 166] width 90 height 18
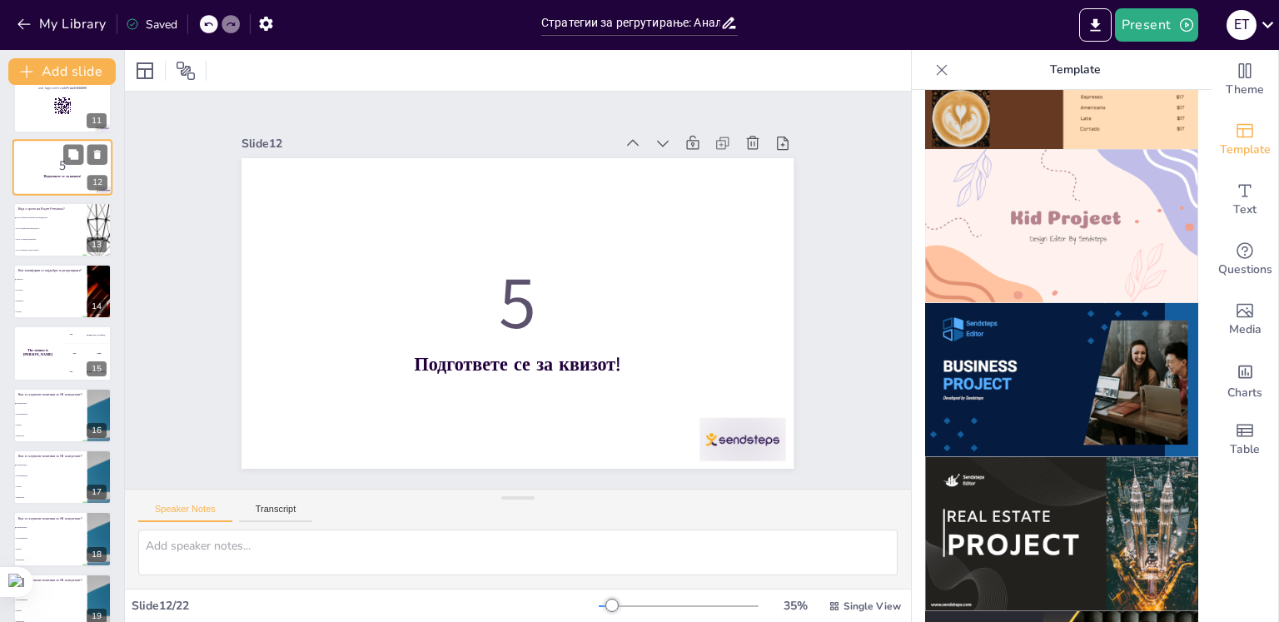
scroll to position [453, 0]
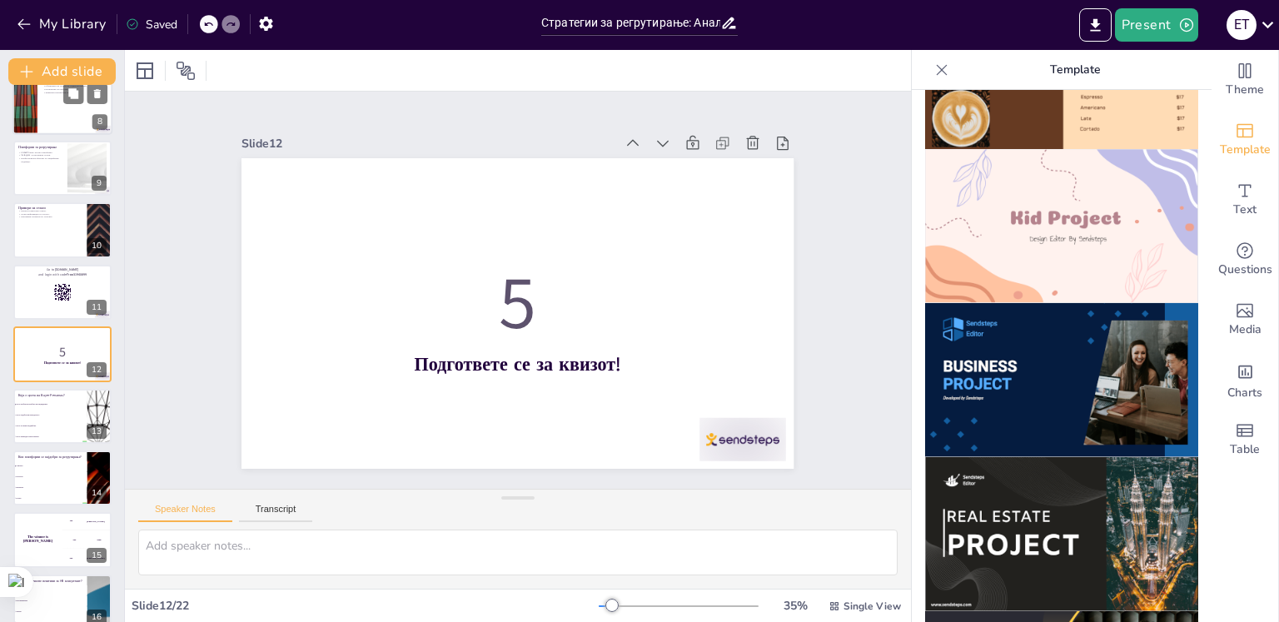
click at [62, 109] on div at bounding box center [62, 106] width 100 height 57
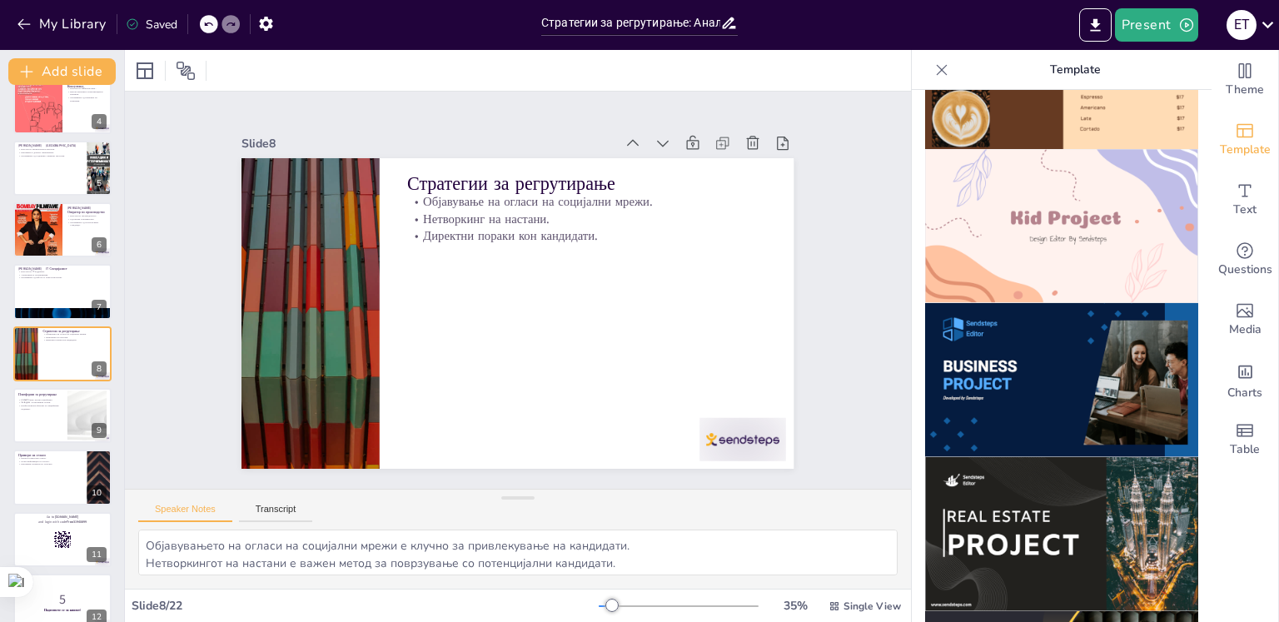
scroll to position [0, 0]
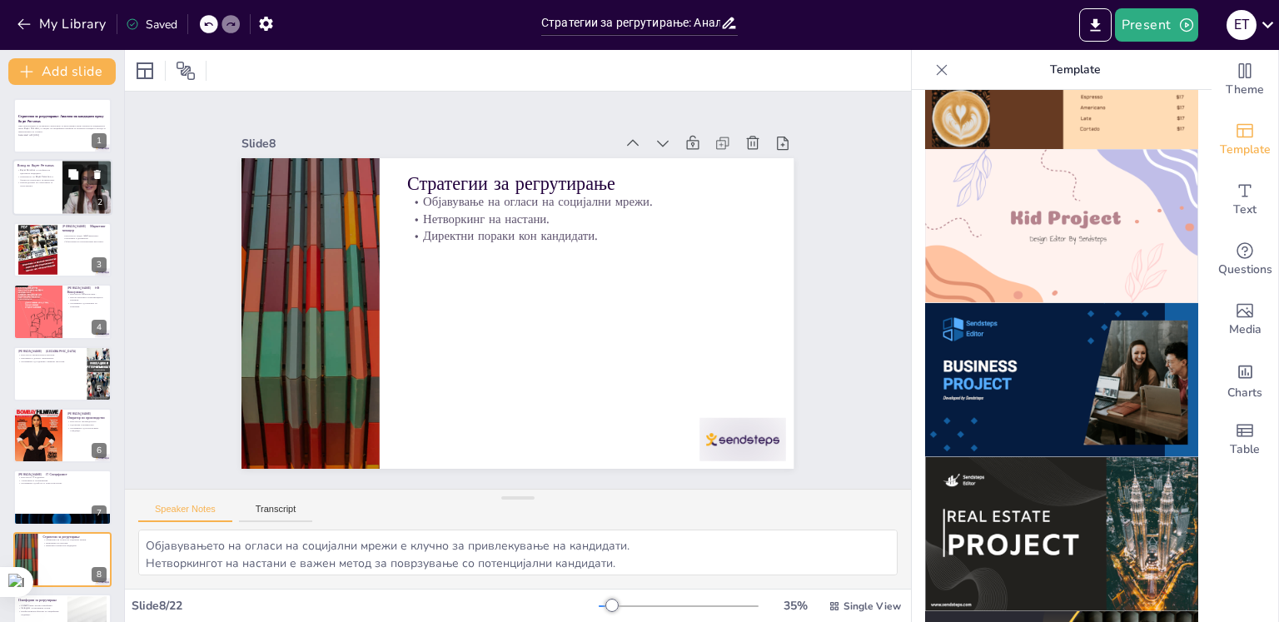
click at [23, 191] on div at bounding box center [62, 188] width 100 height 57
